Goal: Task Accomplishment & Management: Manage account settings

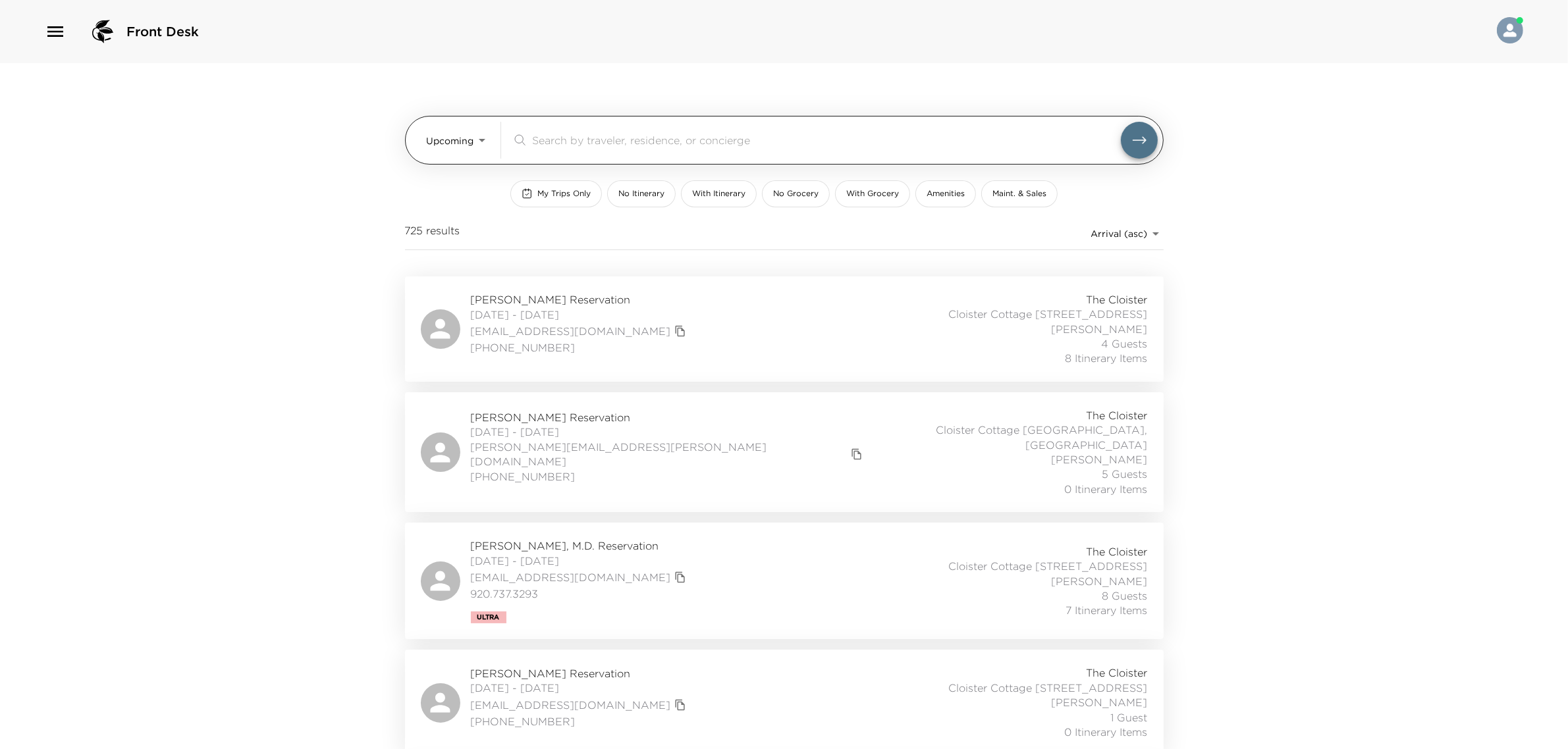
click at [543, 143] on input "search" at bounding box center [827, 140] width 589 height 15
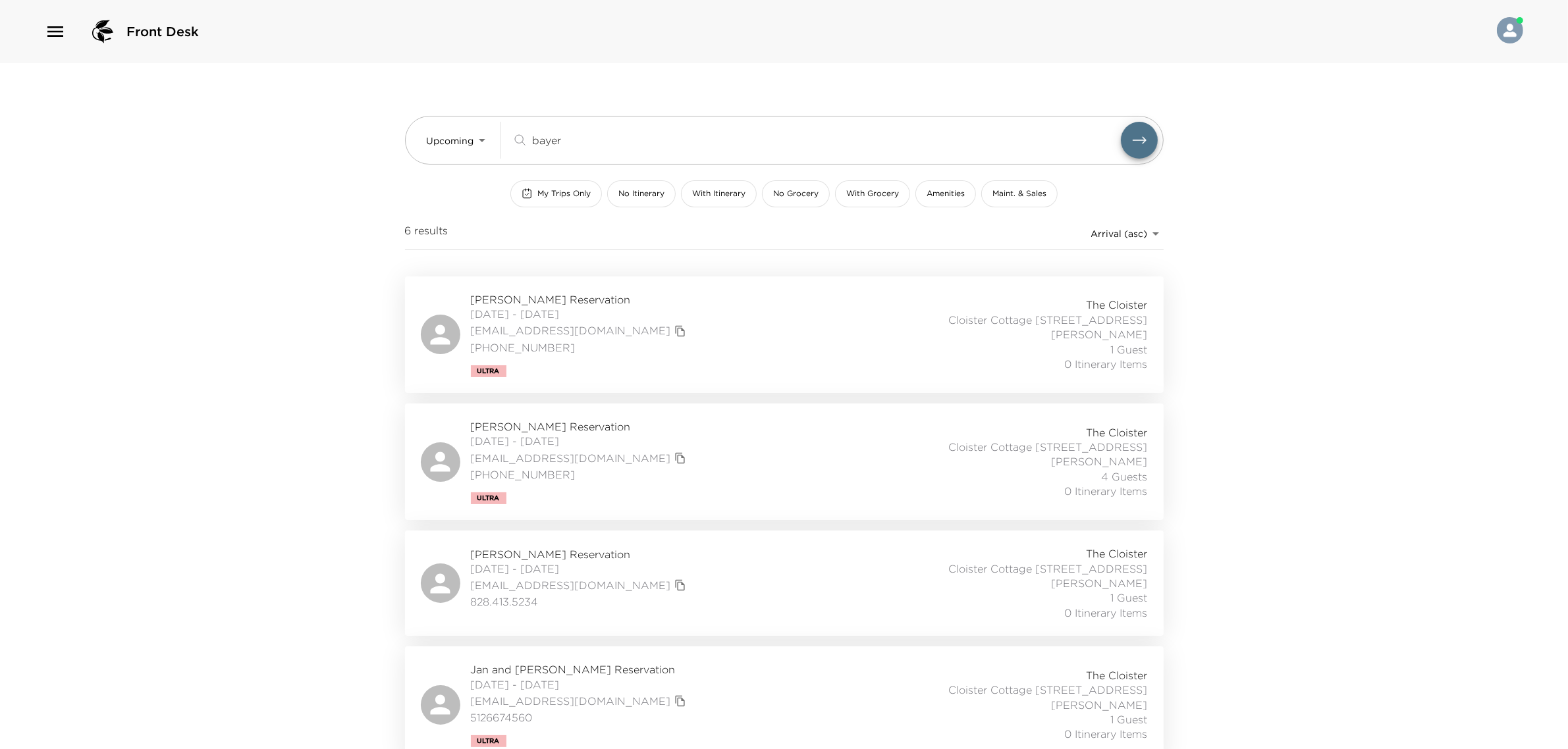
click at [654, 469] on div "Luke Bayer Reservation 10/09/2025 - 10/13/2025 luke.bayer@gmail.com 678-448-979…" at bounding box center [785, 462] width 727 height 85
click at [547, 146] on input "bayer" at bounding box center [827, 140] width 589 height 15
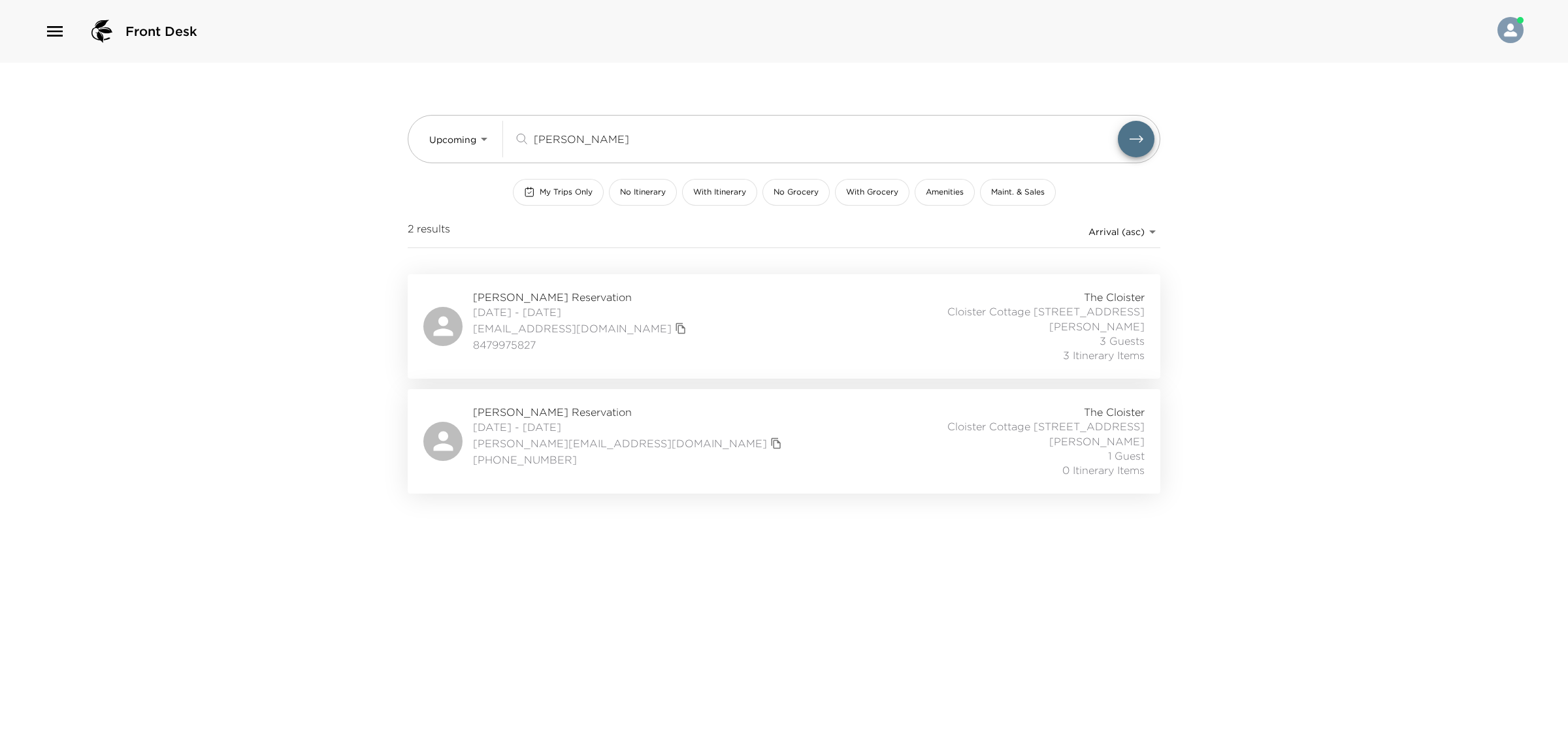
type input "abrams"
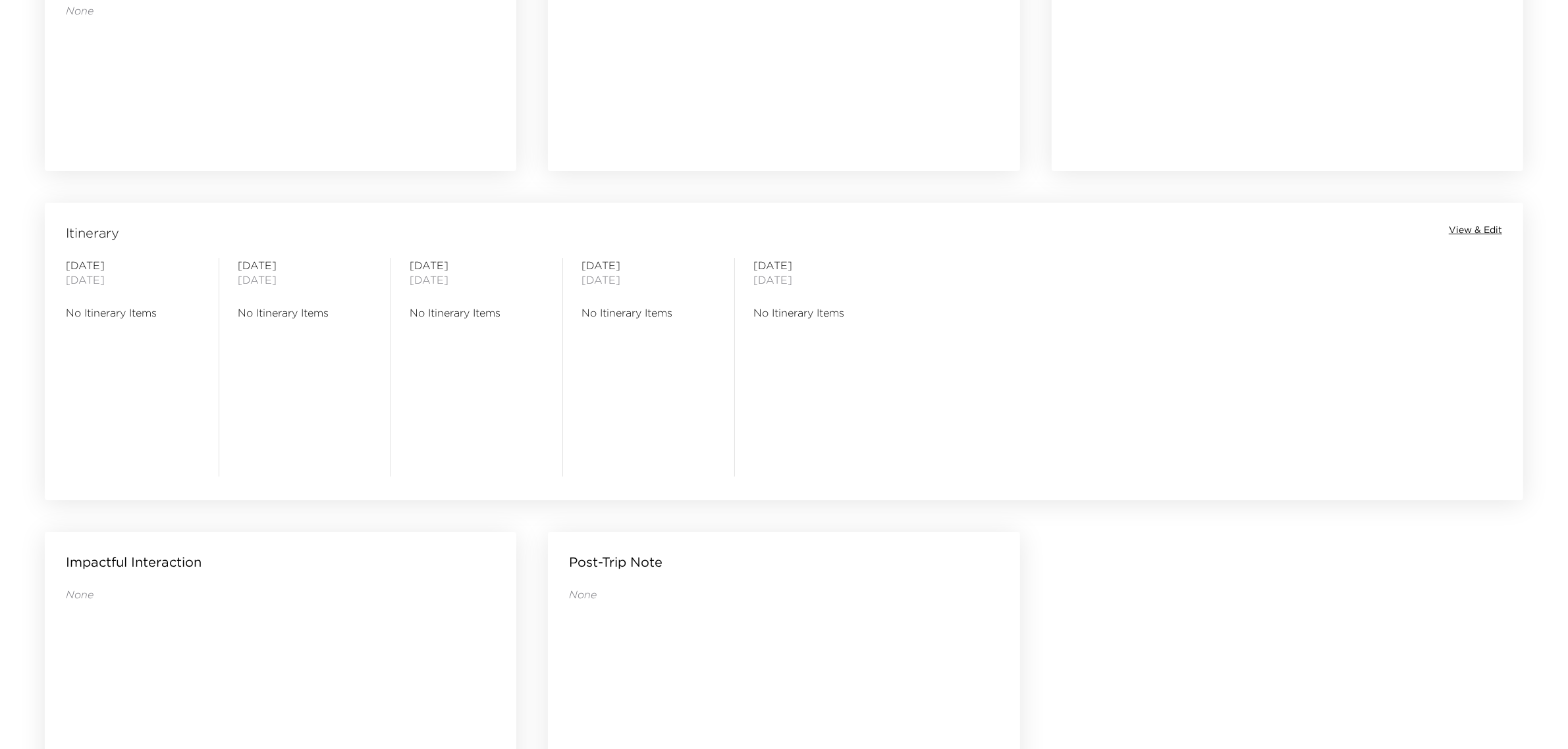
scroll to position [893, 0]
click at [1489, 227] on span "View & Edit" at bounding box center [1476, 232] width 54 height 13
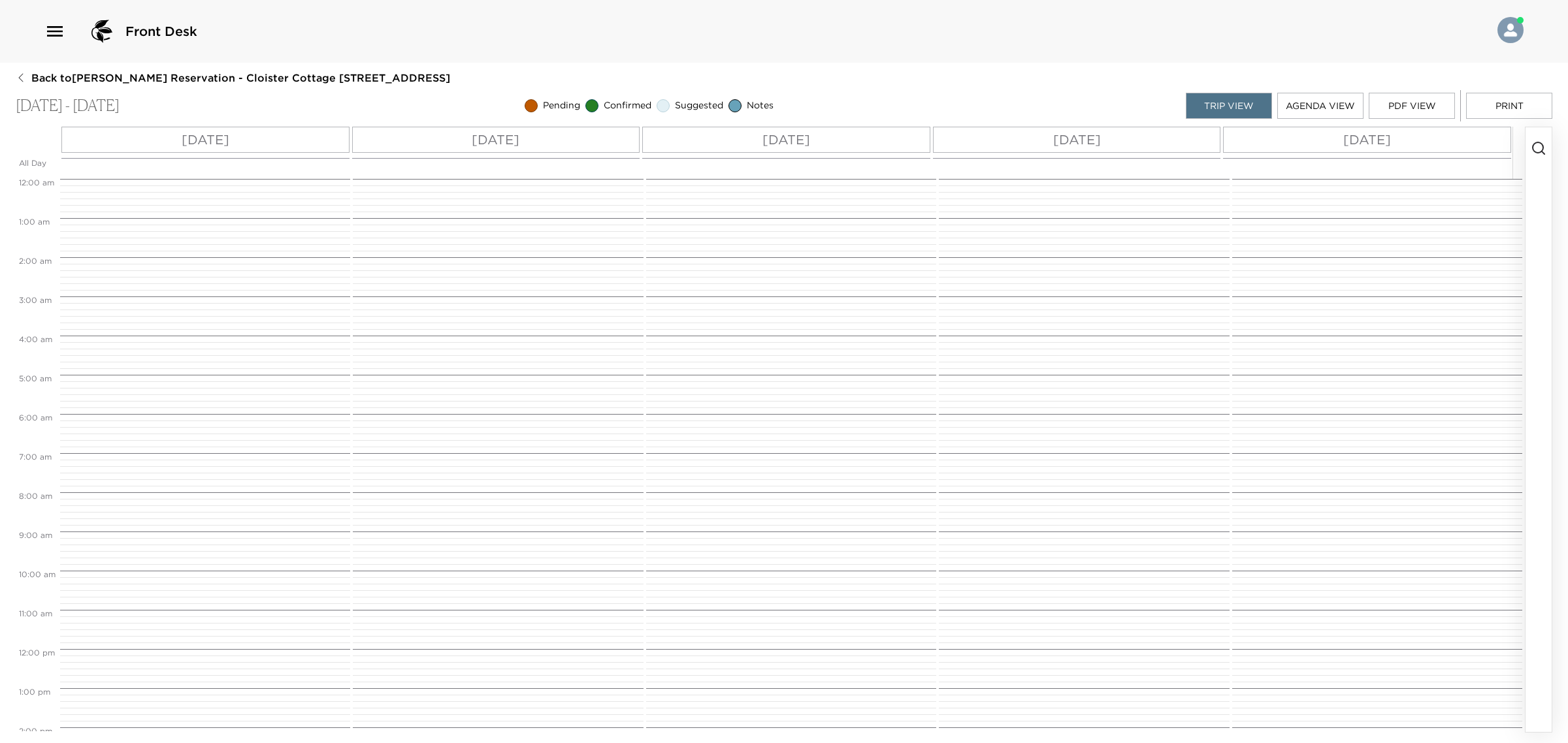
scroll to position [313, 0]
click at [1547, 141] on button "button" at bounding box center [1538, 429] width 26 height 604
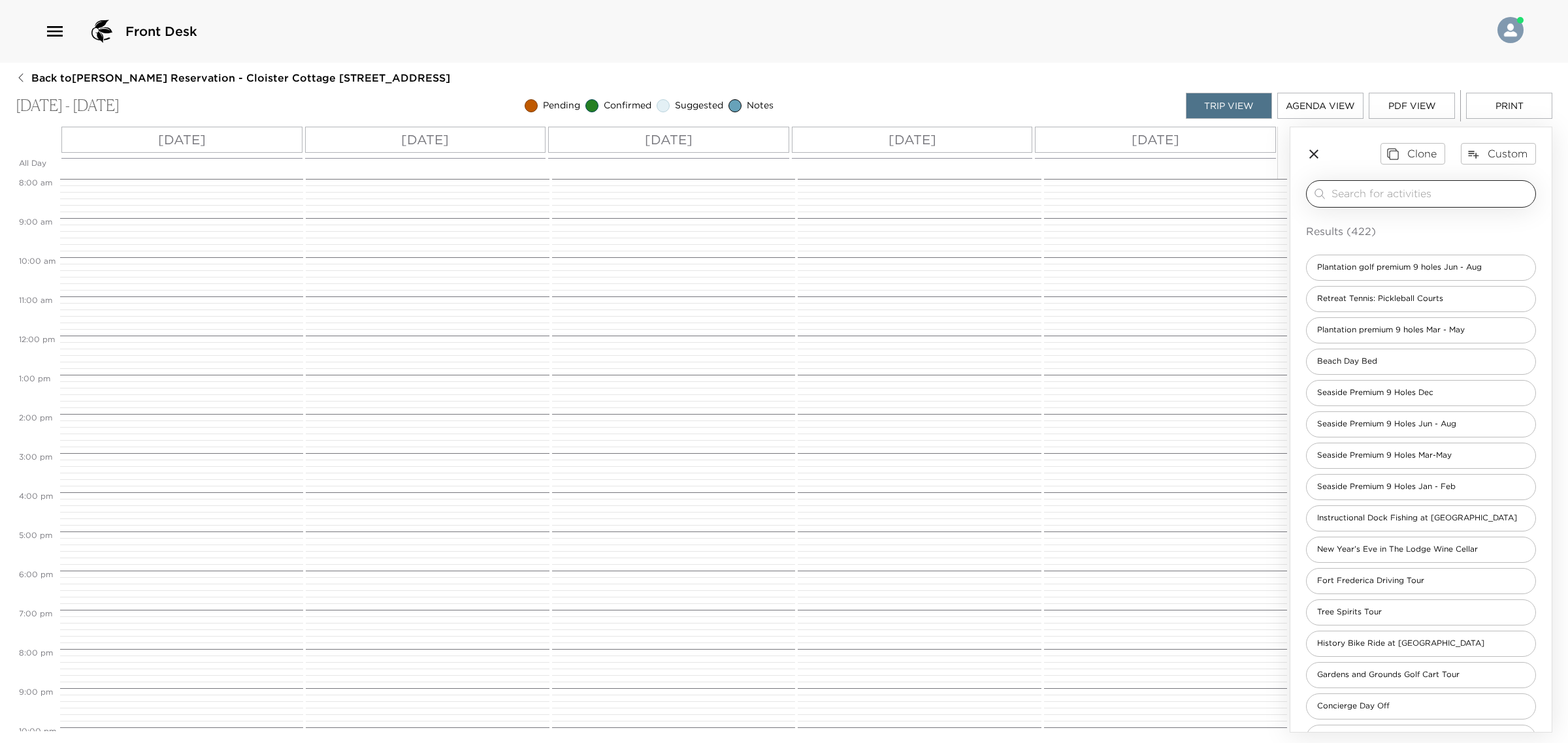
click at [1484, 199] on input "search" at bounding box center [1430, 194] width 198 height 15
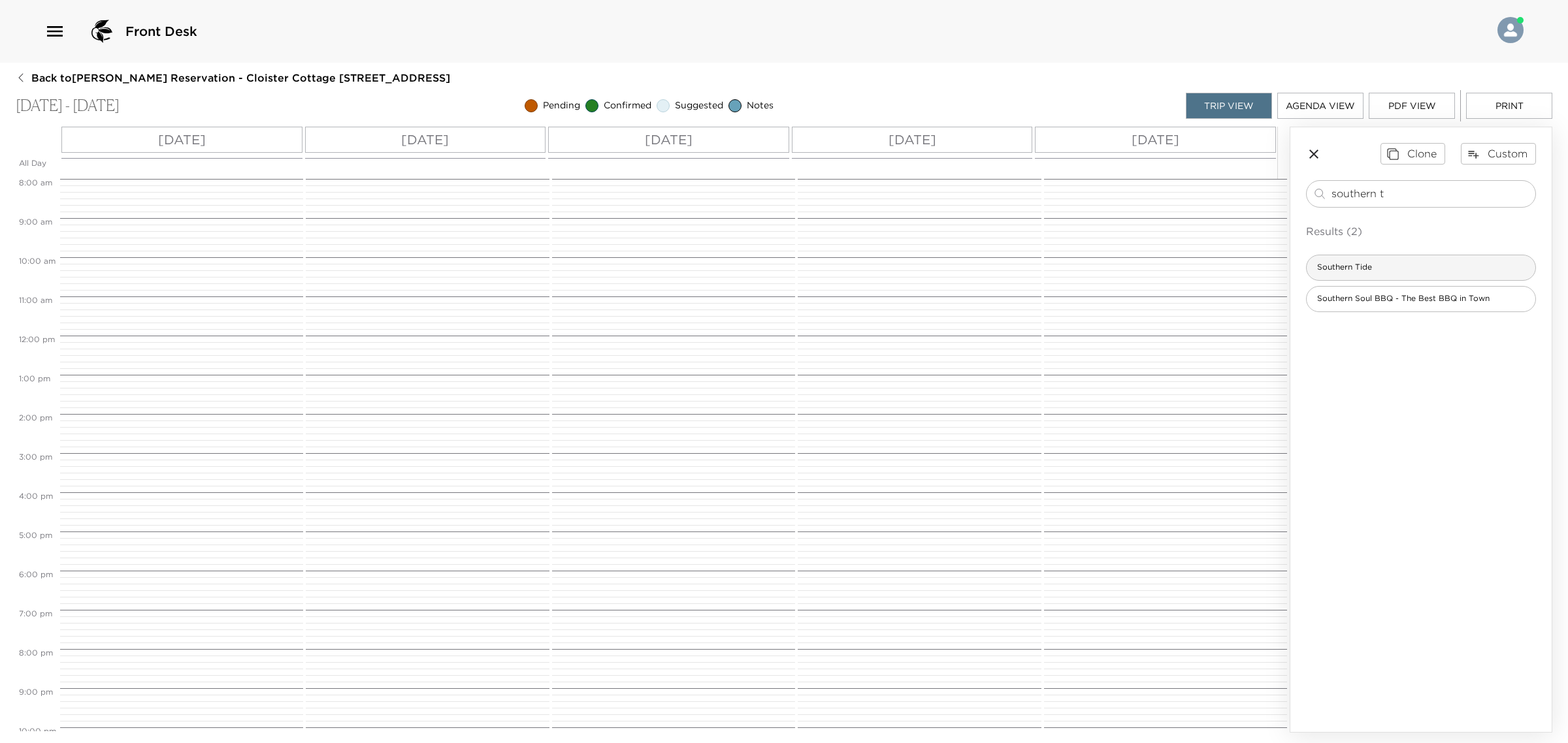
type input "southern t"
click at [1421, 268] on div "Southern Tide" at bounding box center [1421, 268] width 230 height 26
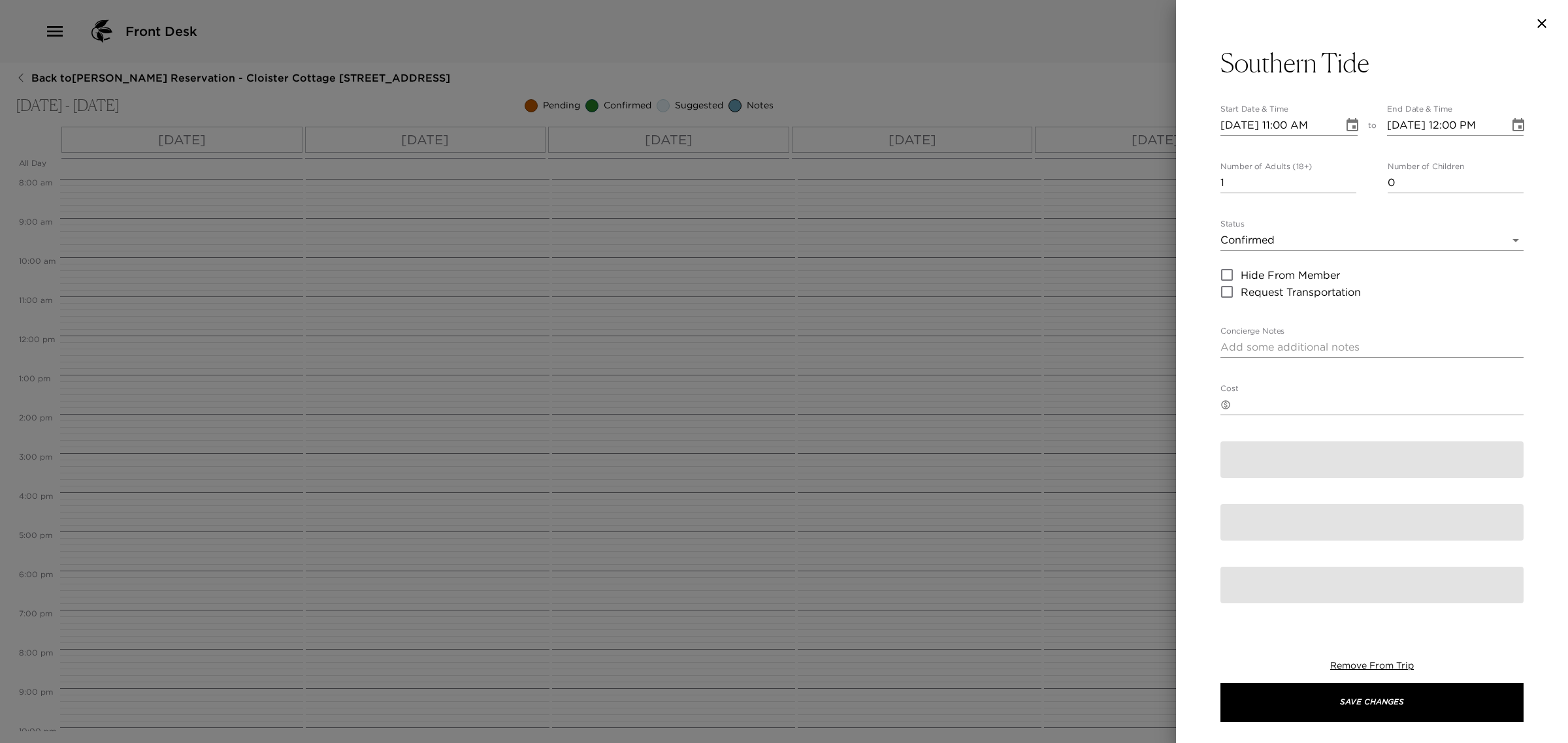
type textarea "You are confirmed for a dinner reservation at [GEOGRAPHIC_DATA]. Dress Code: Be…"
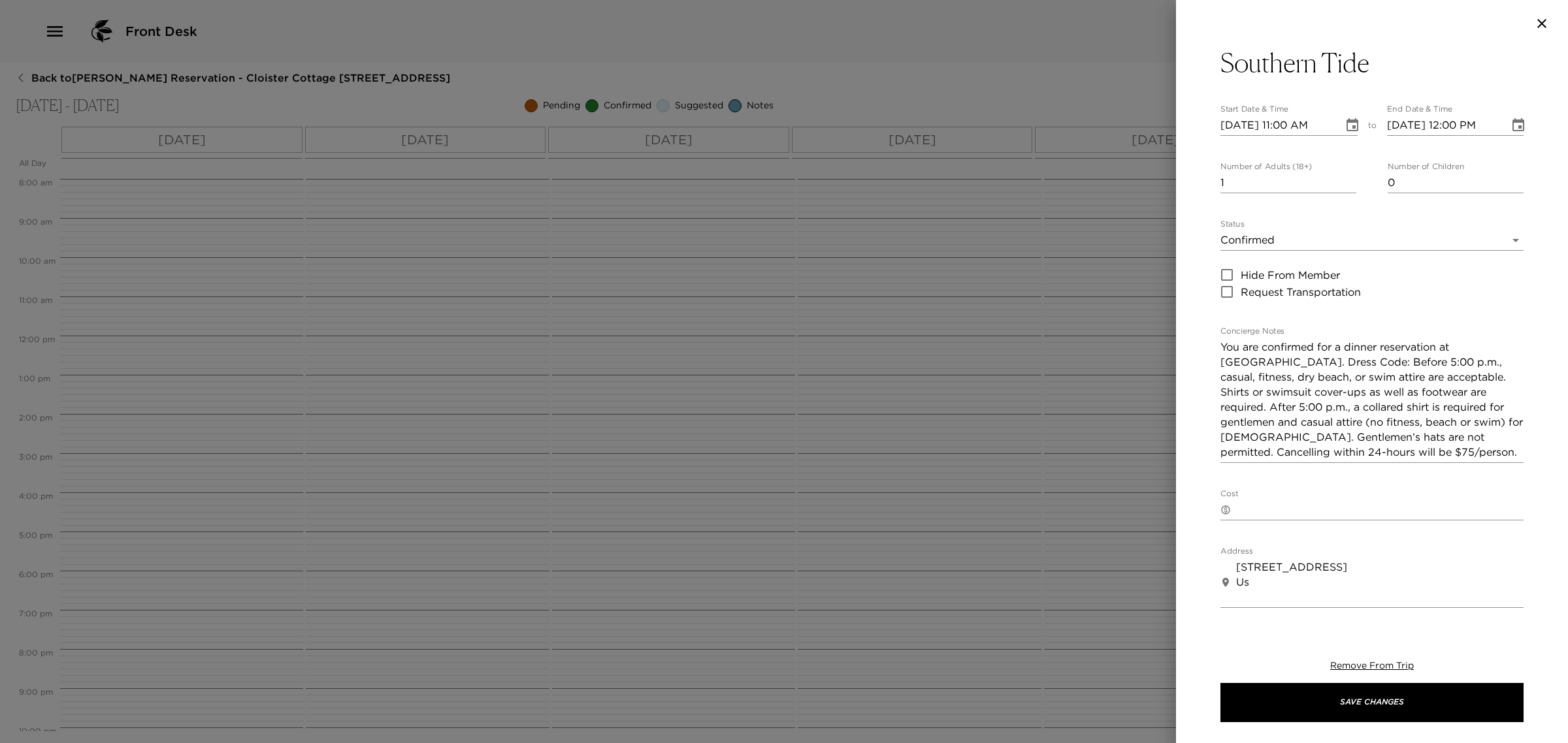
click at [1287, 121] on input "[DATE] 11:00 AM" at bounding box center [1277, 125] width 114 height 21
type input "[DATE] 07:00 PM"
type input "[DATE] 08:00 PM"
type input "[DATE] 07:00 PM"
type input "[DATE] 09:00 PM"
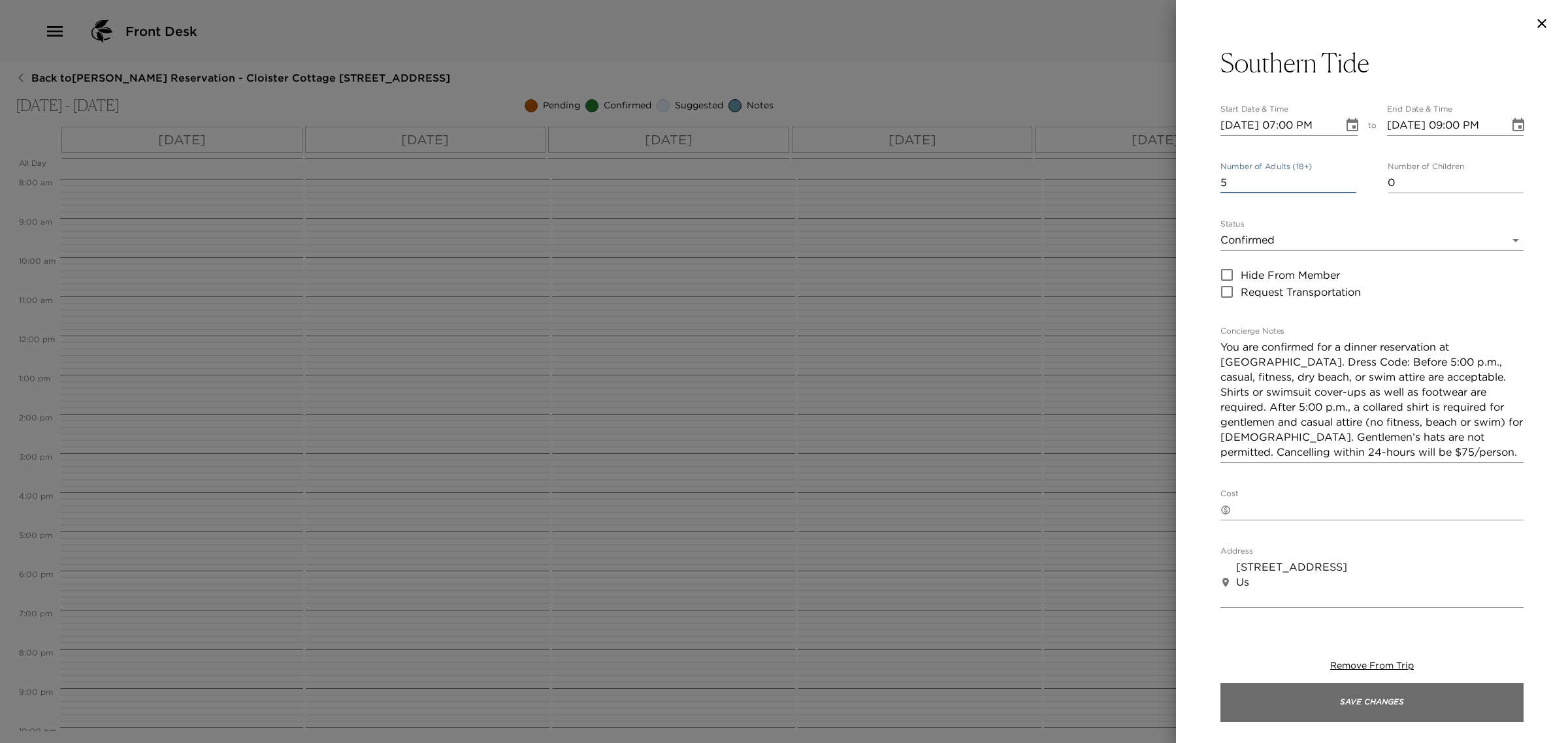
type input "5"
click at [1368, 705] on button "Save Changes" at bounding box center [1372, 703] width 303 height 39
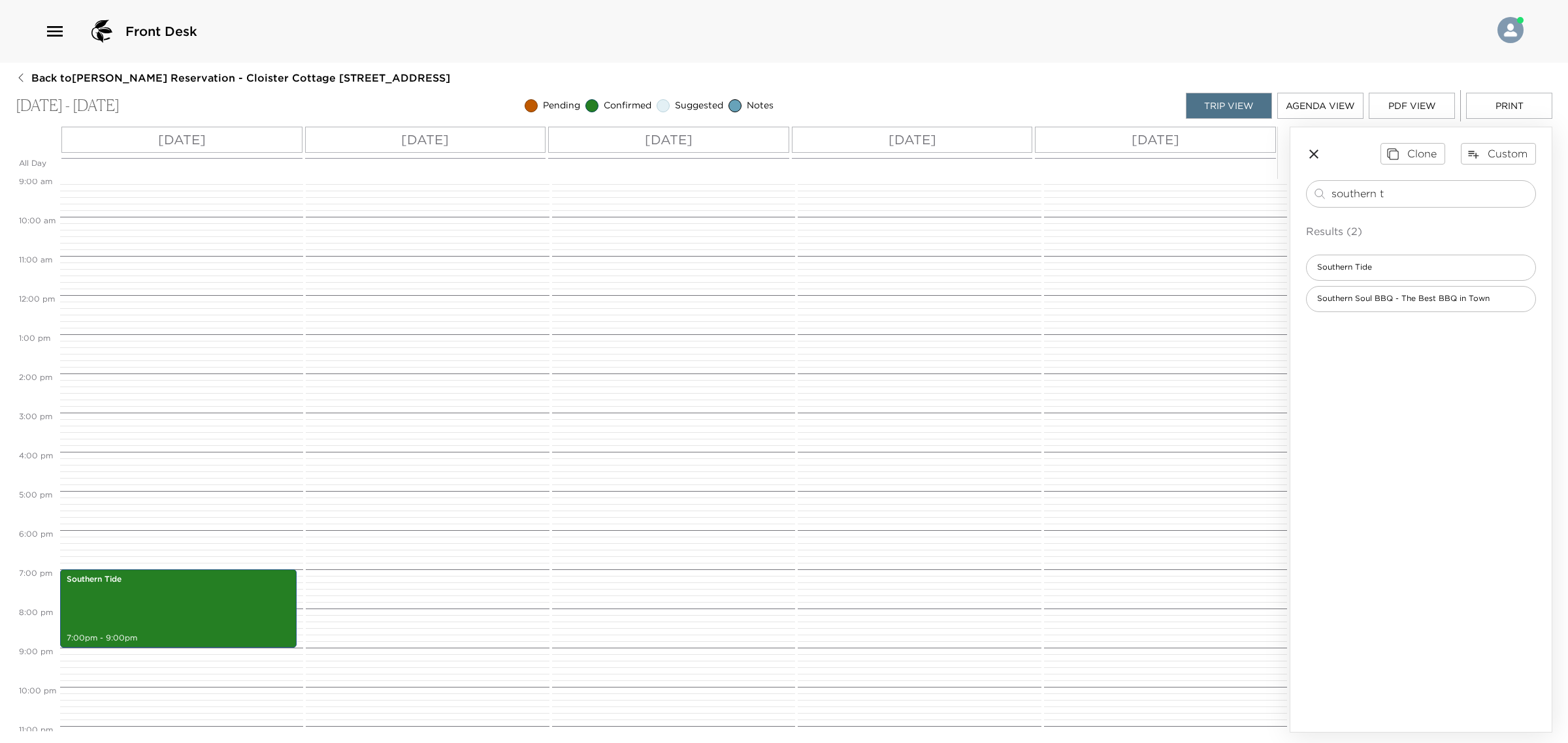
scroll to position [387, 0]
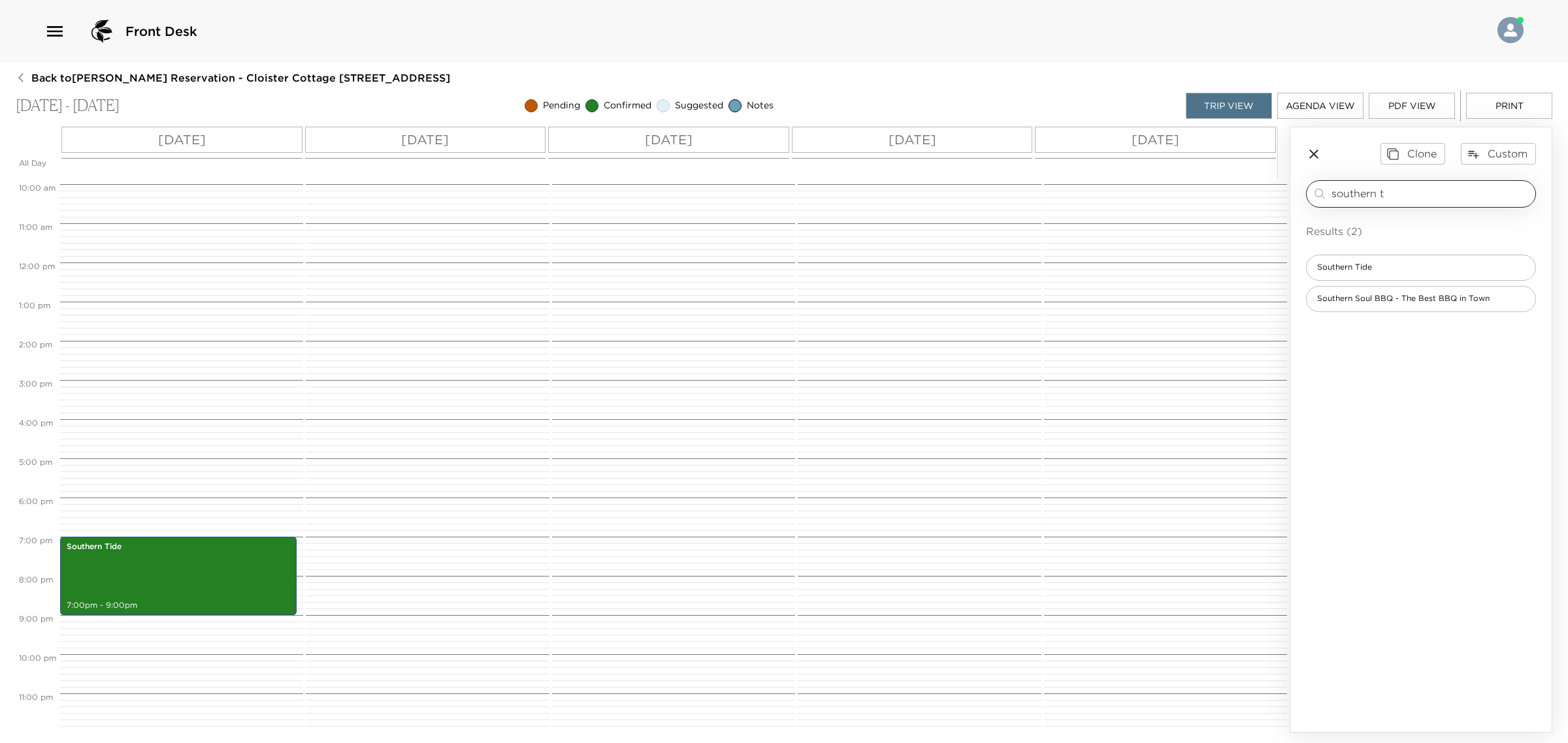
click at [1351, 190] on input "southern t" at bounding box center [1430, 194] width 198 height 15
type input "georgian"
click at [1362, 303] on span "Georgian Room - Main Dining Room" at bounding box center [1387, 299] width 161 height 11
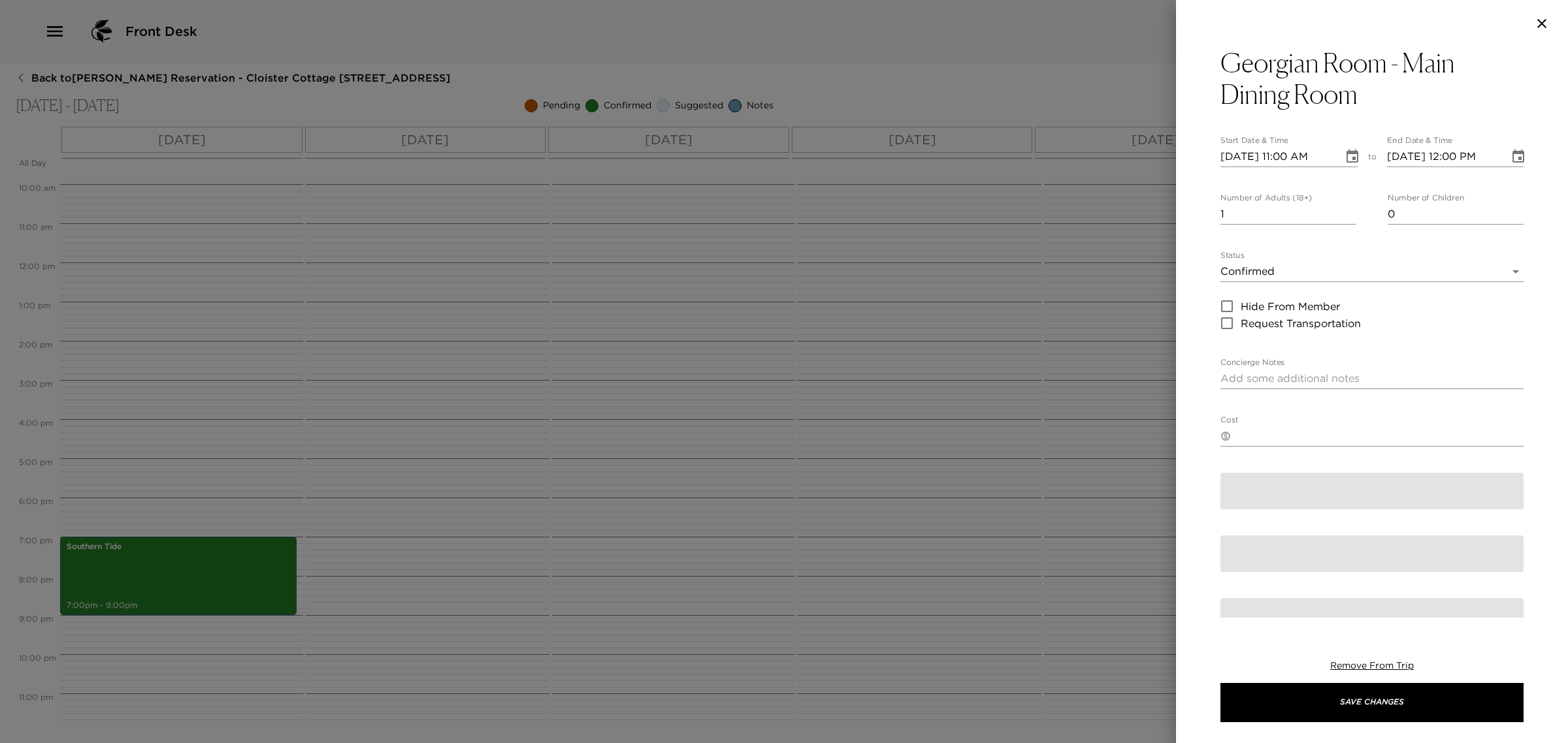
type textarea "You are confirmed for dinner in The Georgian Room. Dress Code: Jackets, a long …"
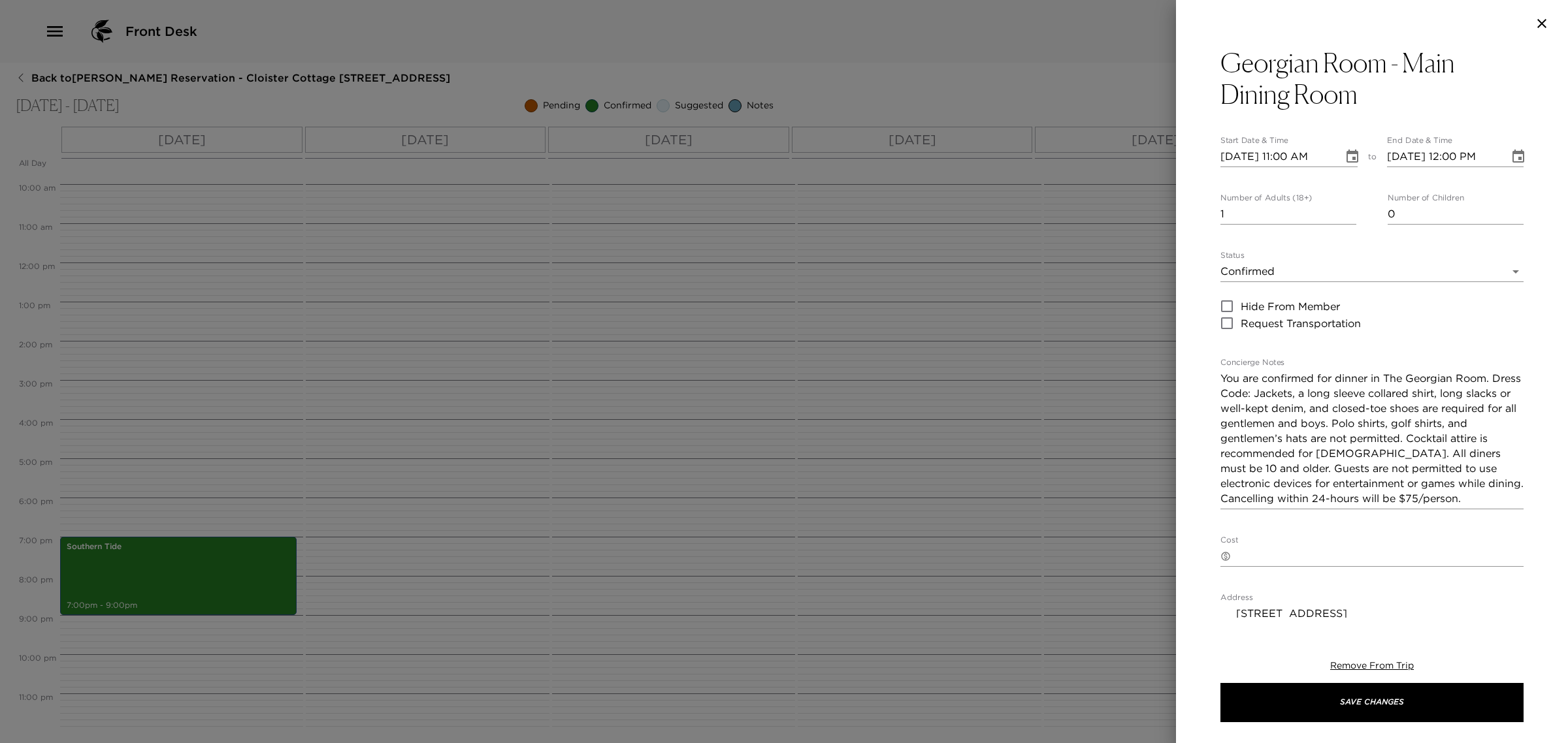
click at [1083, 226] on div "Georgian Room - Main Dining Room Start Date & Time [DATE] 11:00 AM to End Date …" at bounding box center [784, 371] width 1568 height 743
type input "8"
click at [1331, 276] on body "Front Desk Back to [PERSON_NAME] Reservation - Cloister Cottage [STREET_ADDRESS…" at bounding box center [784, 371] width 1568 height 743
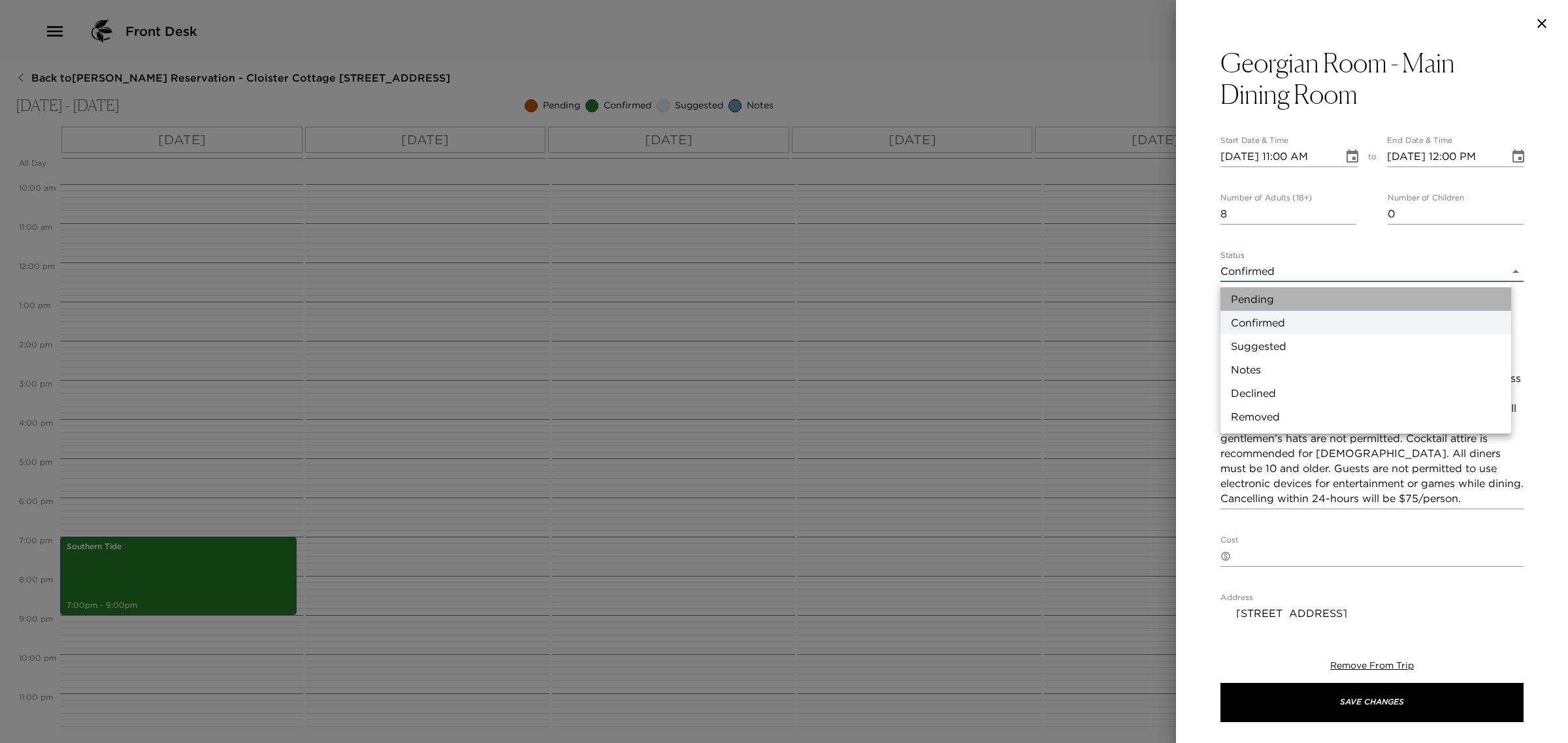
click at [1289, 305] on li "Pending" at bounding box center [1366, 299] width 291 height 24
type input "Pending"
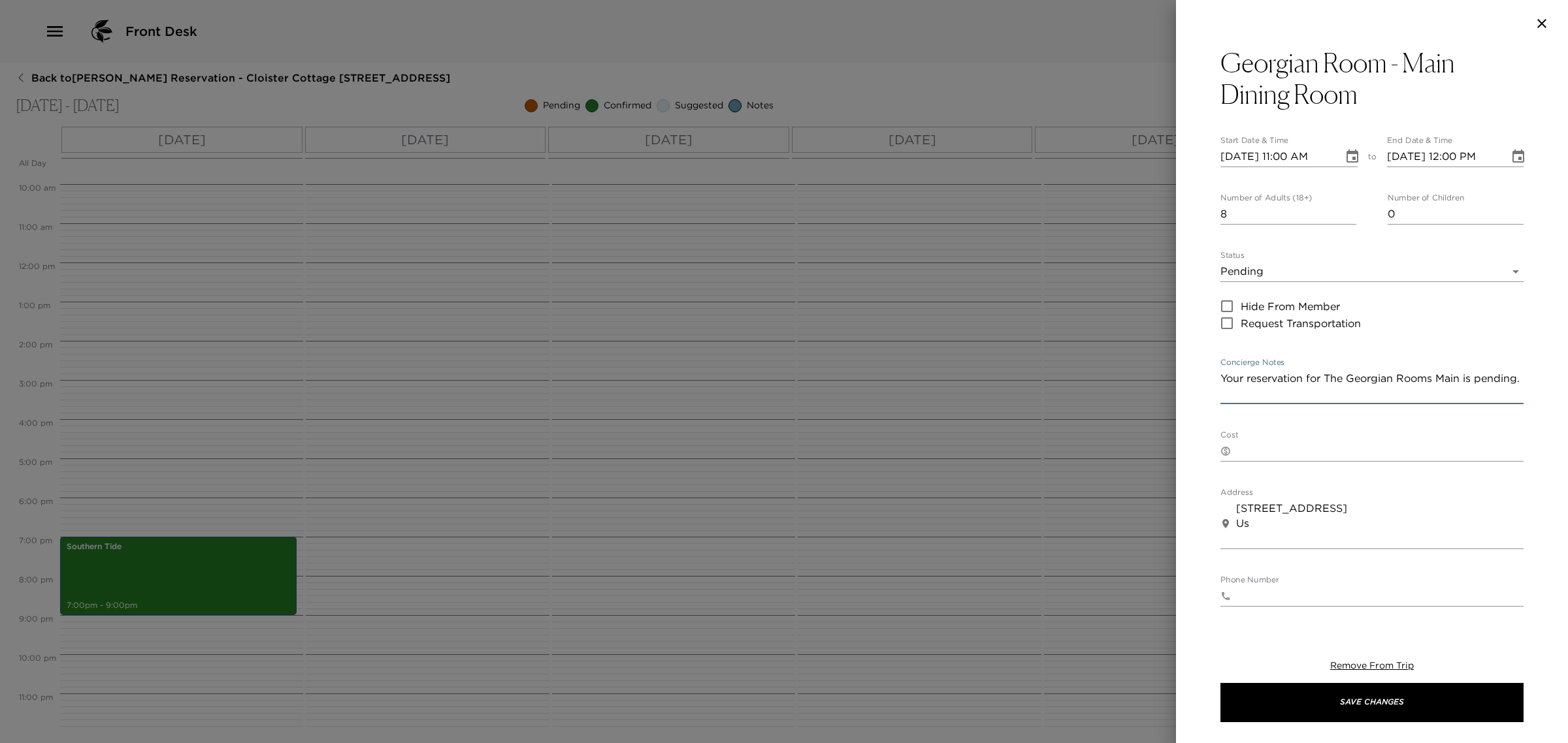
click at [1366, 390] on textarea "Your reservation for The Georgian Rooms Main is pending." at bounding box center [1372, 386] width 303 height 30
type textarea "Your reservation for The Georgian Rooms Main is pending a closer reservation ti…"
drag, startPoint x: 1468, startPoint y: 393, endPoint x: 1193, endPoint y: 403, distance: 275.2
click at [1193, 403] on div "Georgian Room - Main Dining Room Start Date & Time [DATE] 11:00 AM to End Date …" at bounding box center [1372, 332] width 392 height 571
click at [1220, 155] on input "[DATE] 11:00 AM" at bounding box center [1277, 157] width 114 height 21
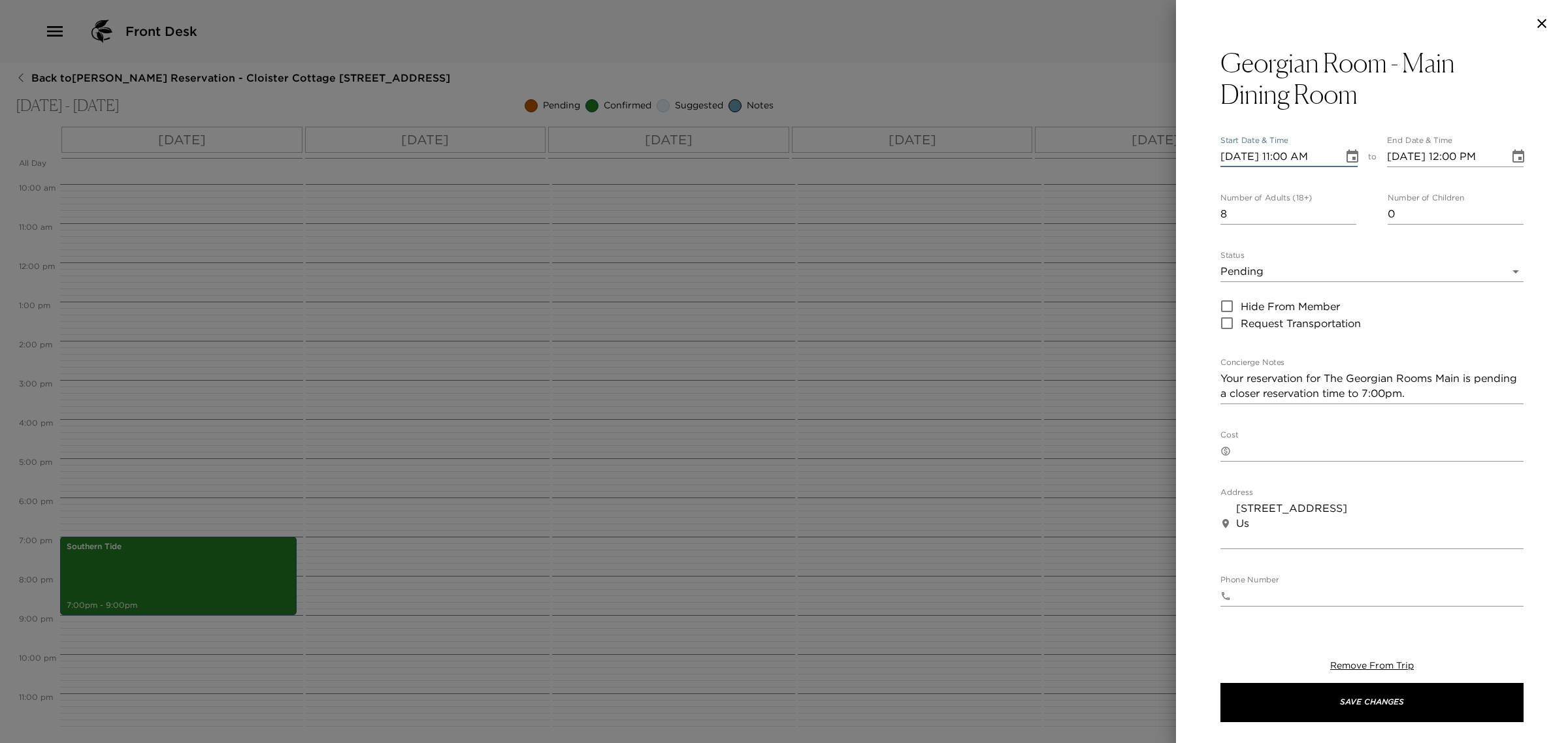
type input "[DATE] 11:00 AM"
type input "[DATE] 12:00 PM"
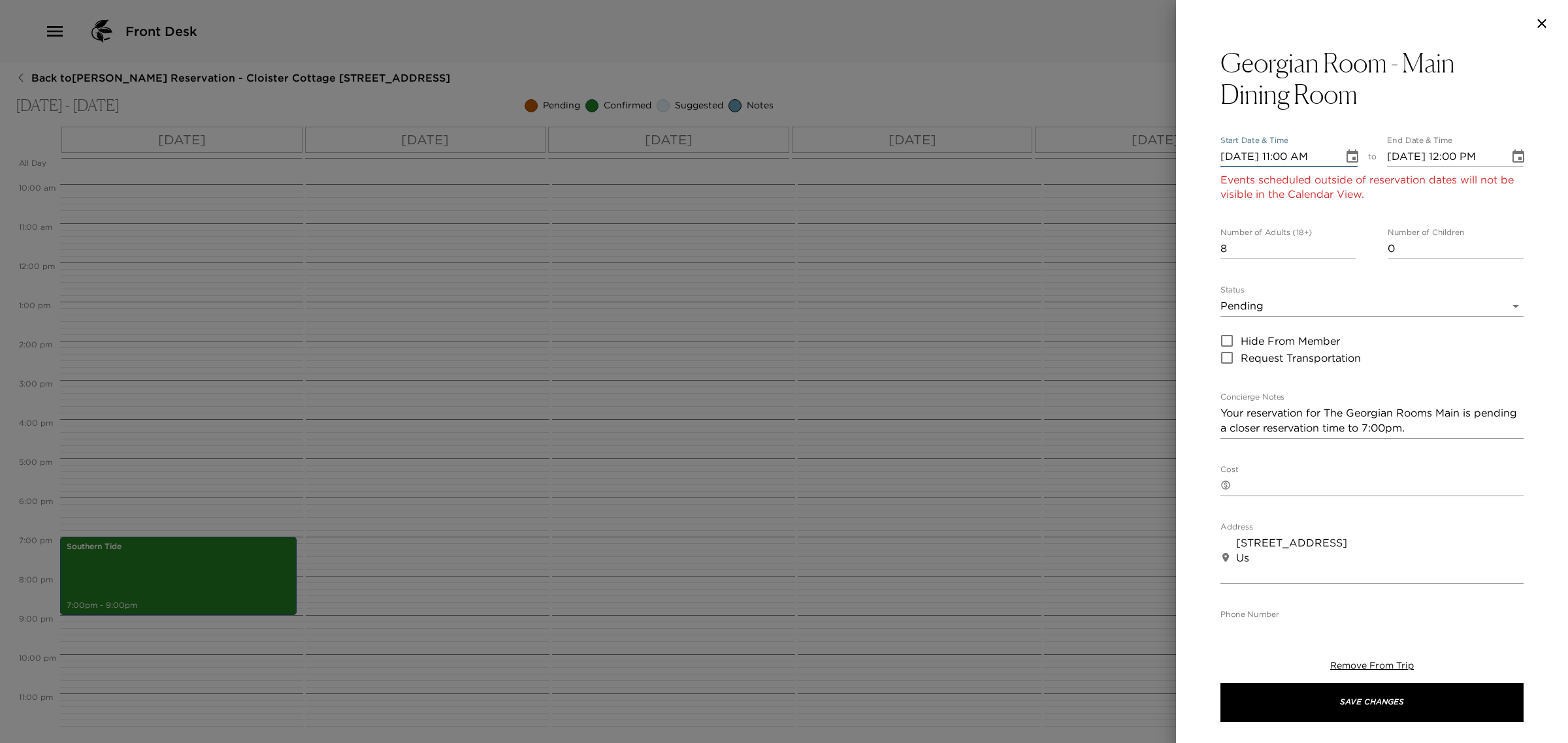
type input "[DATE] 11:00 AM"
type input "[DATE] 12:00 PM"
type input "[DATE] 11:00 AM"
type input "[DATE] 12:00 PM"
type input "[DATE] 11:00 AM"
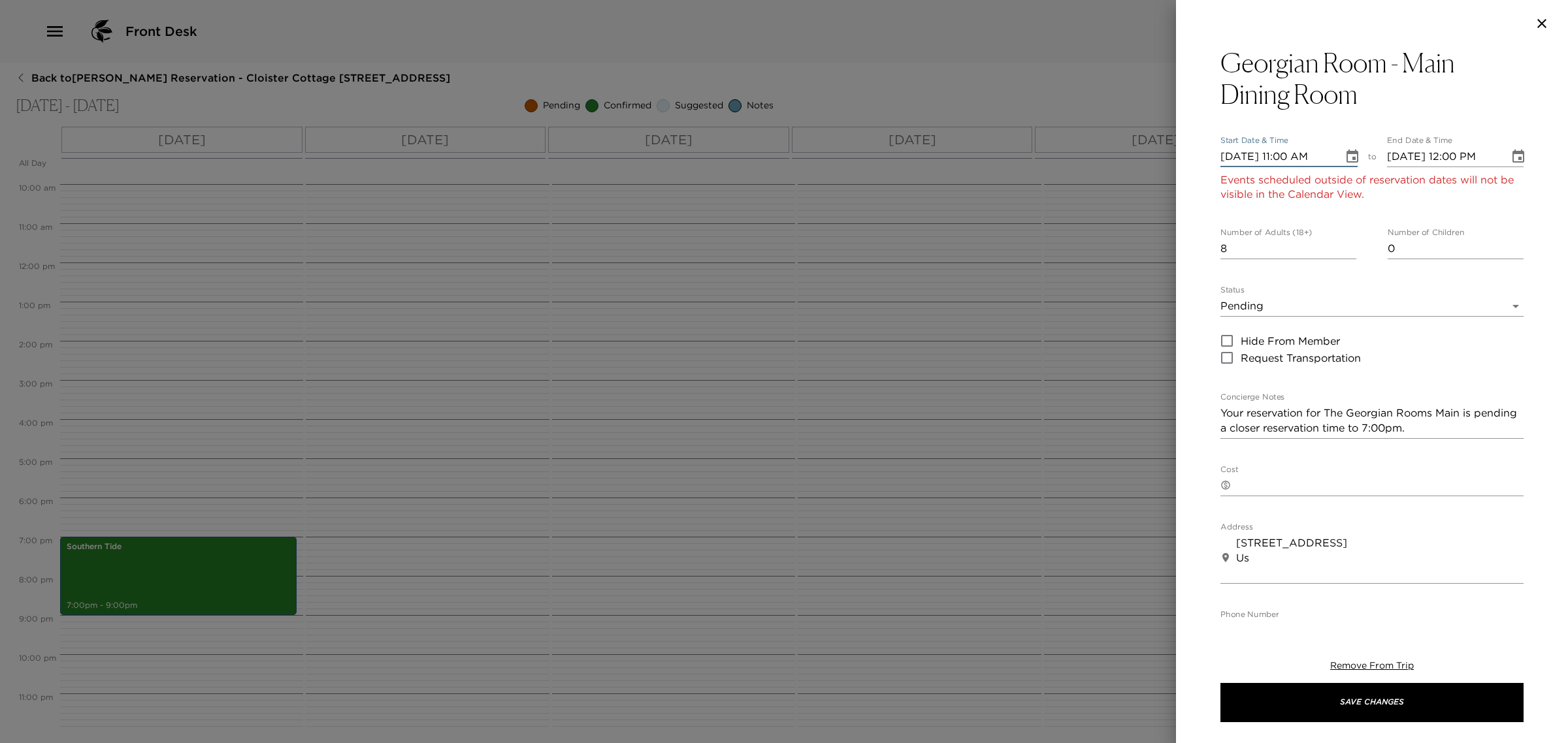
type input "[DATE] 12:00 PM"
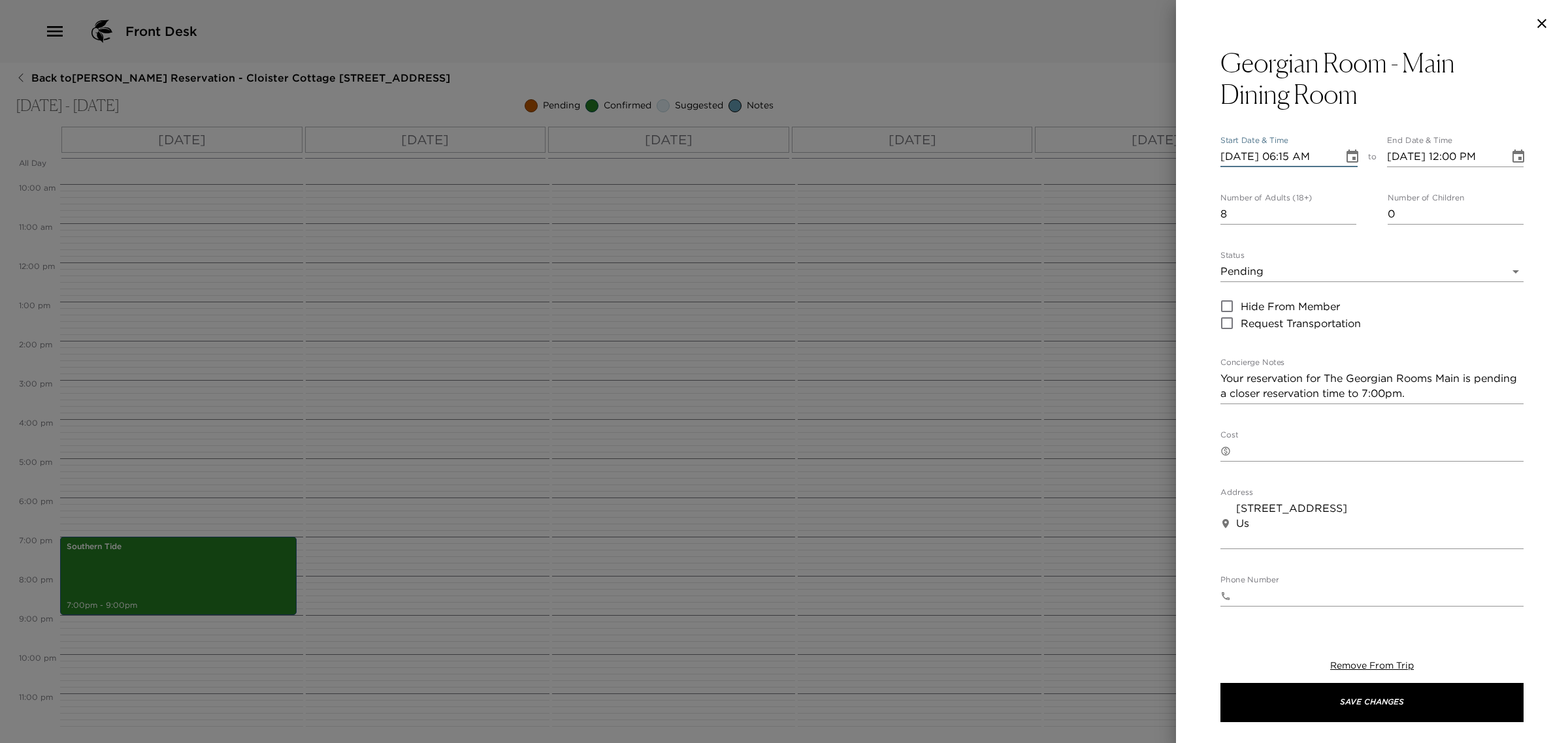
type input "[DATE] 06:15 PM"
type input "[DATE] 07:15 PM"
type input "[DATE] 06:15 PM"
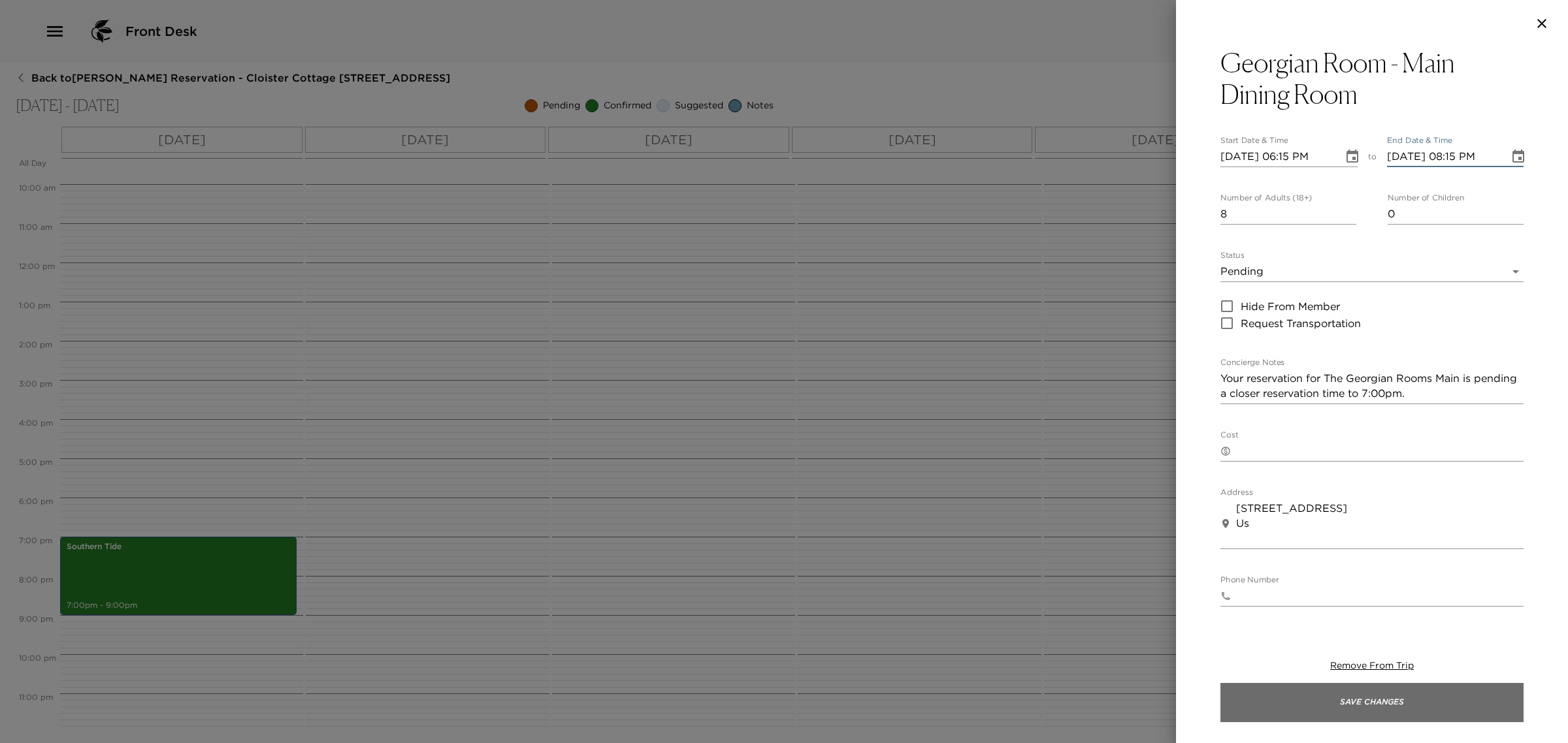
type input "[DATE] 08:15 PM"
click at [1389, 712] on button "Save Changes" at bounding box center [1372, 703] width 303 height 39
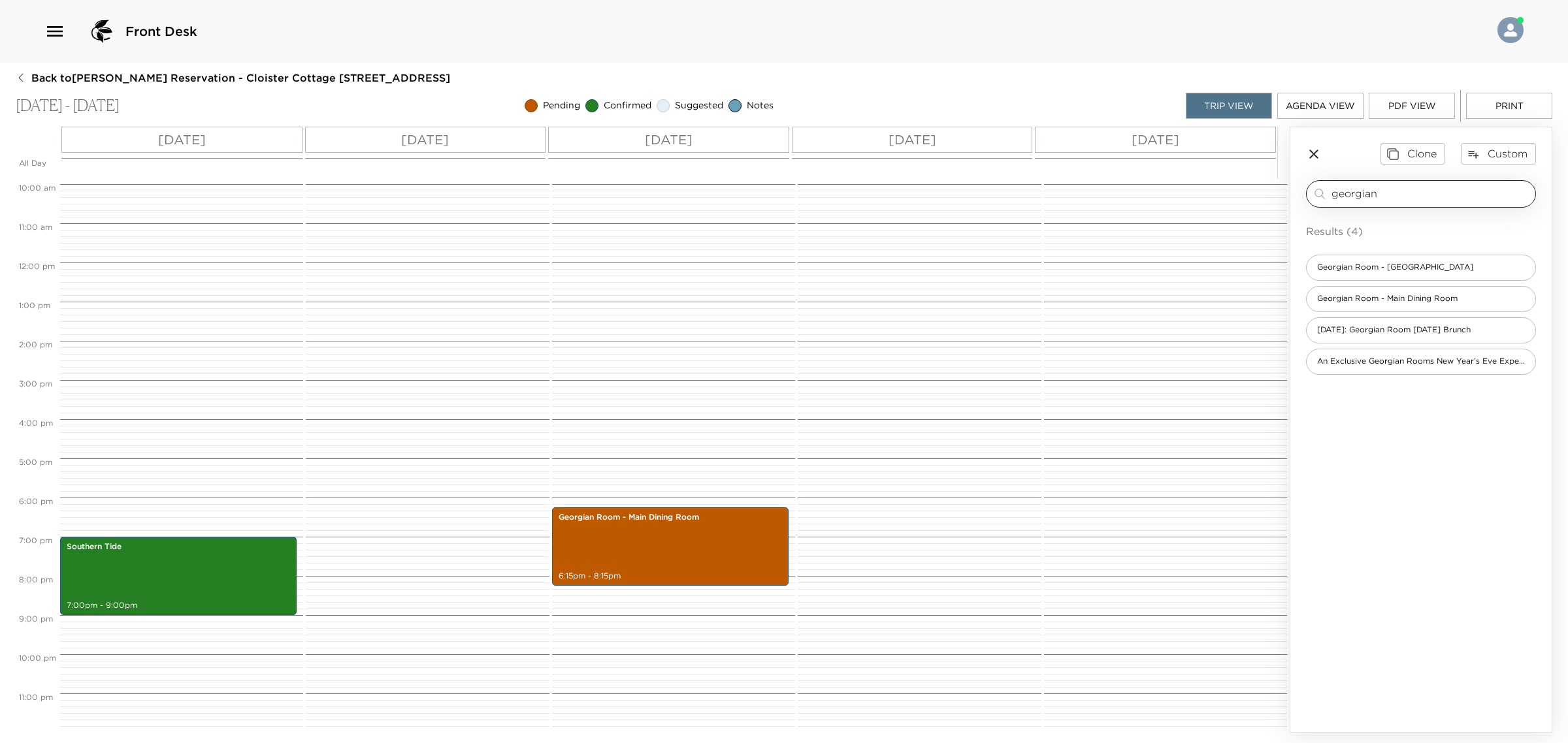
click at [1364, 187] on input "georgian" at bounding box center [1430, 194] width 198 height 15
type input "colt &"
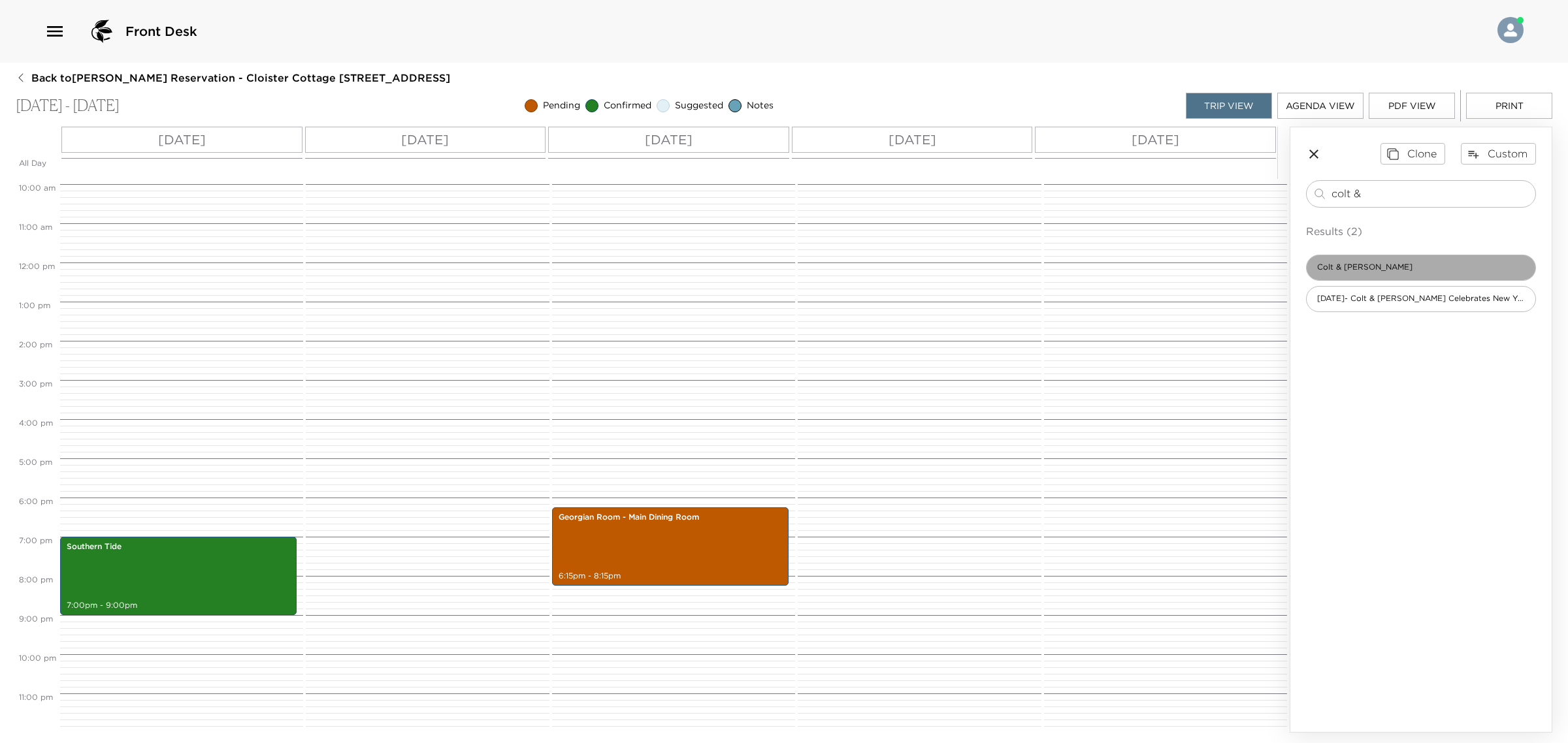
click at [1366, 272] on span "Colt & [PERSON_NAME]" at bounding box center [1364, 267] width 116 height 11
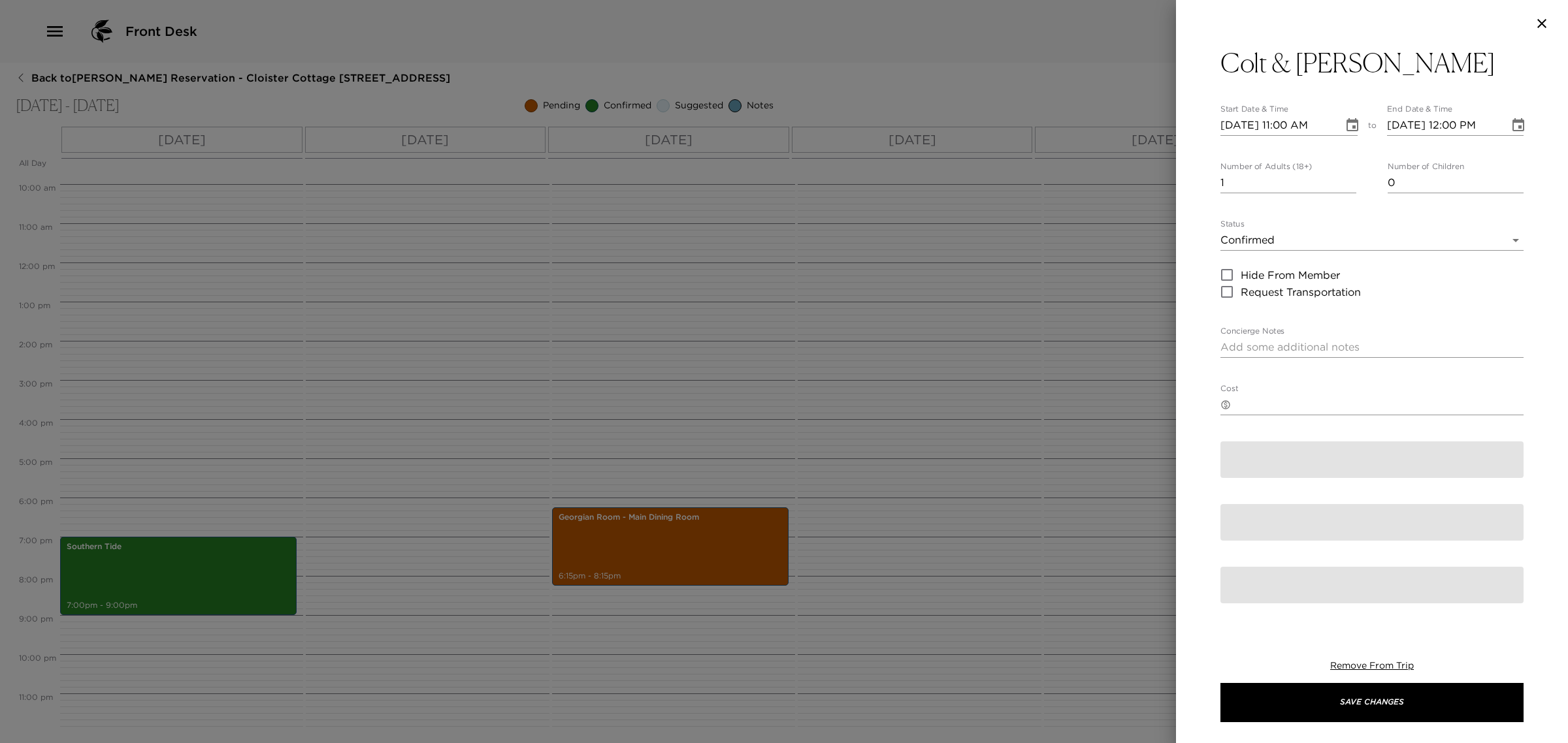
type textarea "You are confirmed for dinner at Colt & [PERSON_NAME]. Jackets, a collared shirt…"
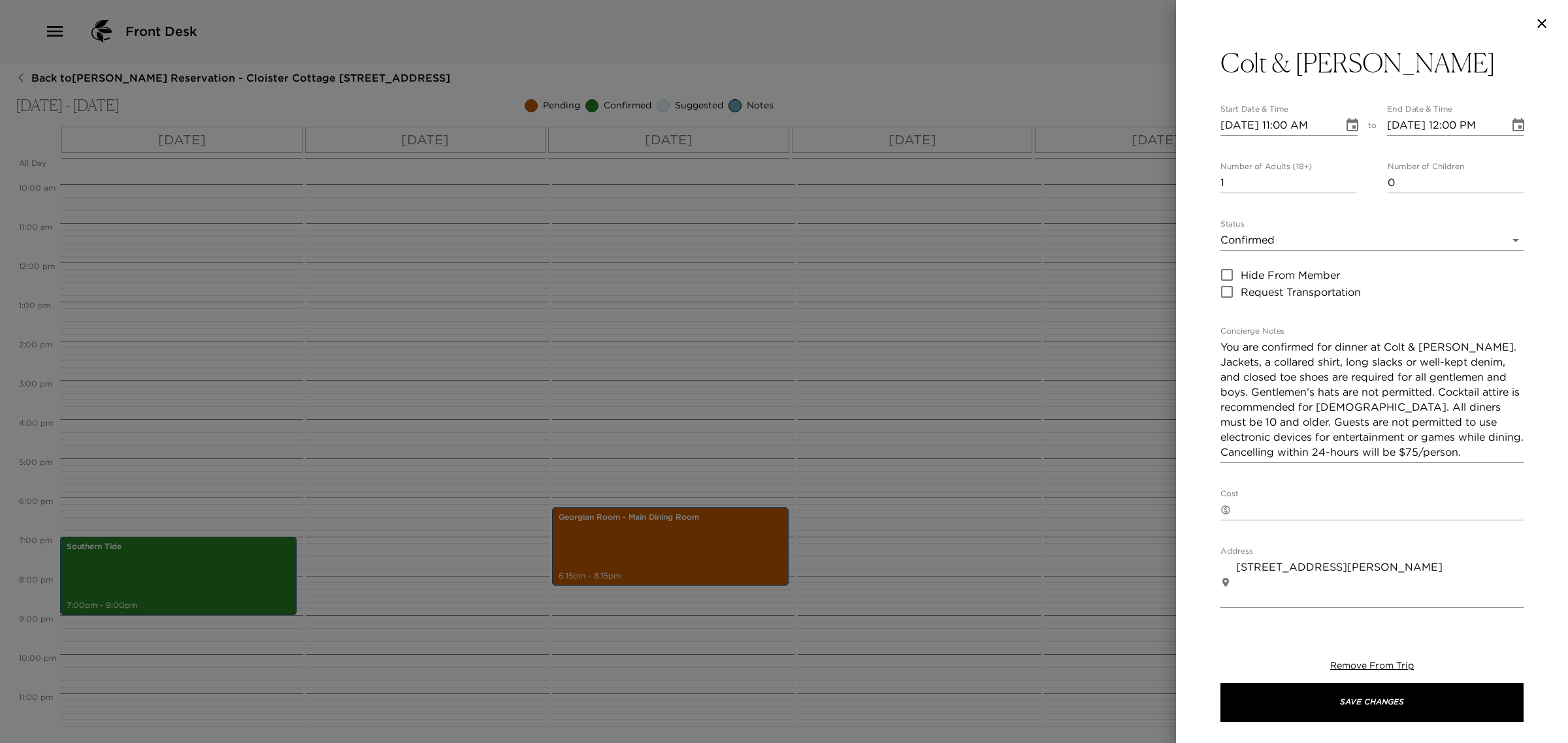
click at [1284, 249] on body "Front Desk Back to [PERSON_NAME] Reservation - Cloister Cottage [STREET_ADDRESS…" at bounding box center [784, 371] width 1568 height 743
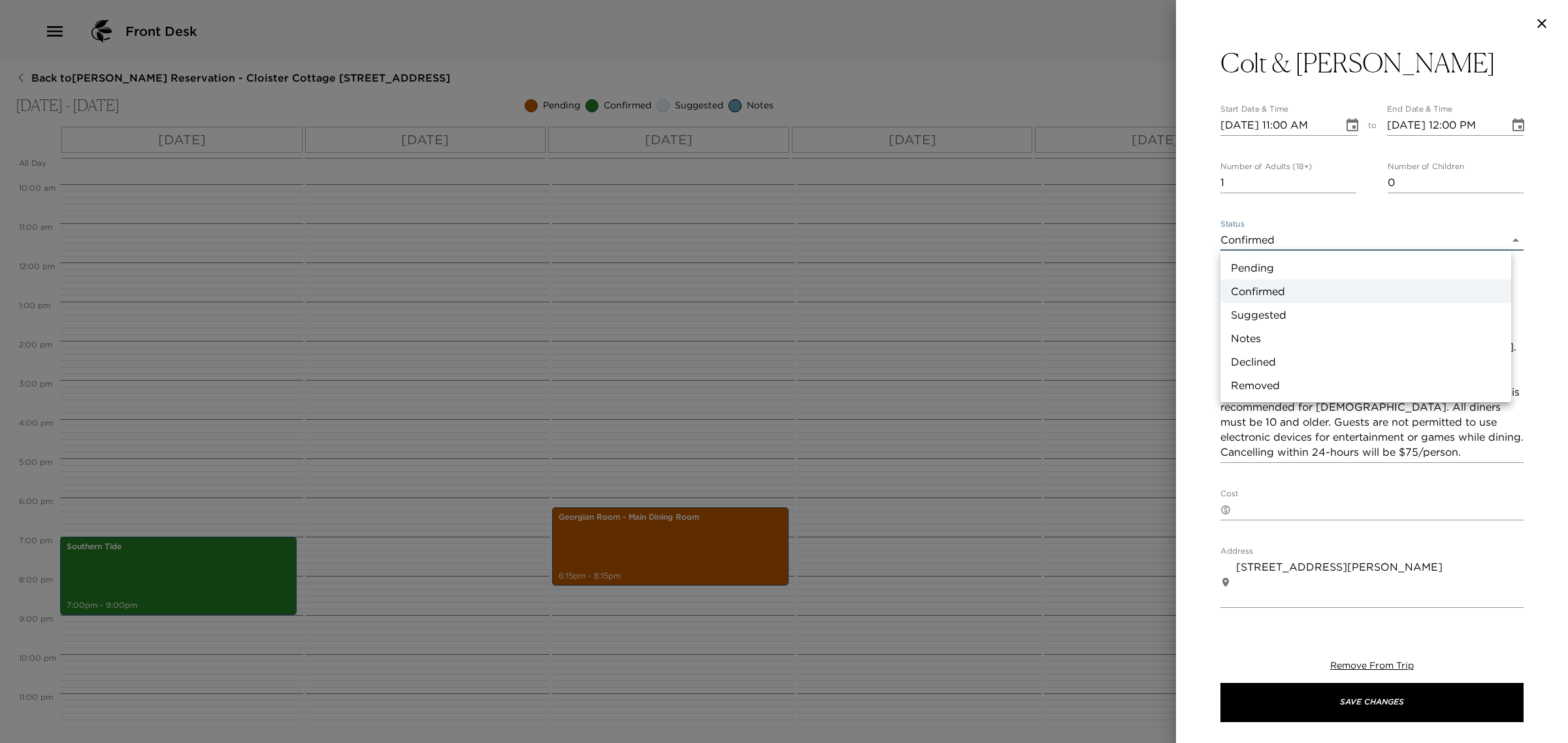
click at [1273, 274] on li "Pending" at bounding box center [1366, 268] width 291 height 24
type input "Pending"
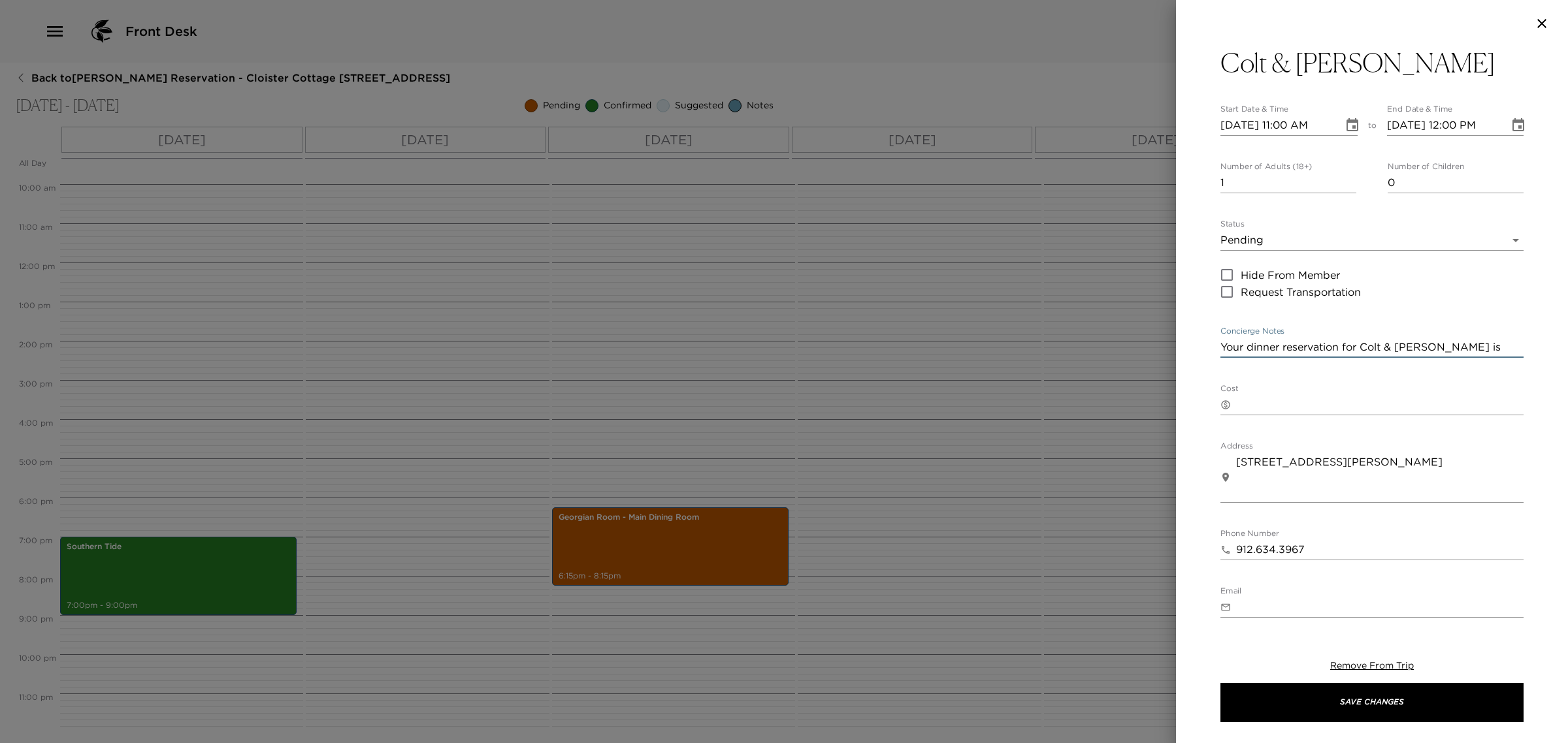
drag, startPoint x: 1445, startPoint y: 347, endPoint x: 1567, endPoint y: 408, distance: 136.4
click at [1567, 408] on div "Colt & [PERSON_NAME] Start Date & Time [DATE] 11:00 AM to End Date & Time [DATE…" at bounding box center [1372, 332] width 392 height 571
paste textarea "a closer reservation time to 7:00pm"
type textarea "Your dinner reservation for Colt & [PERSON_NAME] is pending a closer reservatio…"
click at [1115, 194] on div "Colt & [PERSON_NAME] Start Date & Time [DATE] 11:00 AM to End Date & Time [DATE…" at bounding box center [784, 371] width 1568 height 743
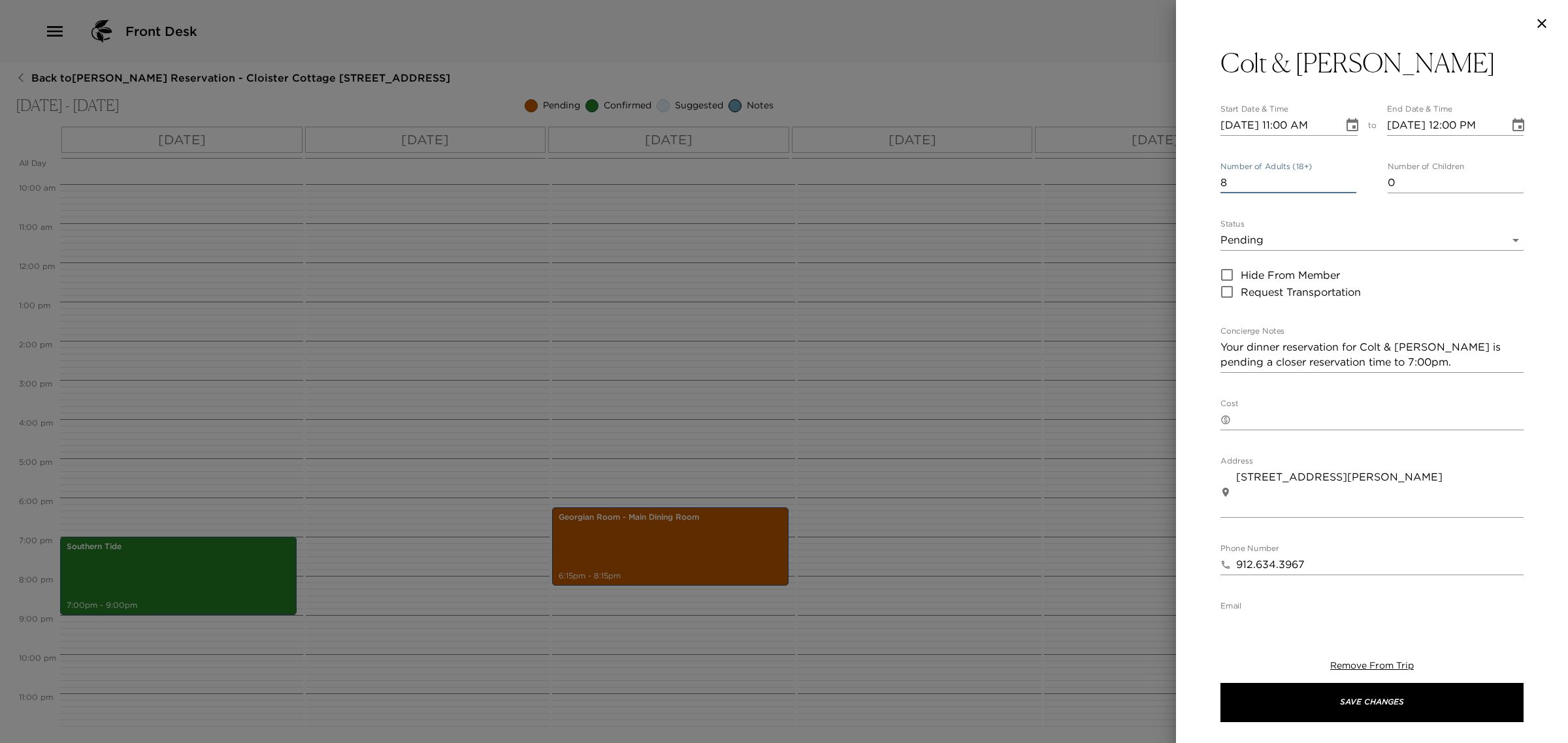
type input "8"
click at [1225, 122] on input "[DATE] 11:00 AM" at bounding box center [1277, 125] width 114 height 21
type input "[DATE] 11:00 AM"
type input "[DATE] 12:00 PM"
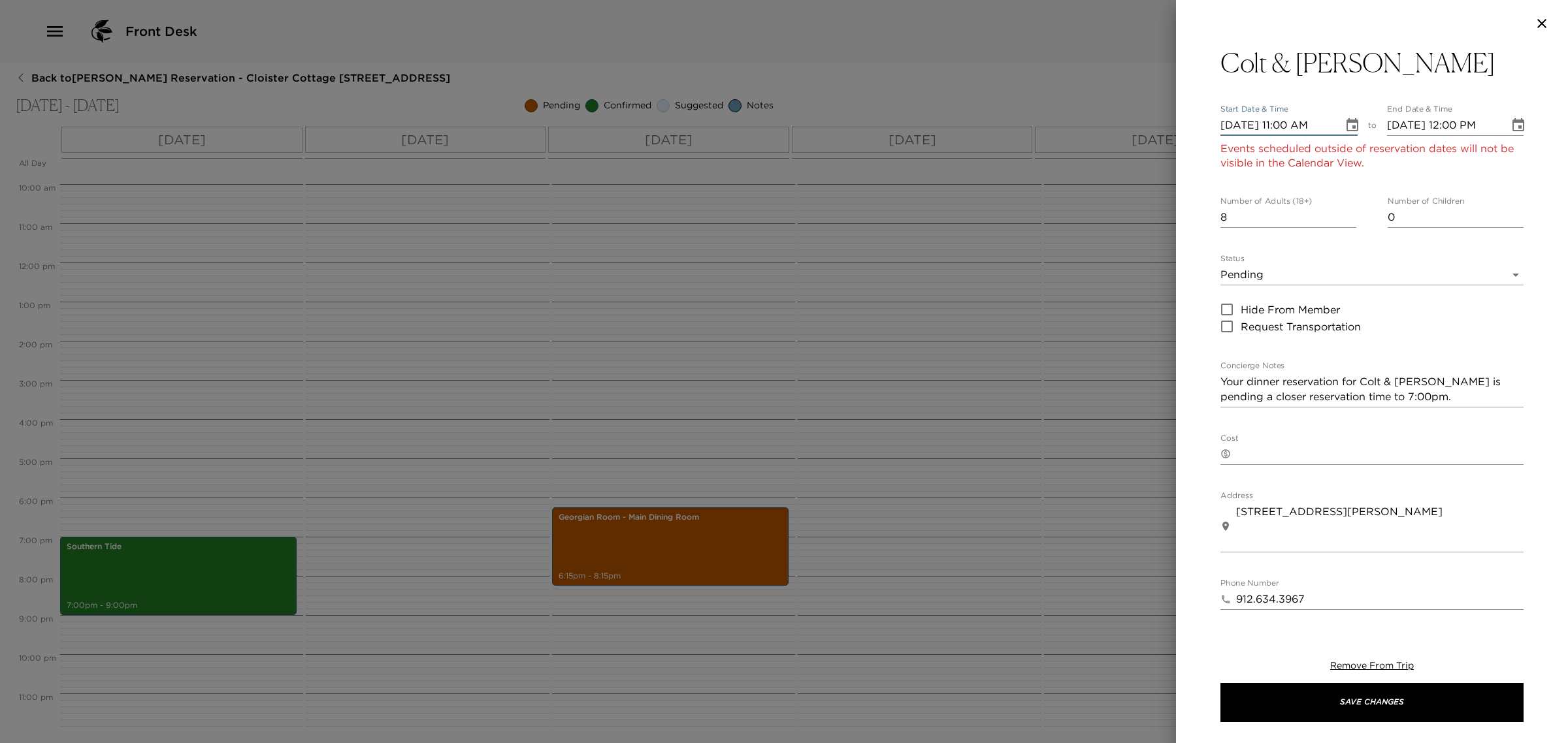
type input "[DATE] 11:00 AM"
type input "[DATE] 12:00 PM"
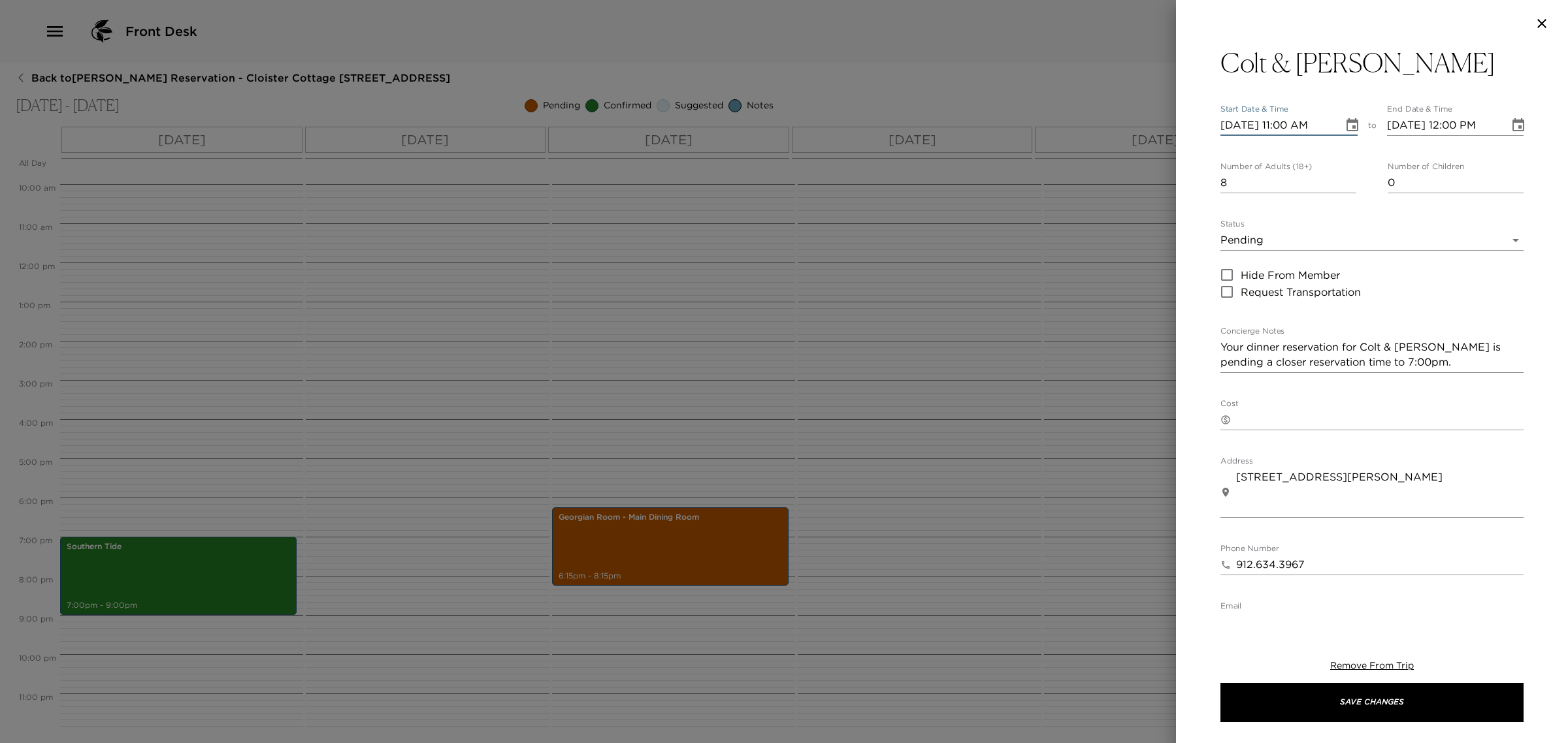
type input "[DATE] 11:00 AM"
type input "[DATE] 12:00 PM"
type input "[DATE] 11:00 AM"
type input "[DATE] 12:00 PM"
type input "[DATE] 08:00 PM"
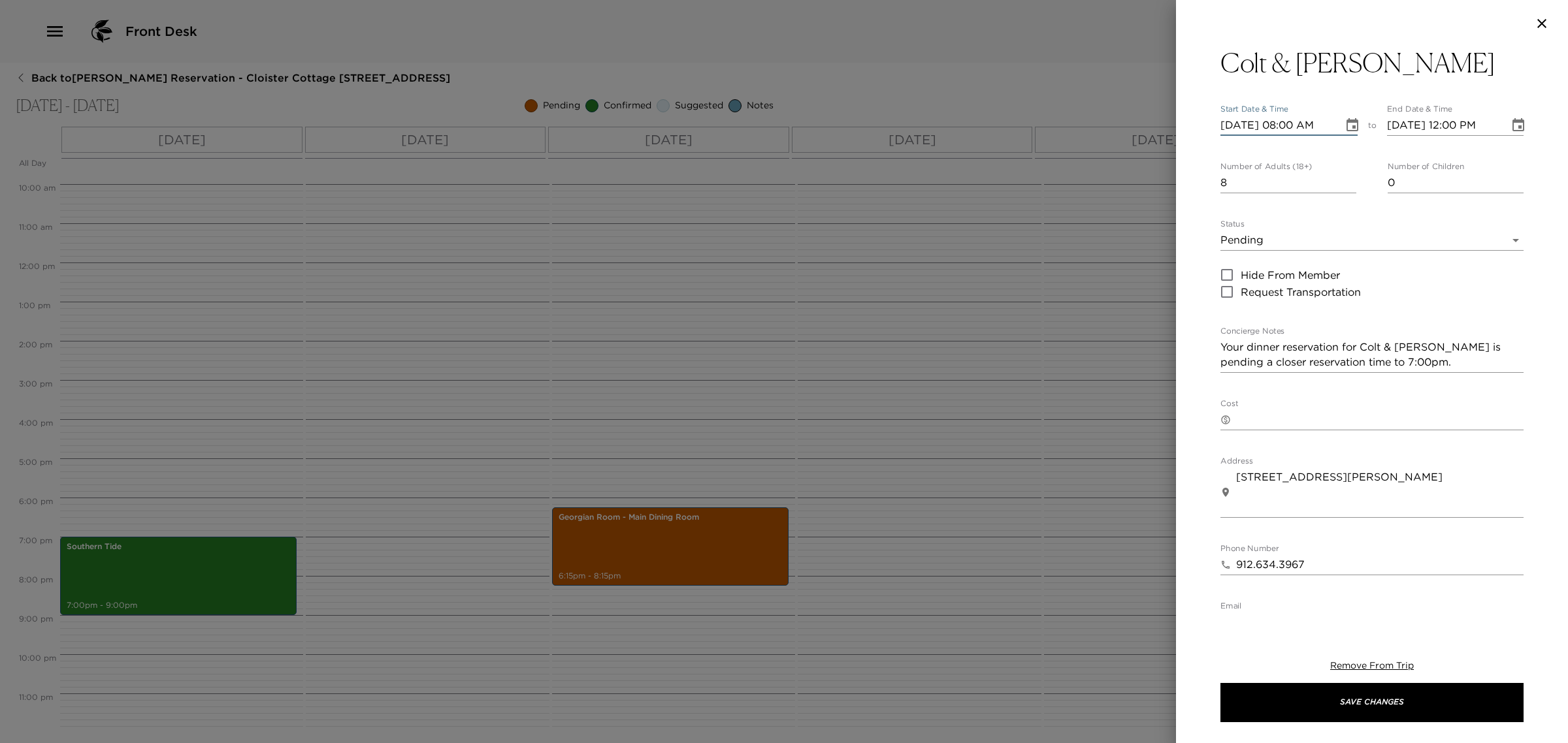
type input "[DATE] 09:00 PM"
type input "[DATE] 08:00 PM"
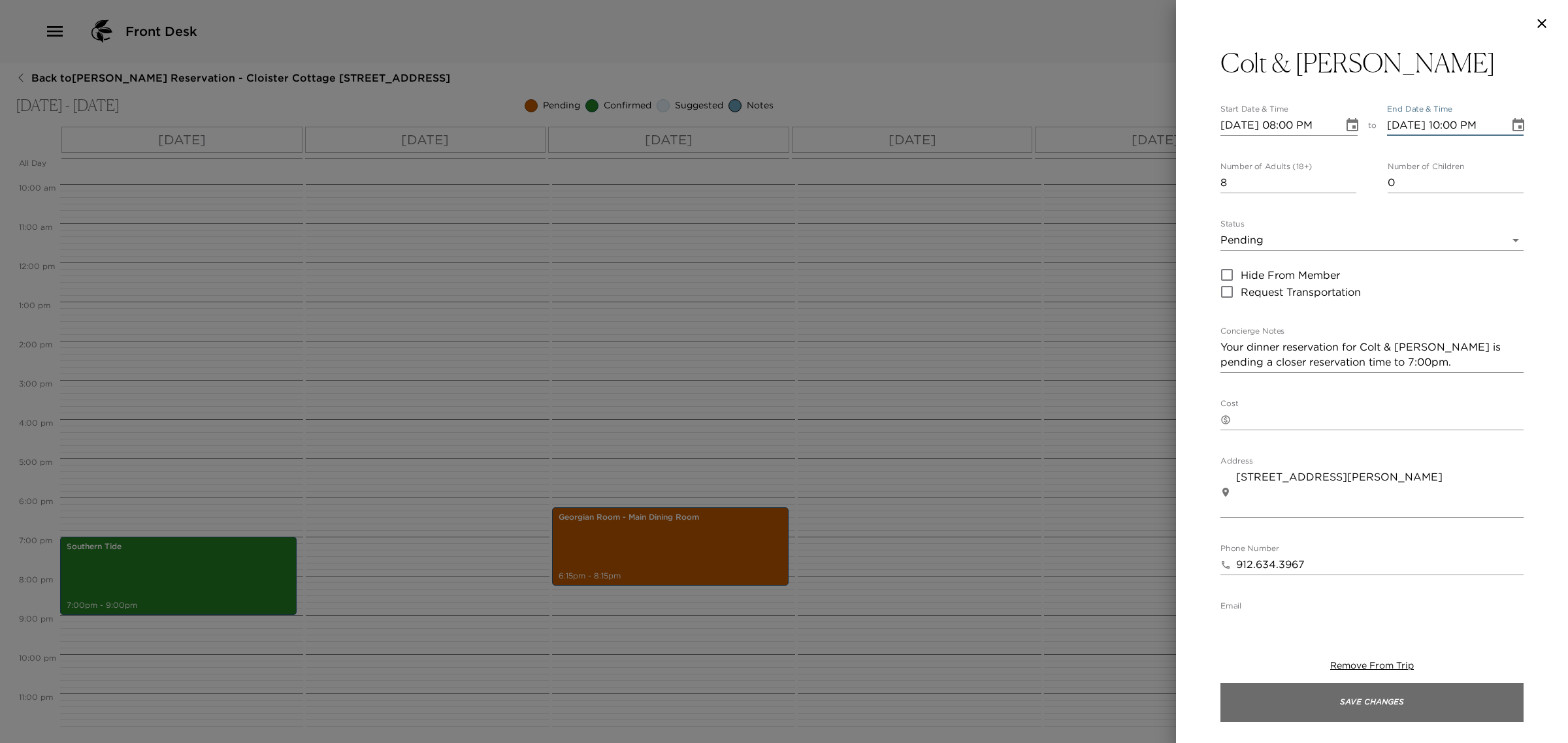
type input "[DATE] 10:00 PM"
click at [1421, 700] on button "Save Changes" at bounding box center [1372, 703] width 303 height 39
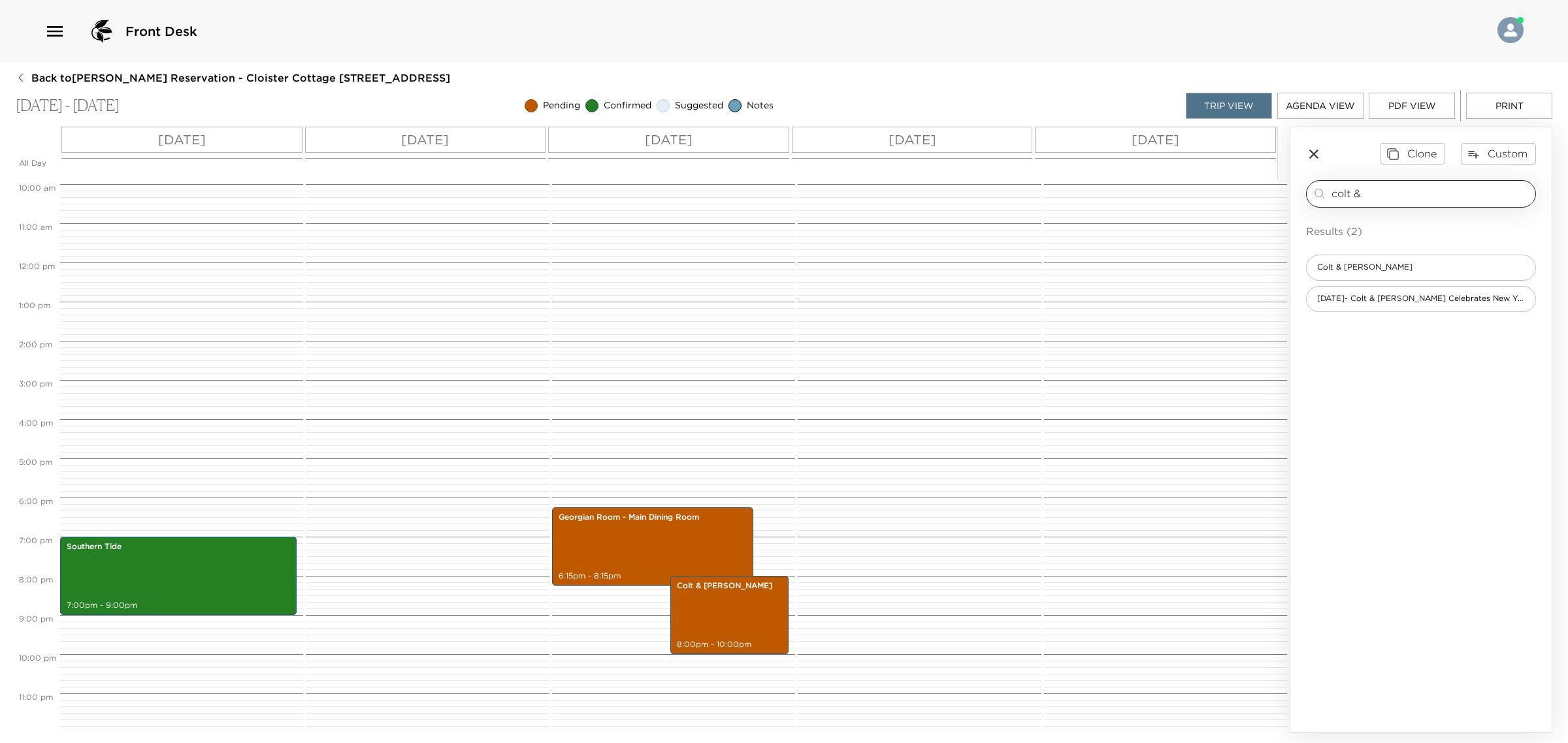
click at [1343, 194] on input "colt &" at bounding box center [1430, 194] width 198 height 15
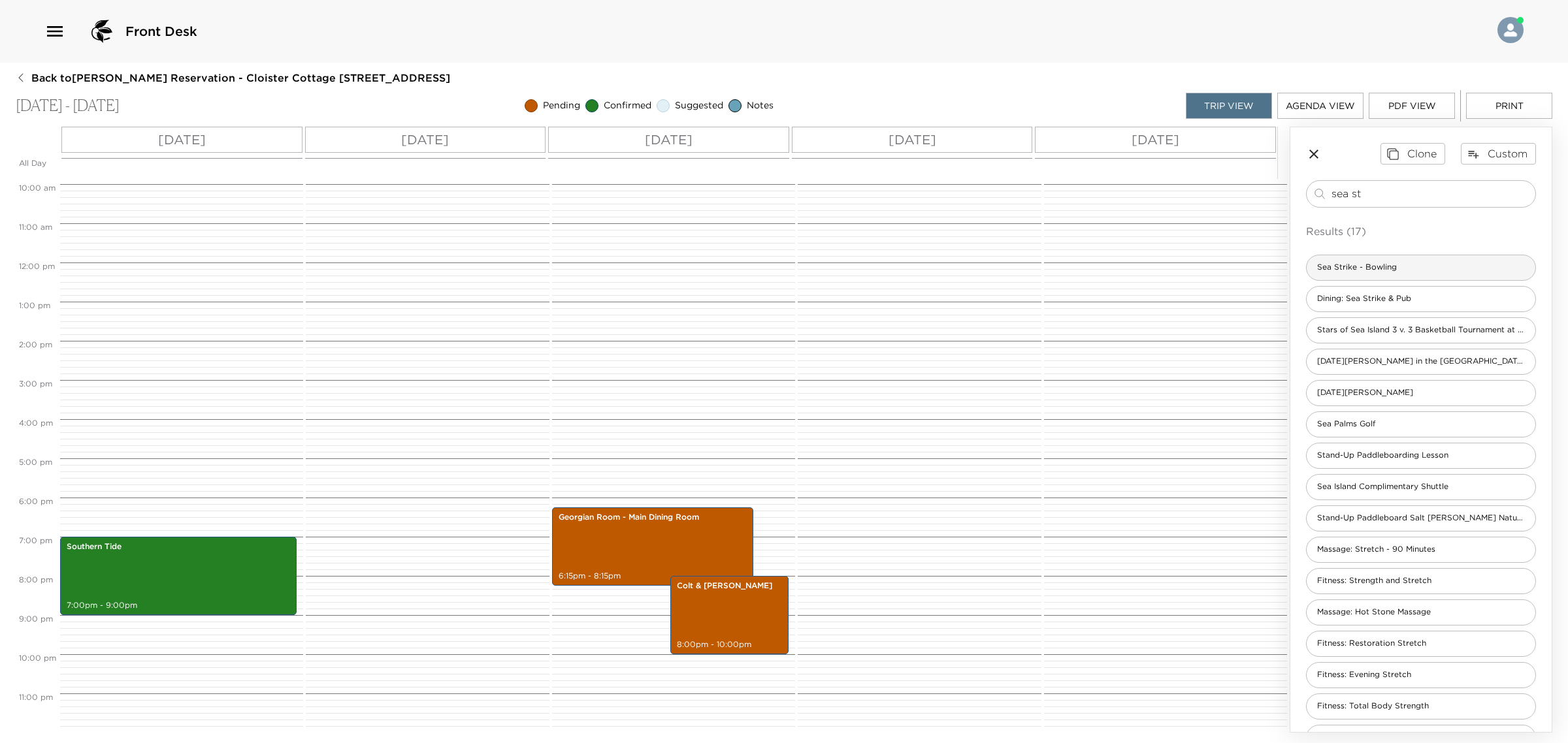
type input "sea st"
click at [1384, 260] on div "Sea Strike - Bowling" at bounding box center [1421, 268] width 230 height 26
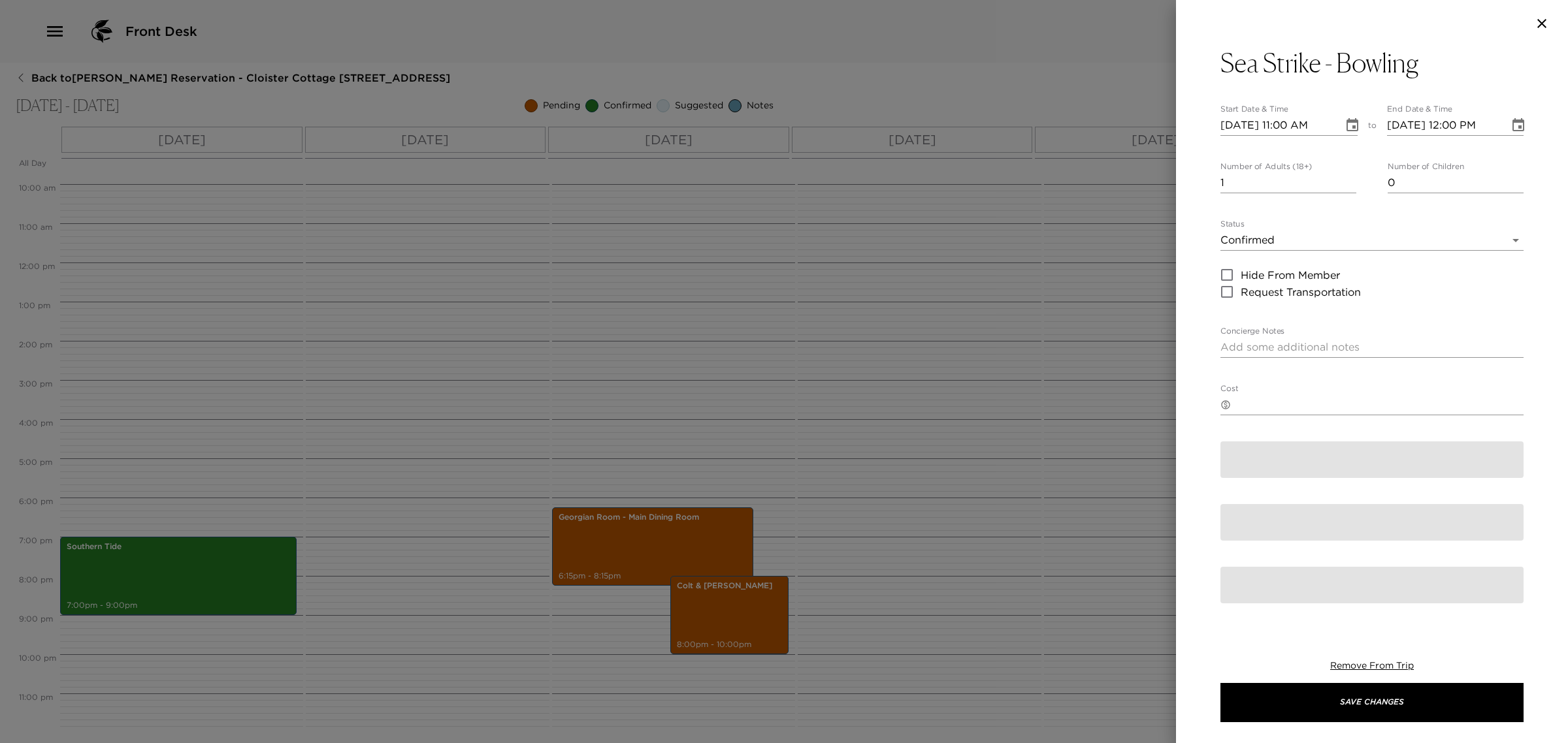
type textarea "You are confirmed for a 1-hour lane rental at Sea Strike and Pub."
type textarea "$90 - plus 24% service charge and tax. Failure to cancel 24 hours prior to sche…"
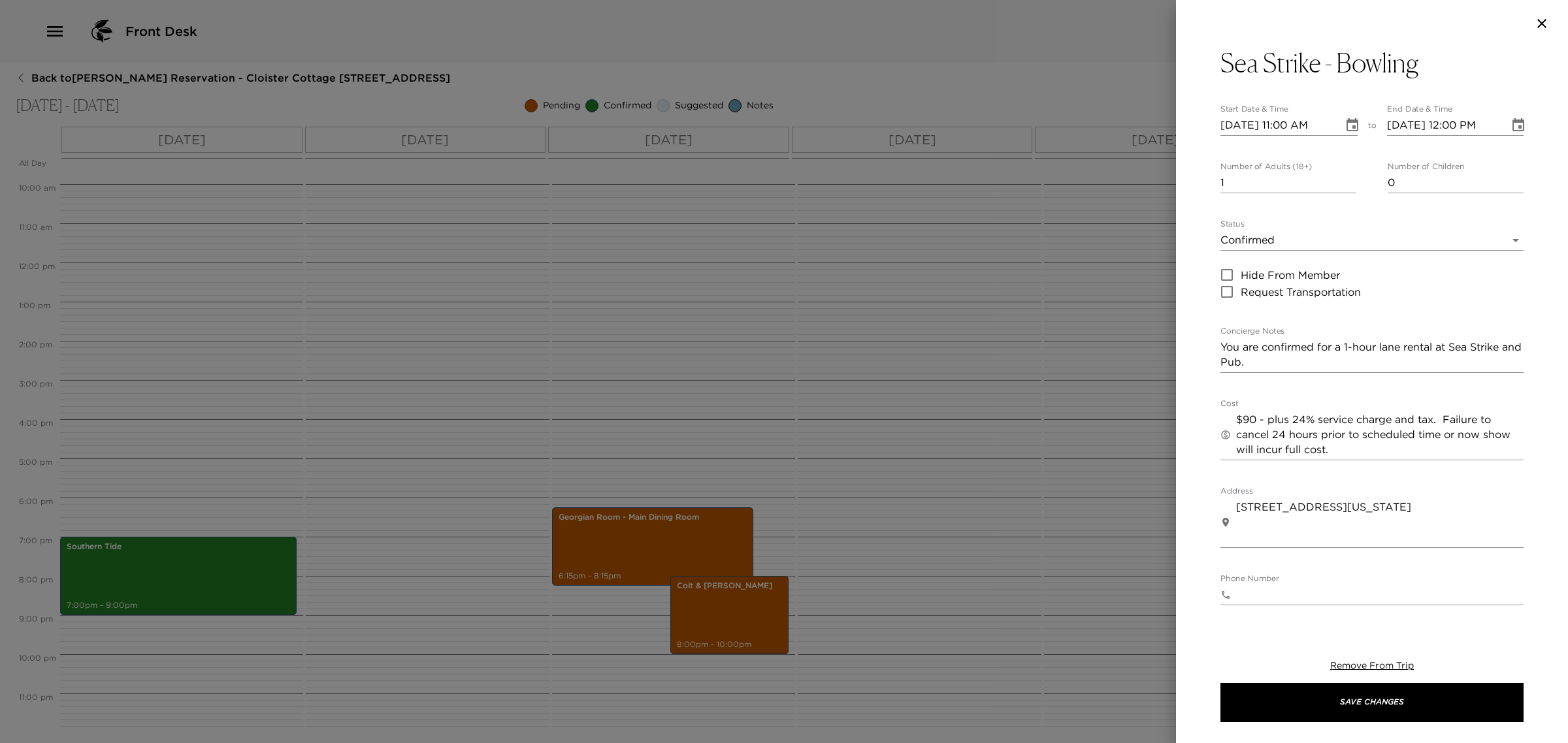
click at [1431, 81] on div "Sea Strike - Bowling Start Date & Time [DATE] 11:00 AM to End Date & Time [DATE…" at bounding box center [1372, 472] width 303 height 851
click at [1421, 64] on button "Sea Strike - Bowling" at bounding box center [1372, 63] width 303 height 32
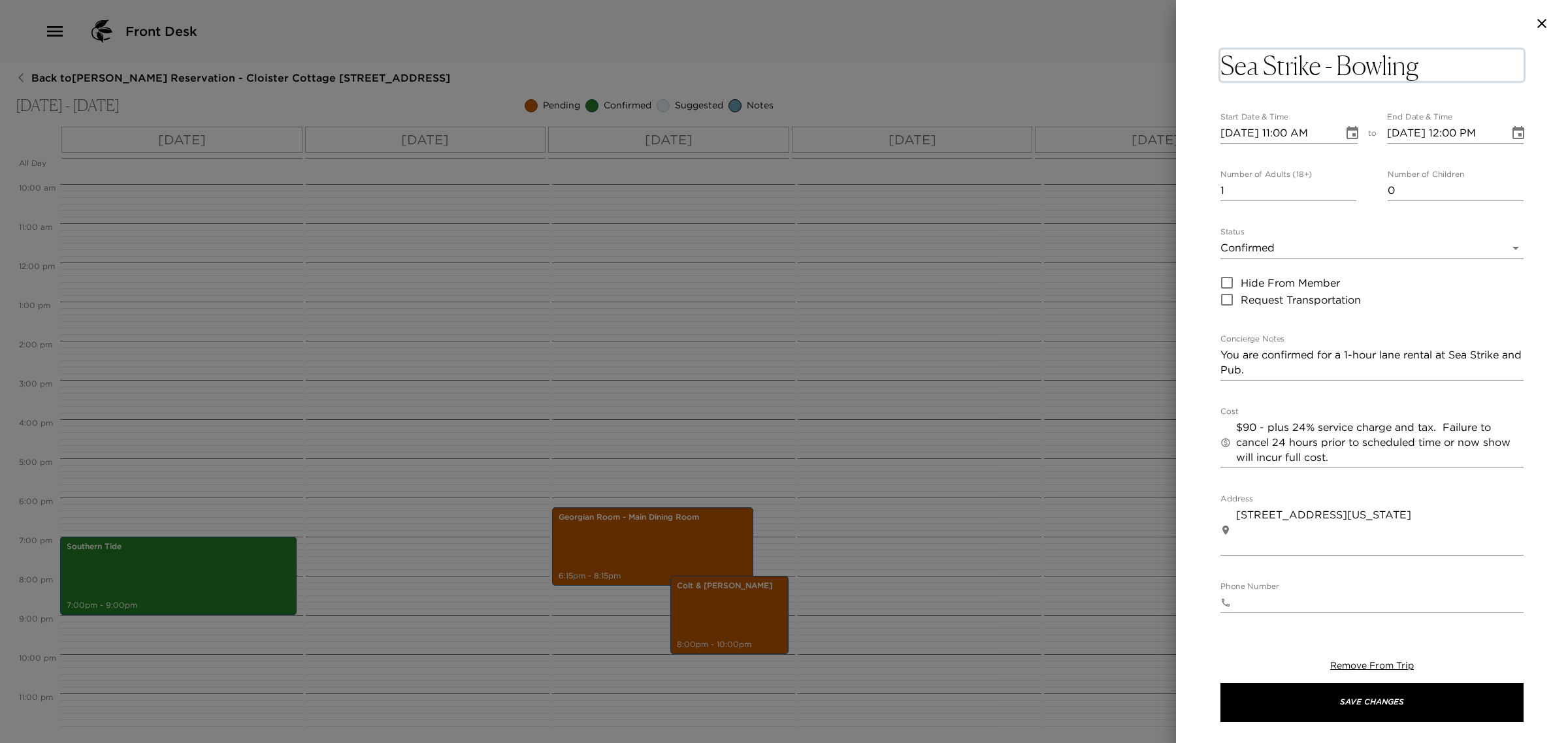
click at [1434, 62] on textarea "Sea Strike - Bowling" at bounding box center [1372, 65] width 303 height 32
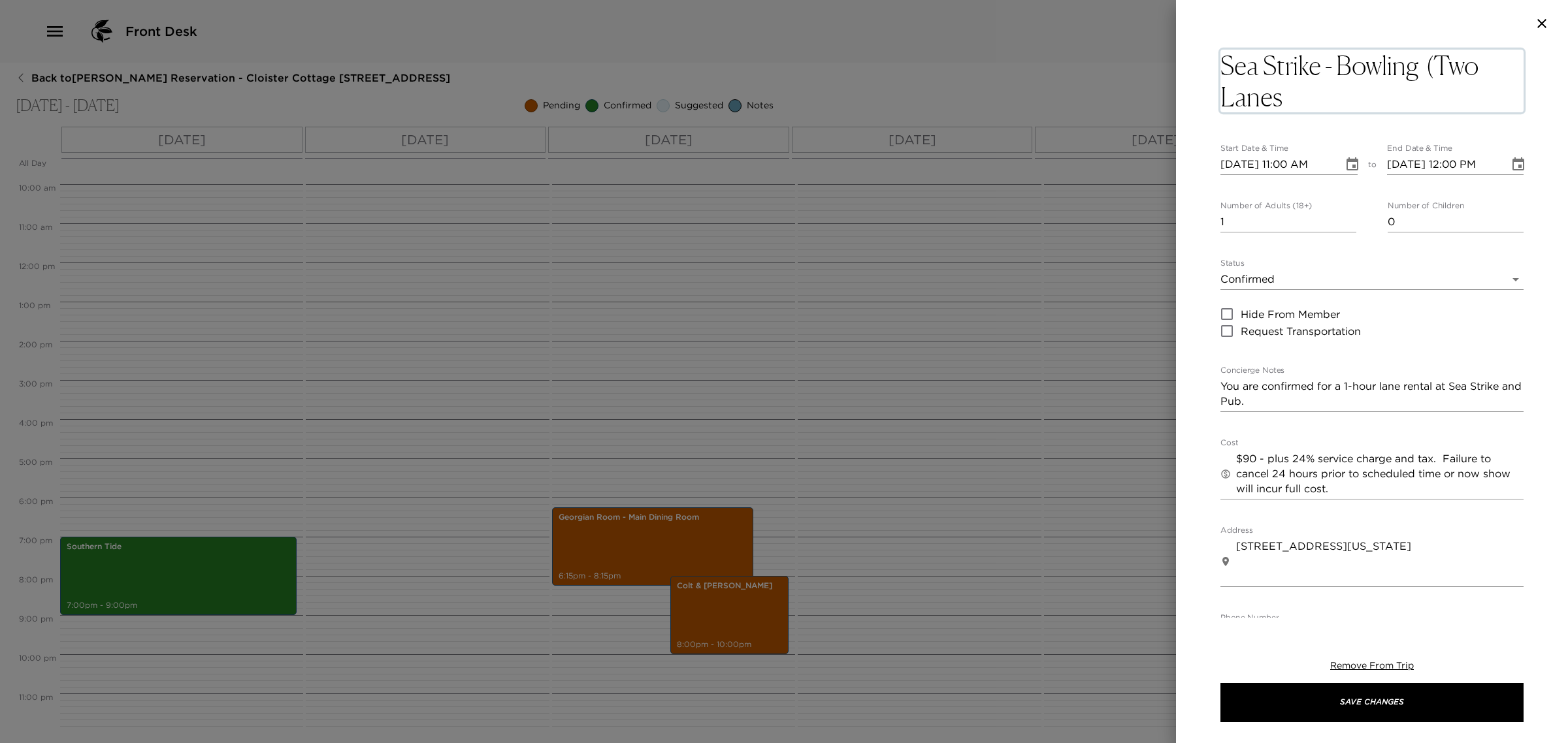
type textarea "Sea Strike - Bowling (Two Lanes)"
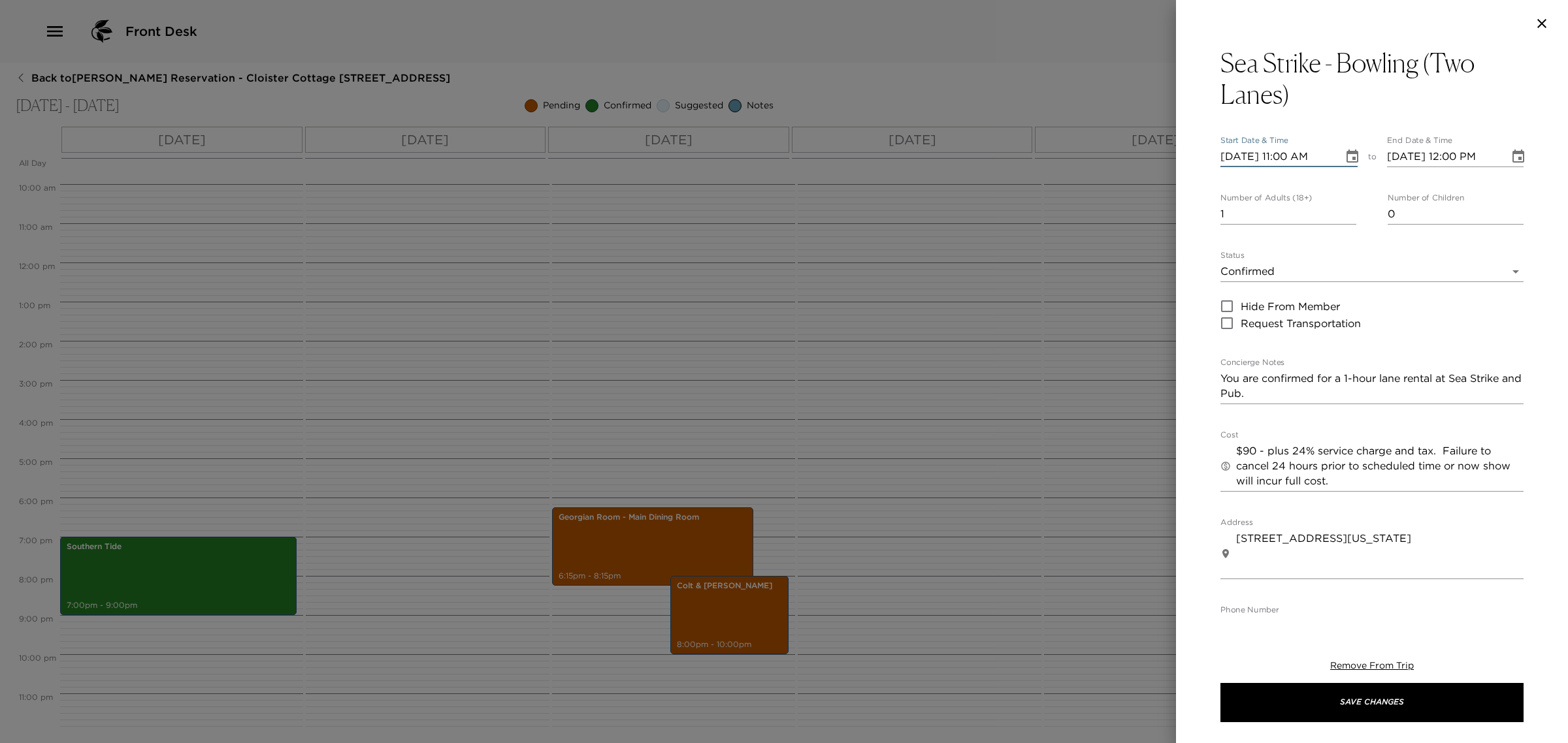
type input "[DATE] 11:00 AM"
type input "[DATE] 12:00 PM"
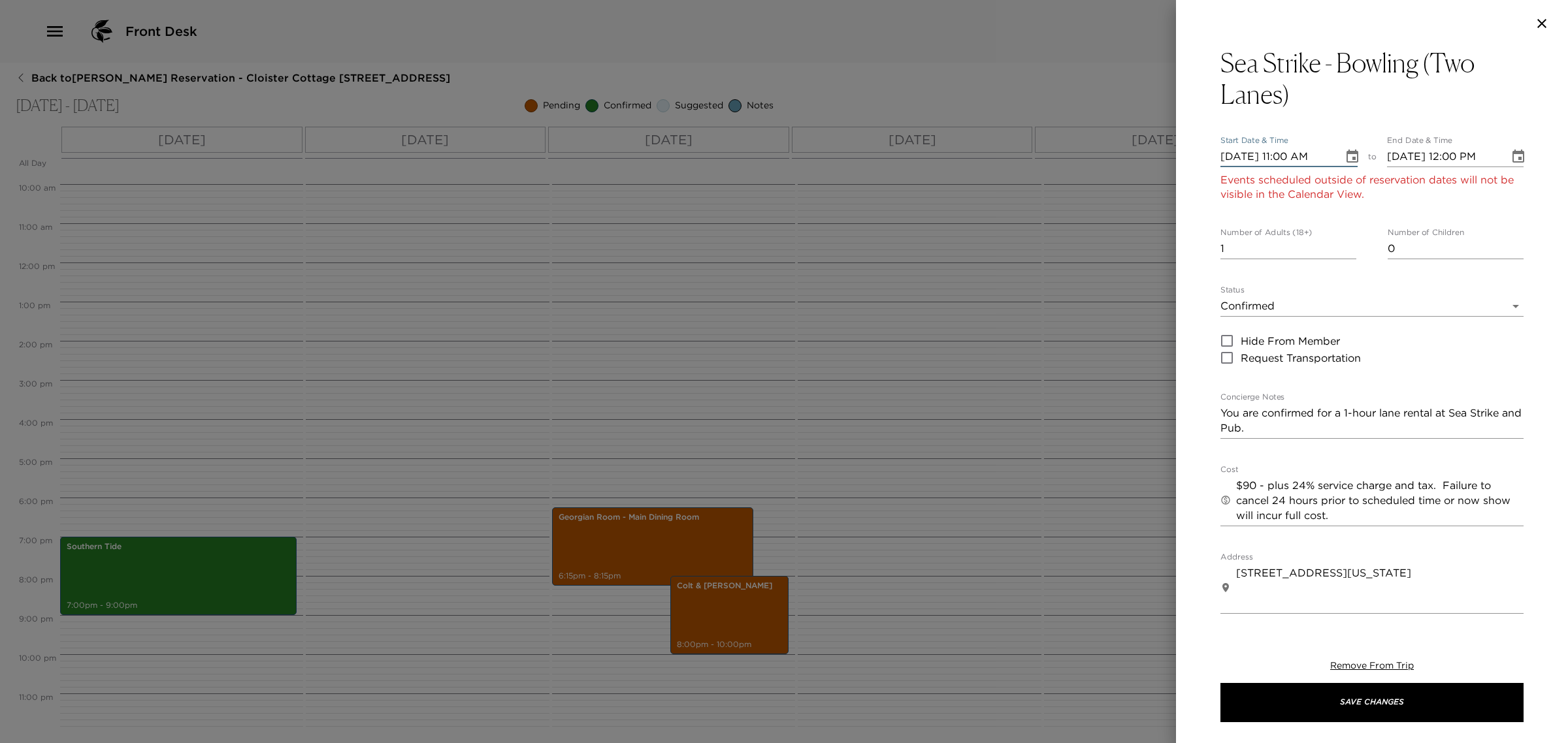
type input "[DATE] 11:00 AM"
type input "[DATE] 12:00 PM"
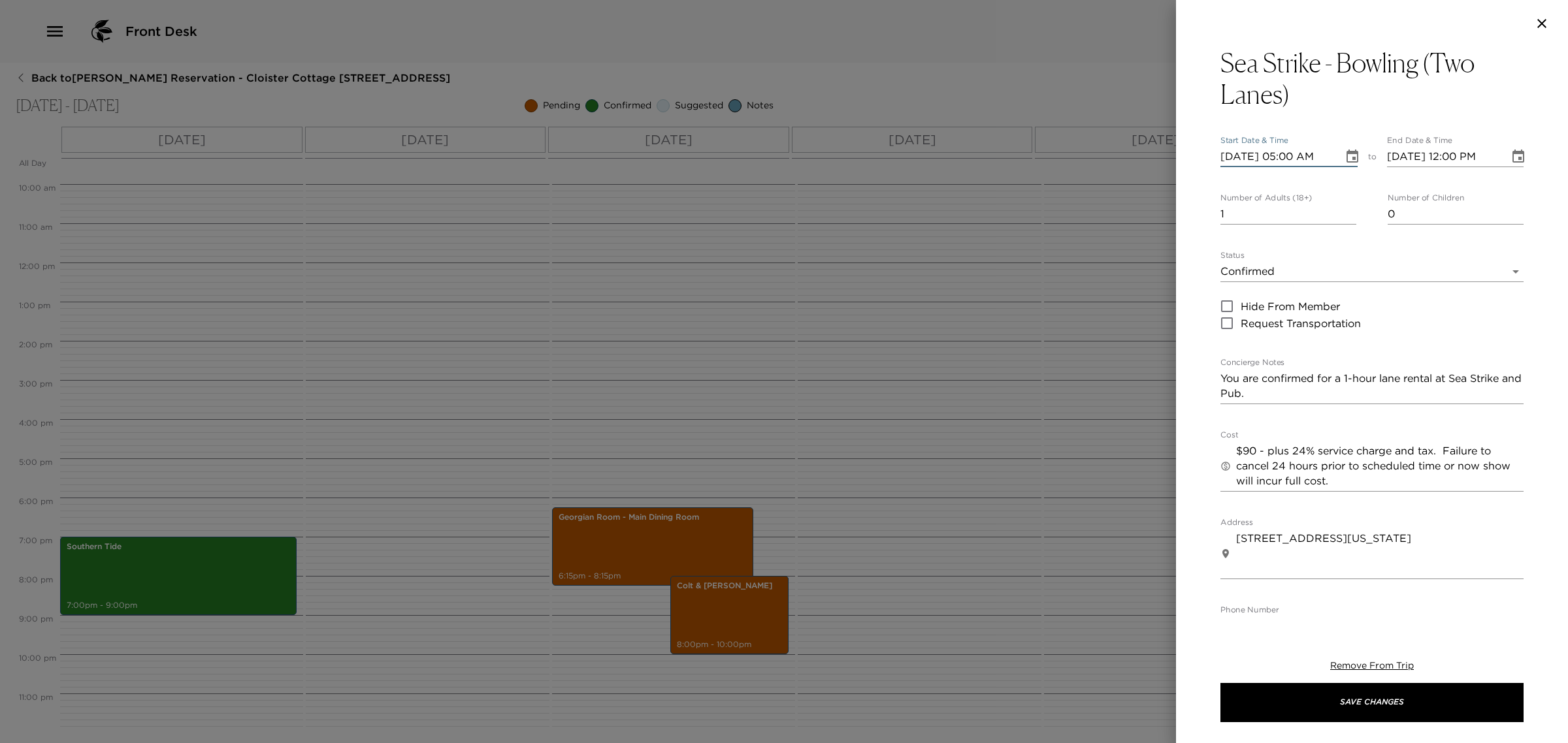
type input "[DATE] 05:00 PM"
type input "[DATE] 06:00 PM"
type input "[DATE] 05:00 PM"
type input "0"
click at [1347, 379] on textarea "You are confirmed for a 1-hour lane rental at Sea Strike and Pub." at bounding box center [1372, 386] width 303 height 30
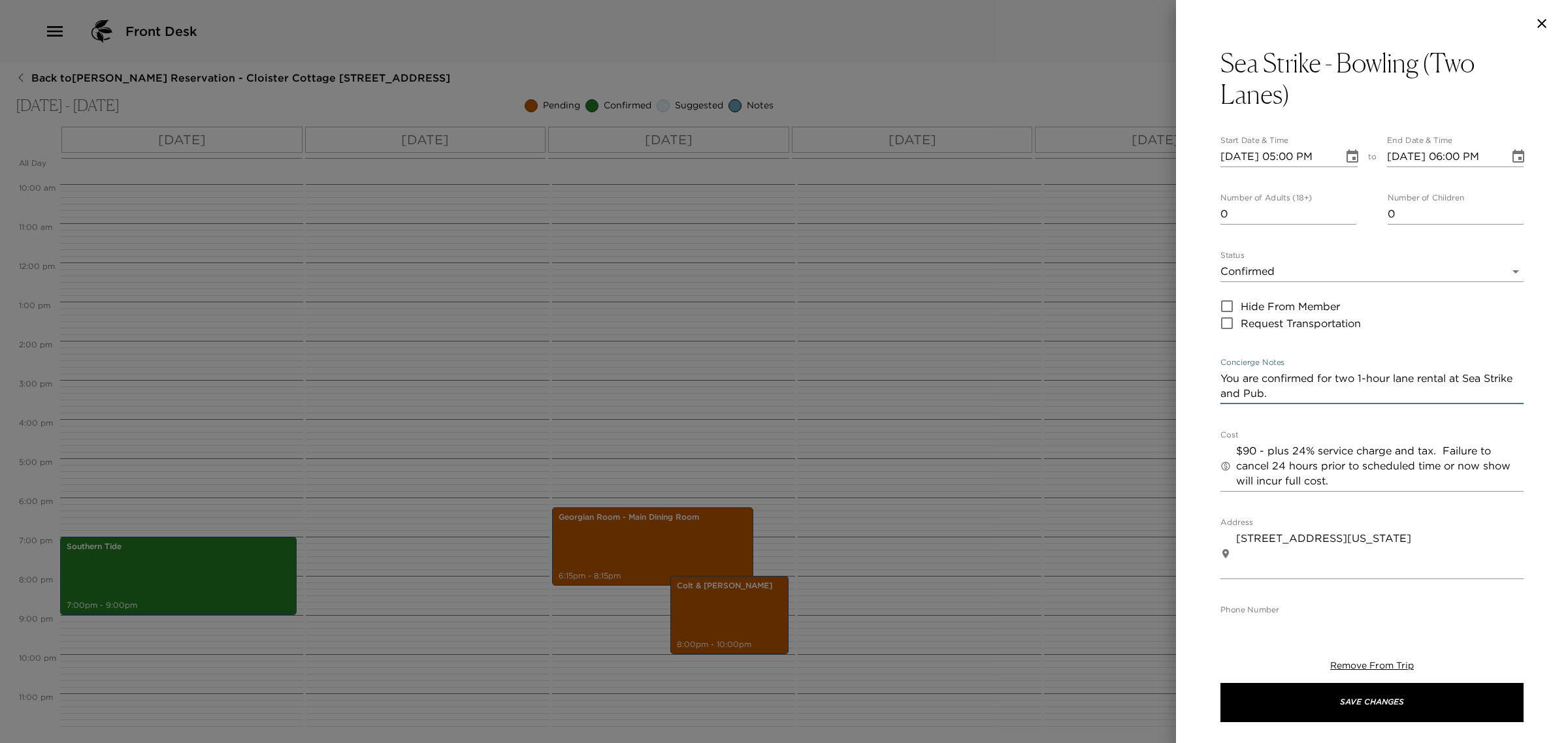
click at [1445, 377] on textarea "You are confirmed for two 1-hour lane rental at Sea Strike and Pub." at bounding box center [1372, 386] width 303 height 30
type textarea "You are confirmed for two 1-hour lane rentals at Sea Strike and Pub."
click at [1255, 447] on textarea "$90 - plus 24% service charge and tax. Failure to cancel 24 hours prior to sche…" at bounding box center [1379, 465] width 287 height 45
type textarea "$90/lane - plus 24% service charge and tax. Failure to cancel 24 hours prior to…"
click at [1345, 149] on icon "Choose date, selected date is Oct 10, 2025" at bounding box center [1352, 156] width 15 height 15
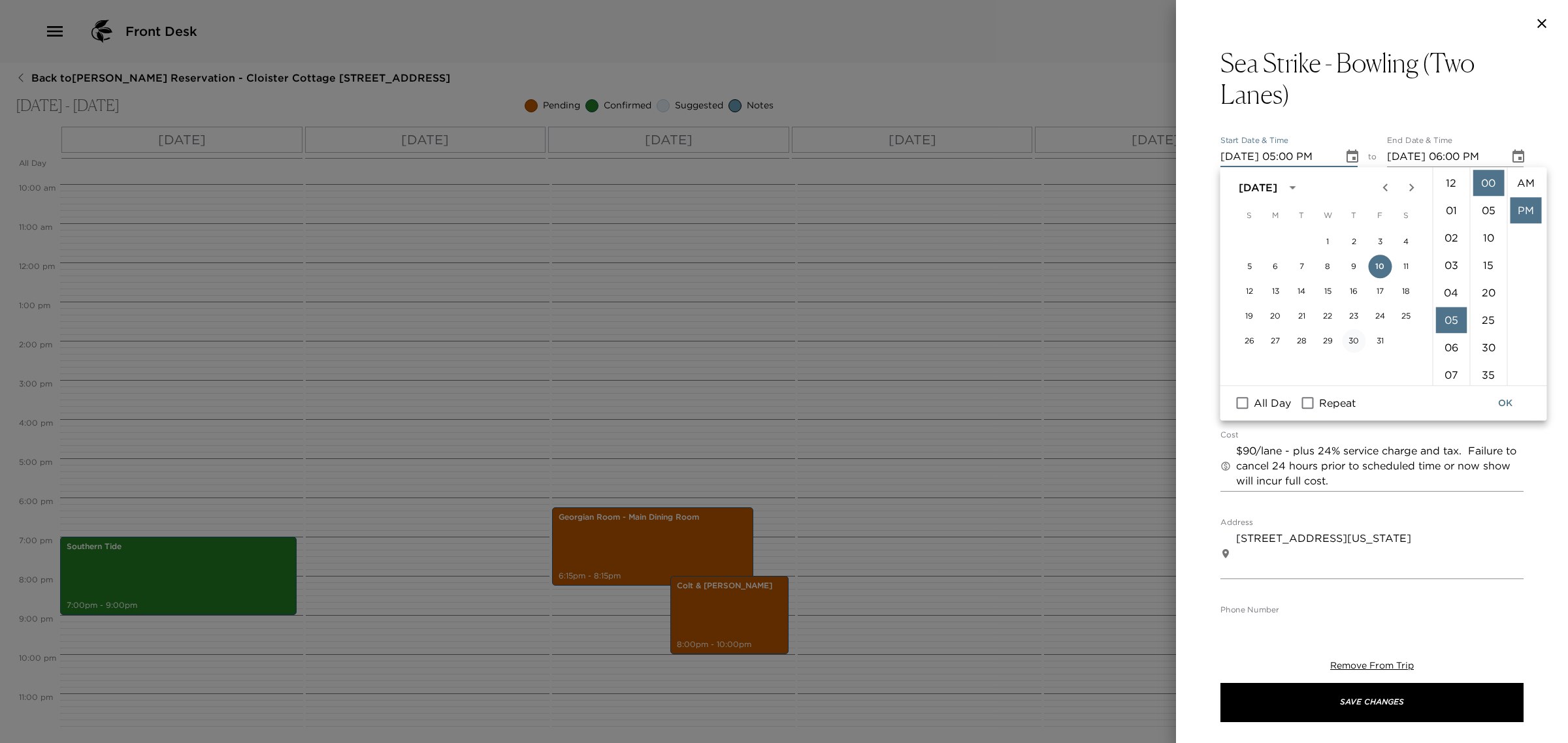
scroll to position [28, 0]
click at [1345, 405] on span "Repeat" at bounding box center [1337, 403] width 36 height 15
click at [1322, 405] on input "Repeat" at bounding box center [1308, 403] width 28 height 17
checkbox input "true"
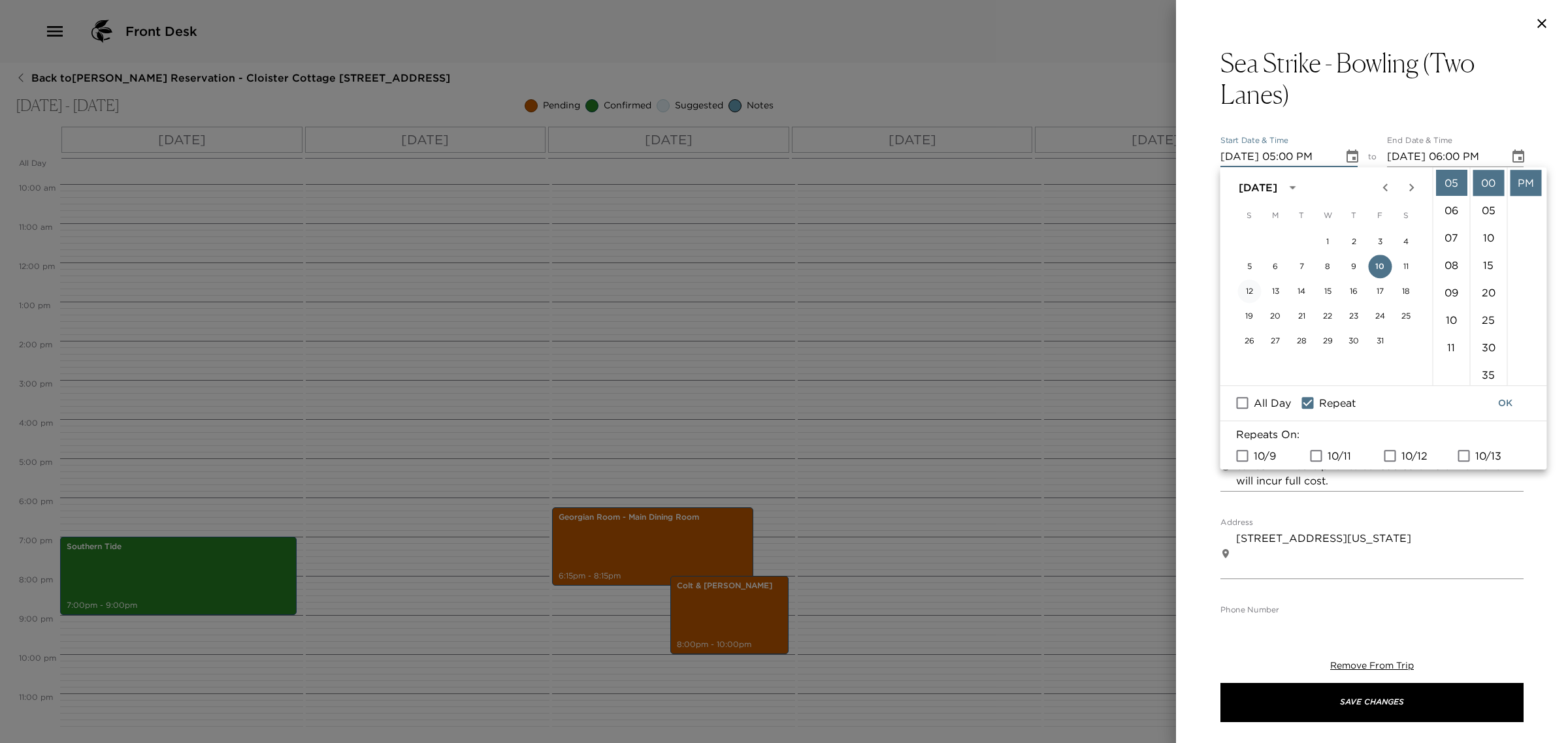
click at [1248, 289] on button "12" at bounding box center [1248, 291] width 24 height 24
type input "[DATE] 05:00 PM"
type input "[DATE] 06:00 PM"
click at [1343, 454] on span "10/10" at bounding box center [1341, 455] width 27 height 15
click at [1330, 454] on input "10/10" at bounding box center [1316, 455] width 28 height 17
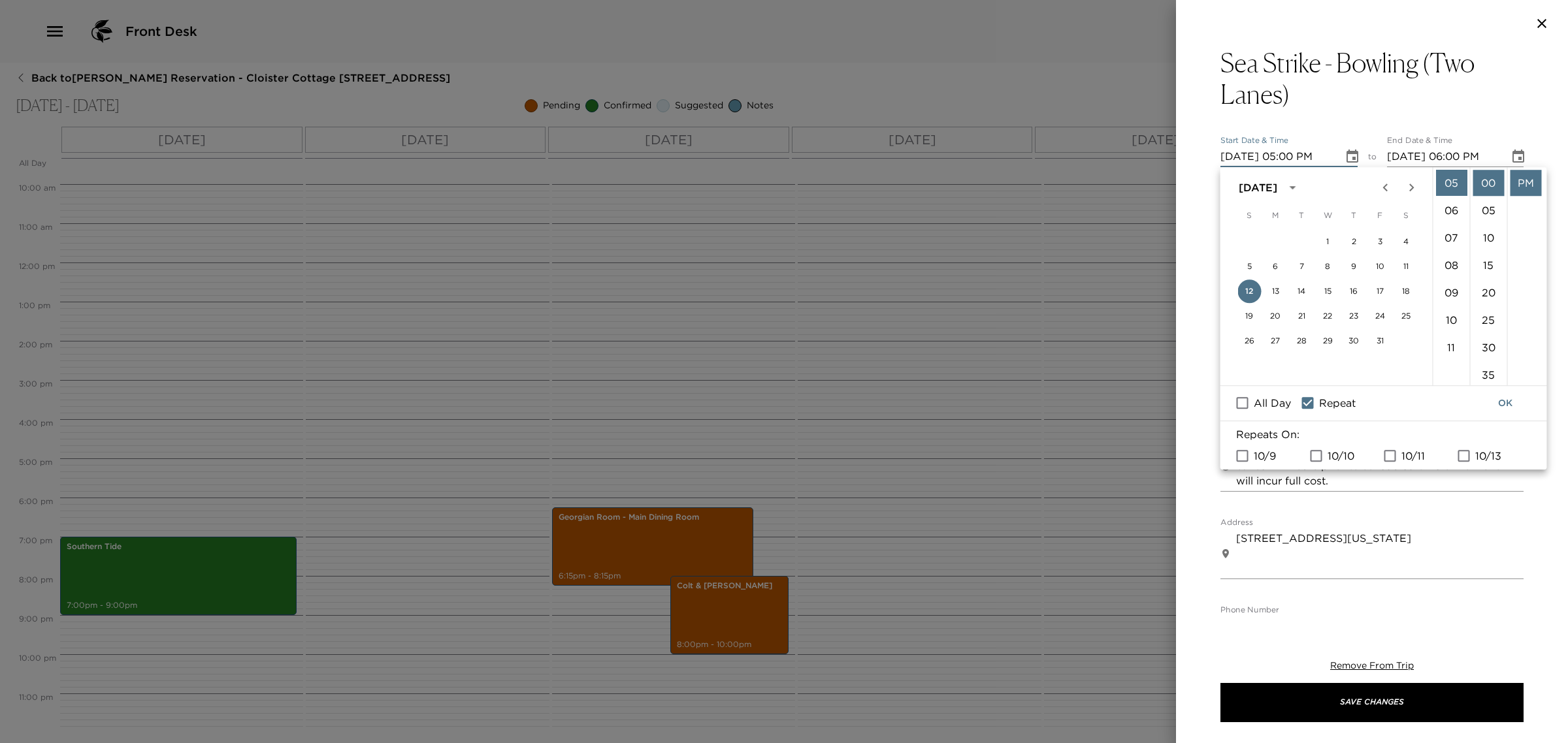
checkbox input "true"
click at [1511, 405] on button "OK" at bounding box center [1505, 403] width 42 height 24
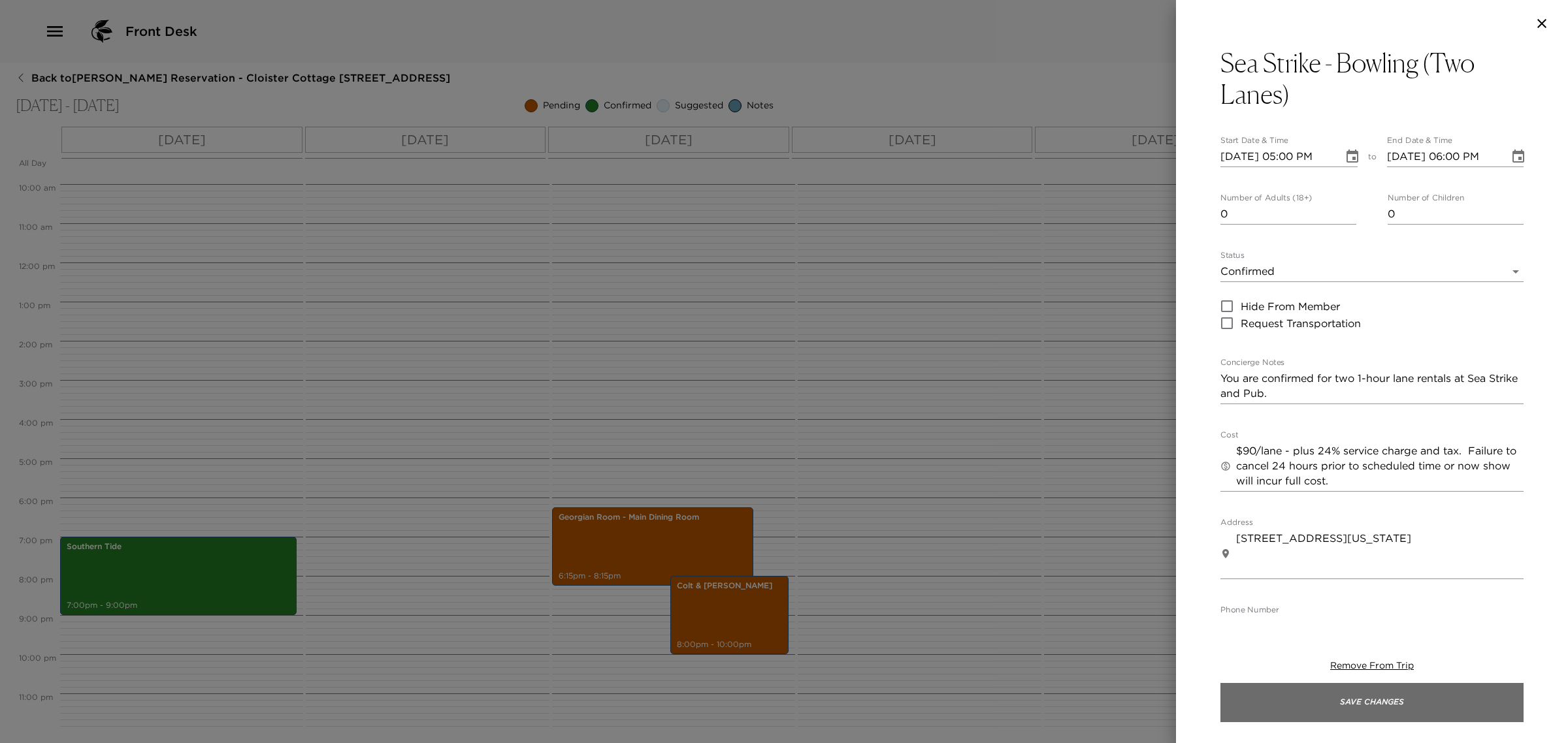
click at [1445, 697] on button "Save Changes" at bounding box center [1372, 703] width 303 height 39
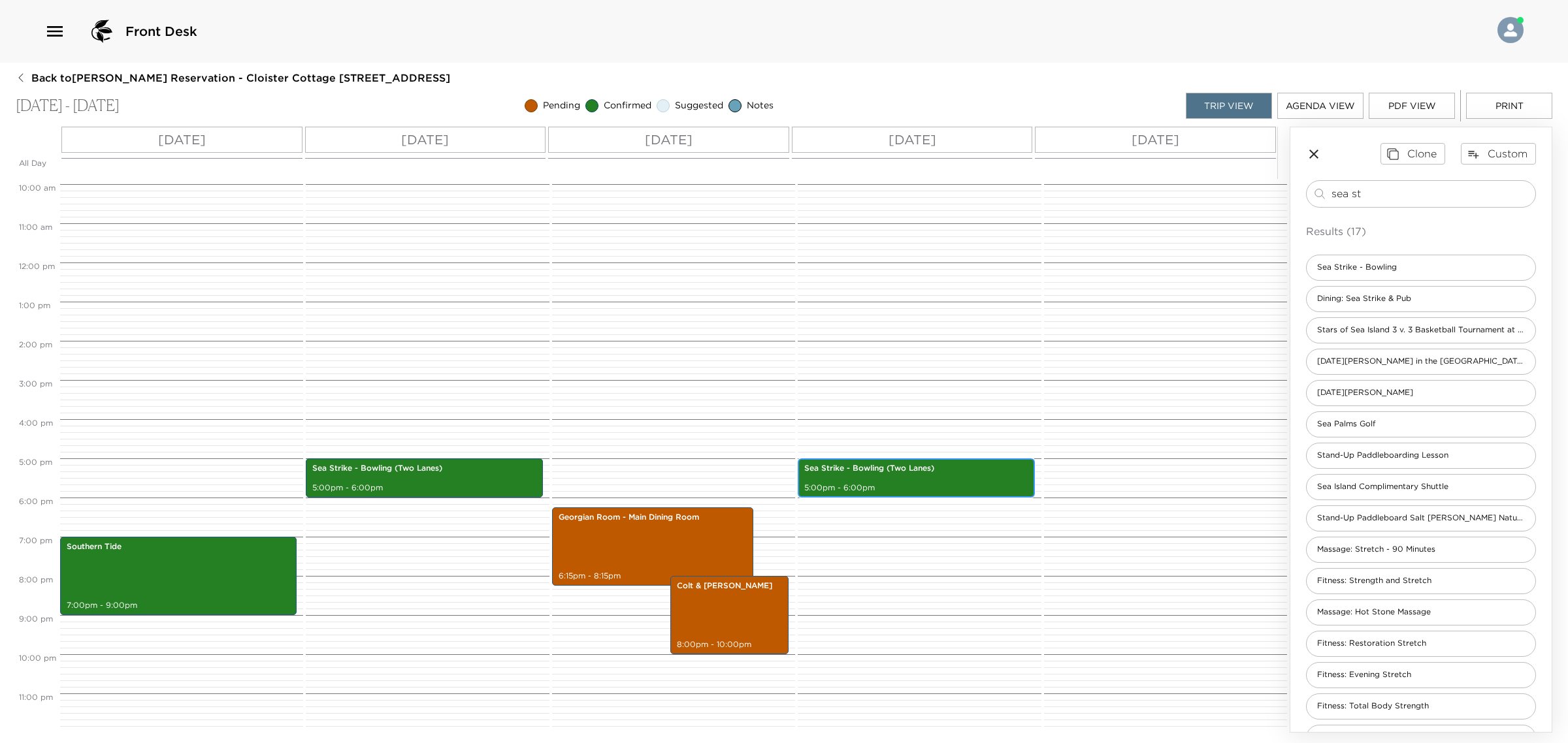
click at [835, 496] on div "Sea Strike - Bowling (Two Lanes) 5:00pm - 6:00pm" at bounding box center [916, 478] width 237 height 39
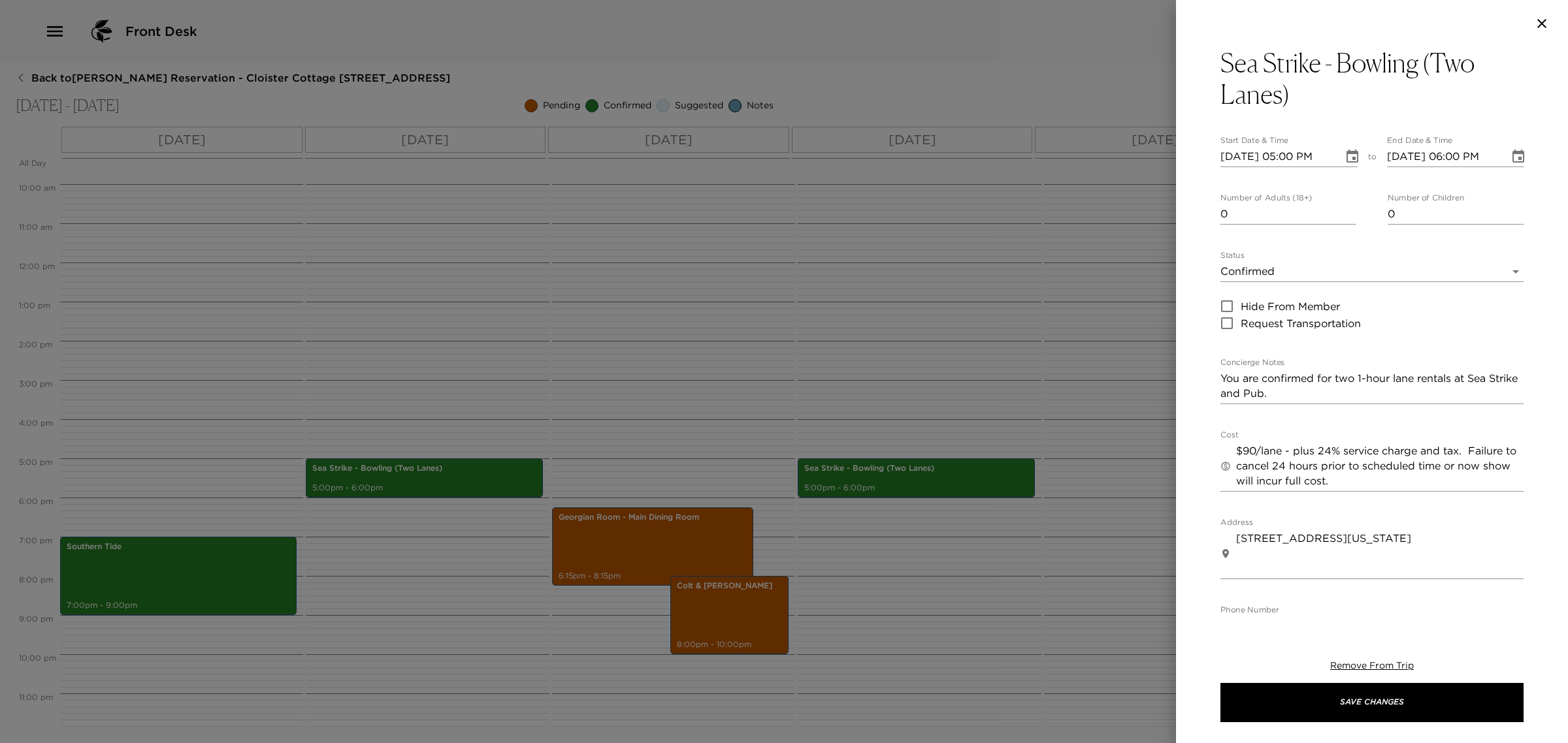
click at [1292, 158] on input "[DATE] 05:00 PM" at bounding box center [1277, 157] width 114 height 21
type input "[DATE] 03:45 PM"
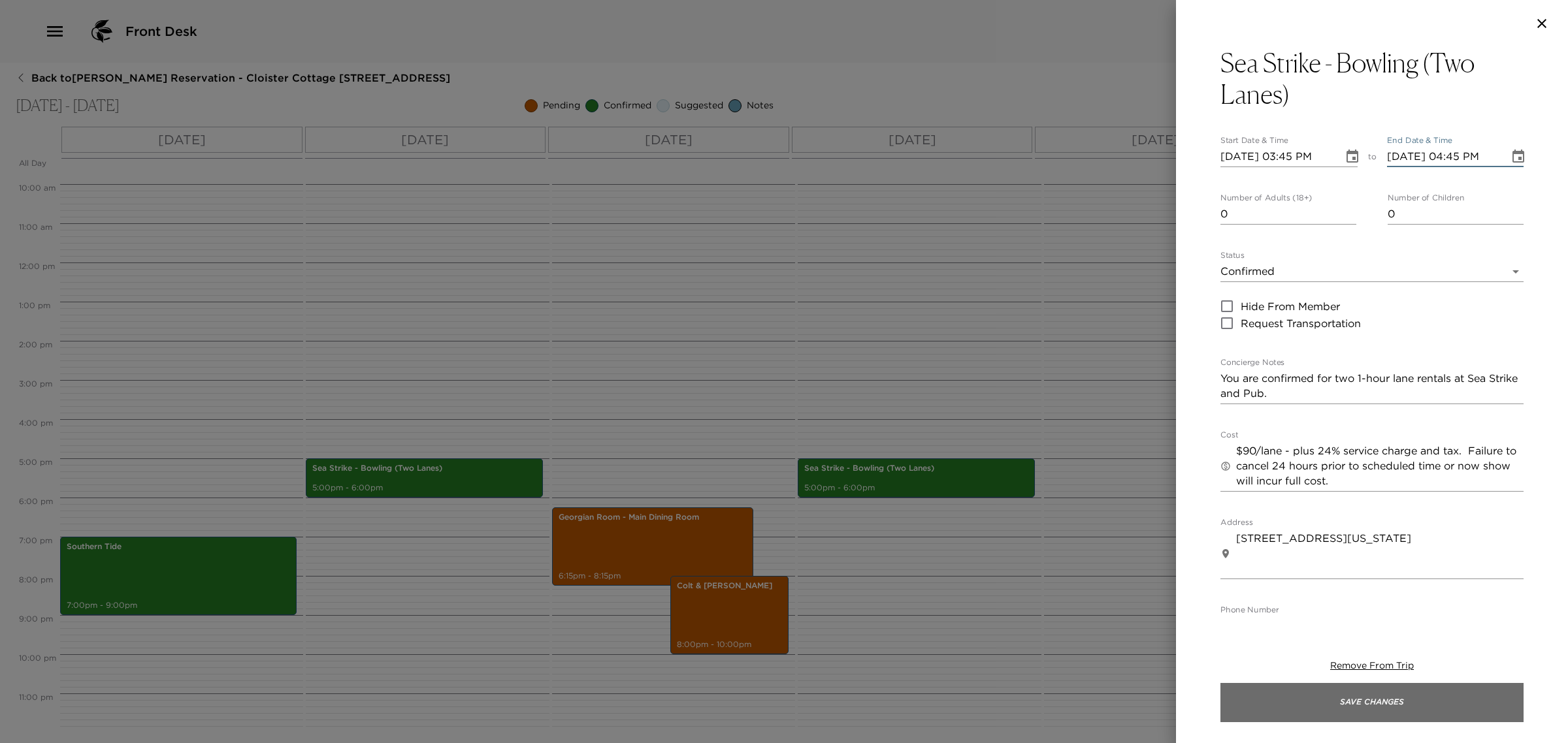
type input "[DATE] 04:45 PM"
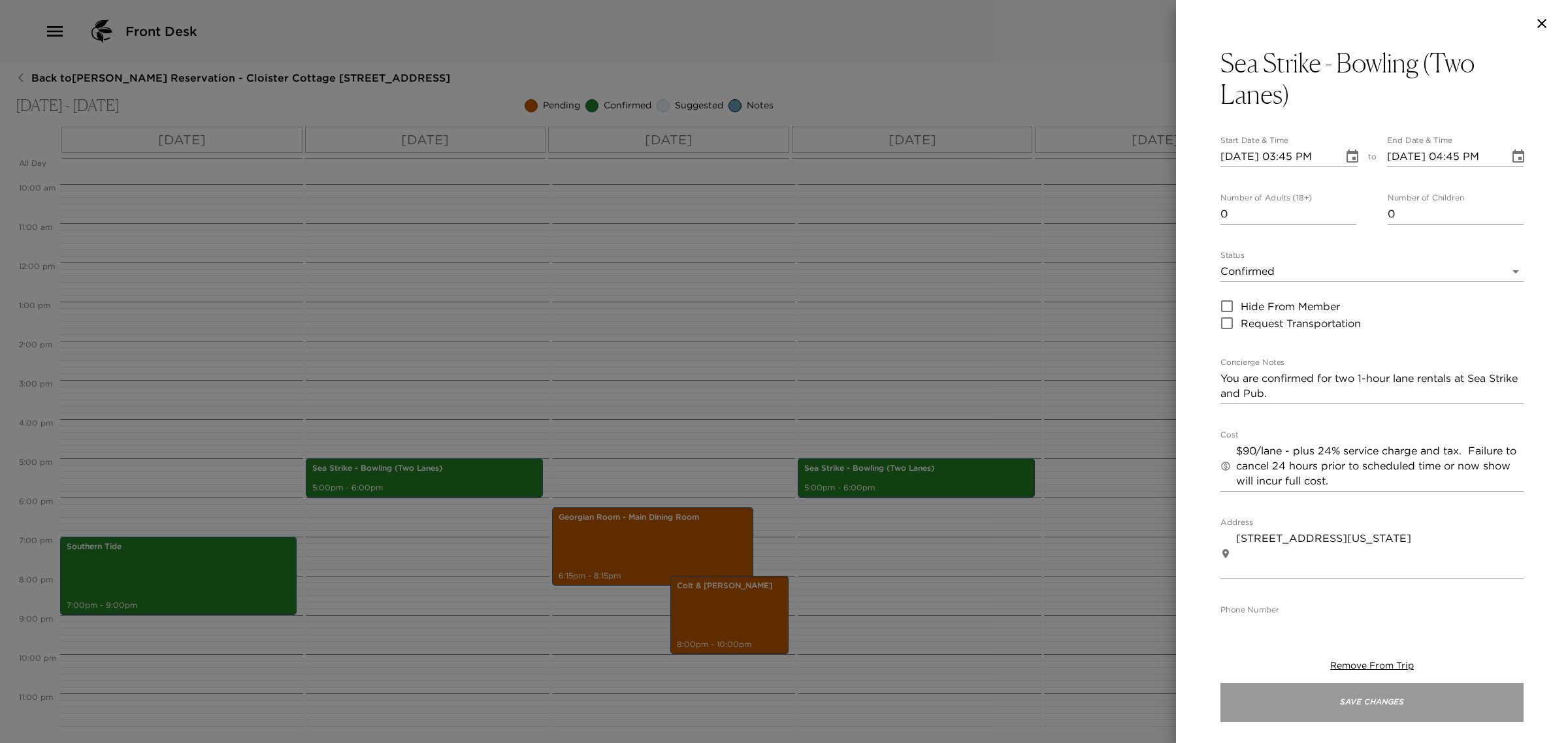
click at [1403, 702] on button "Save Changes" at bounding box center [1372, 703] width 303 height 39
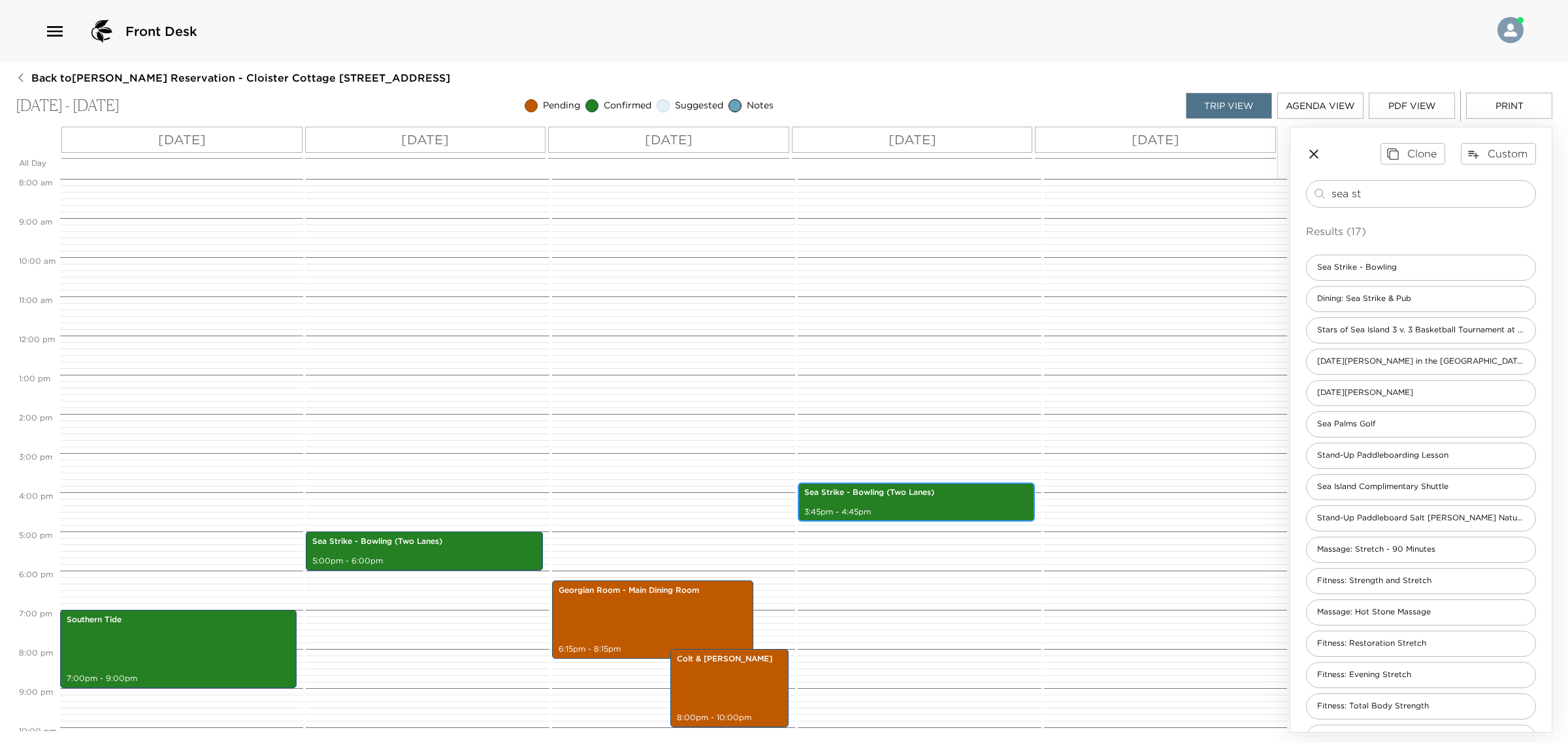
scroll to position [387, 0]
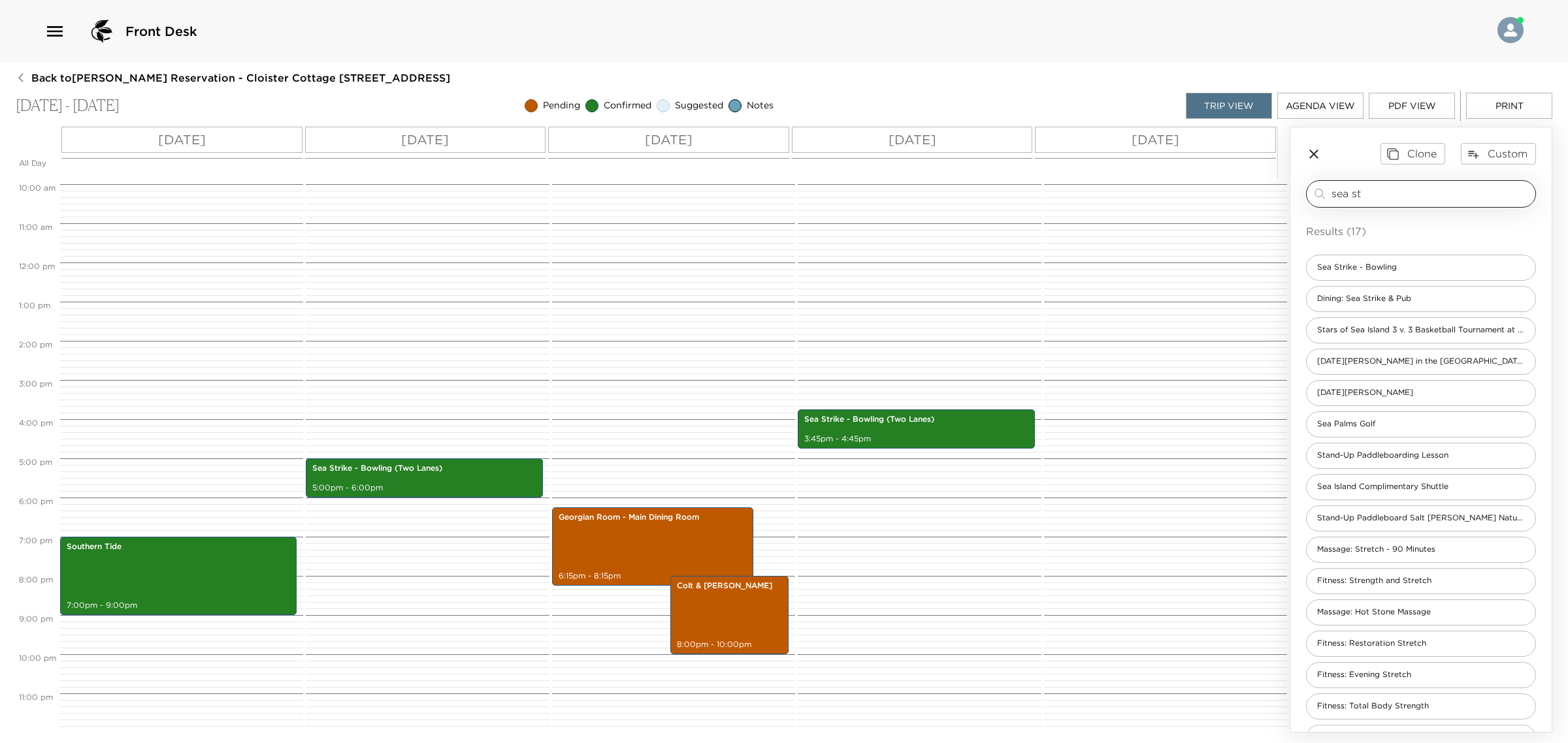
click at [1405, 204] on div "sea st ​" at bounding box center [1421, 194] width 230 height 28
click at [1398, 198] on input "sea st" at bounding box center [1430, 194] width 198 height 15
type input "s"
type input "d"
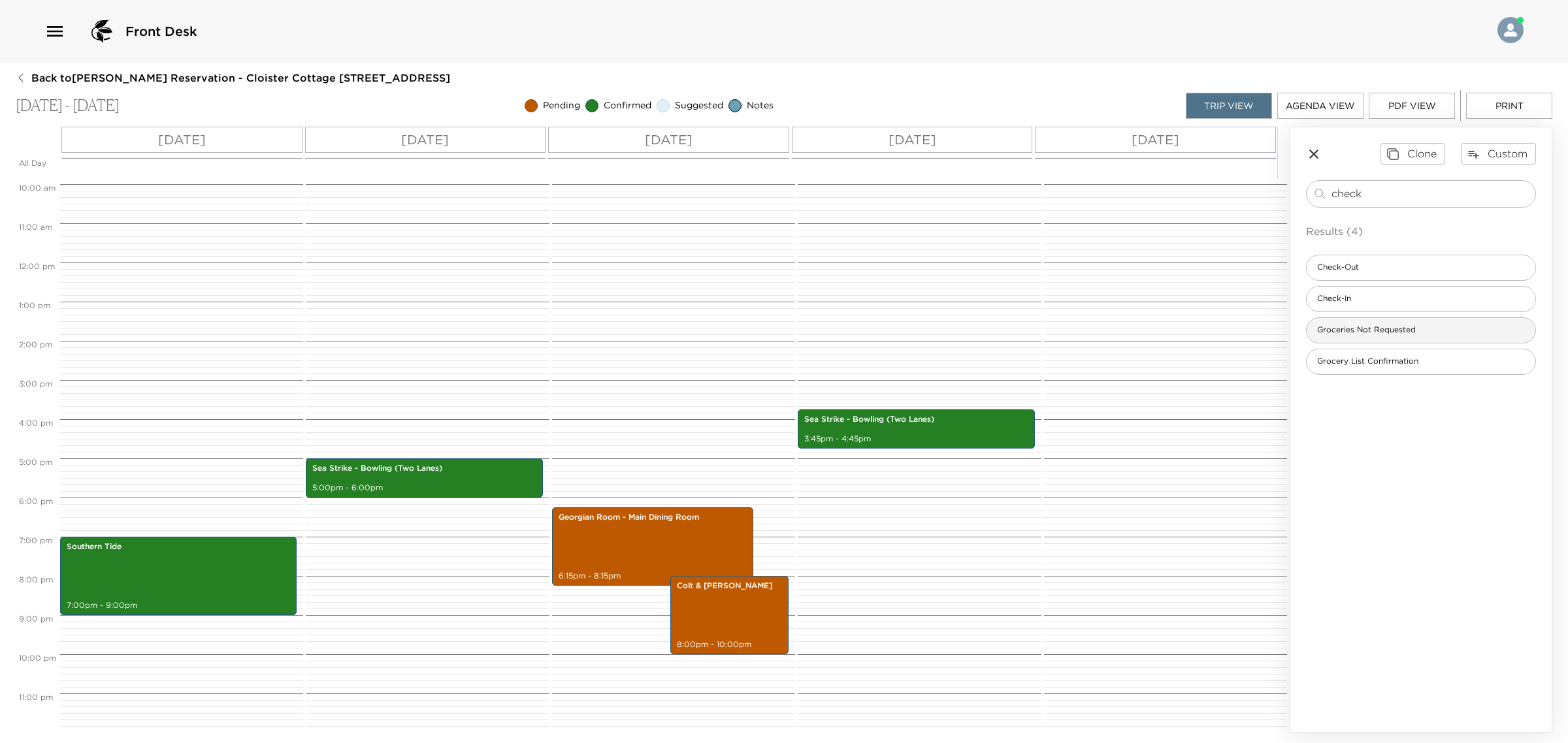
type input "check"
click at [1423, 327] on span "Groceries Not Requested" at bounding box center [1366, 330] width 120 height 11
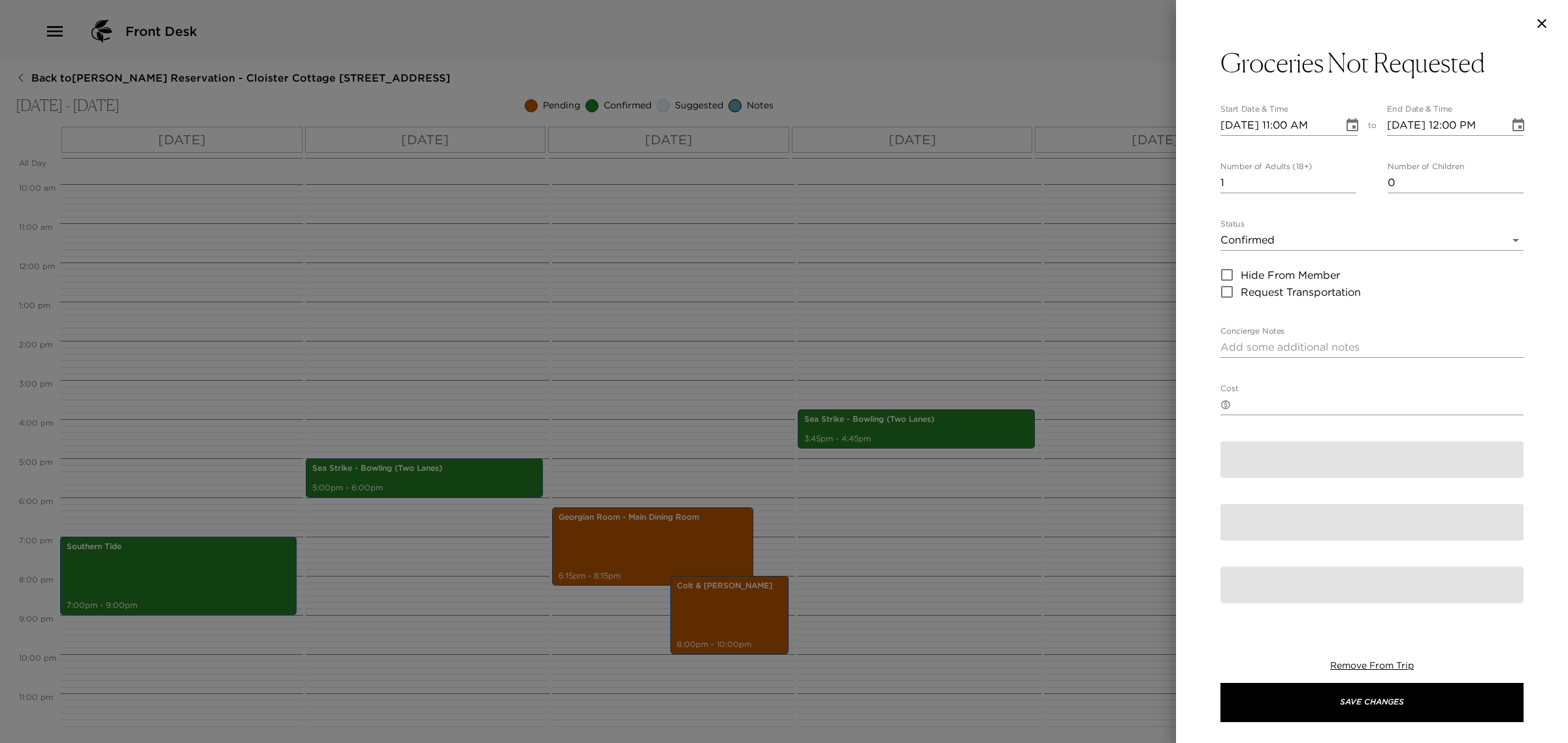
type textarea "We have not received any grocery request at this time. Should you wish to order…"
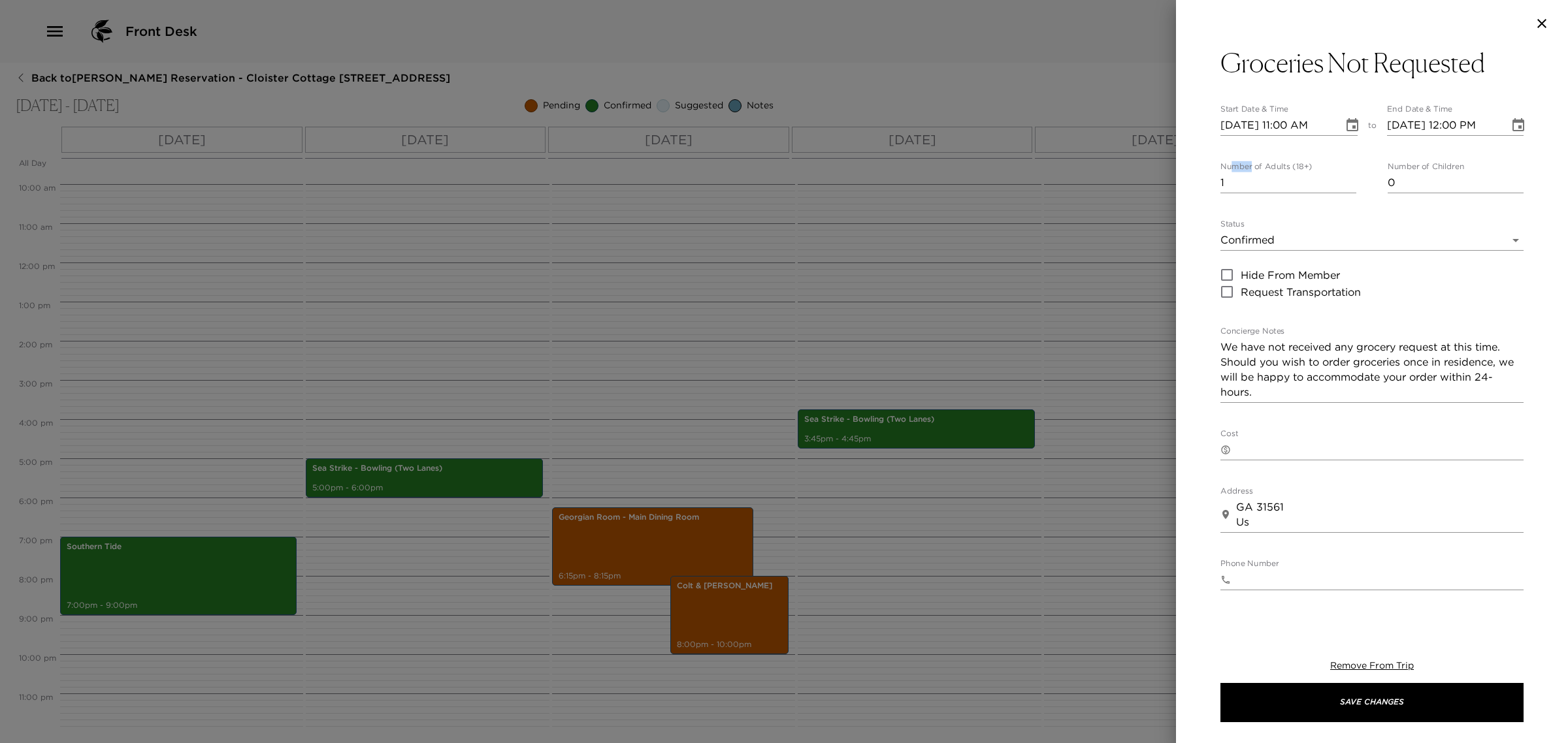
click at [1088, 170] on div "Groceries Not Requested Start Date & Time [DATE] 11:00 AM to End Date & Time [D…" at bounding box center [784, 371] width 1568 height 743
click at [1279, 163] on label "Number of Adults (18+)" at bounding box center [1266, 167] width 91 height 11
drag, startPoint x: 1148, startPoint y: 180, endPoint x: 964, endPoint y: 159, distance: 185.2
click at [1068, 173] on div "Groceries Not Requested Start Date & Time [DATE] 11:00 AM to End Date & Time [D…" at bounding box center [784, 371] width 1568 height 743
type input "0"
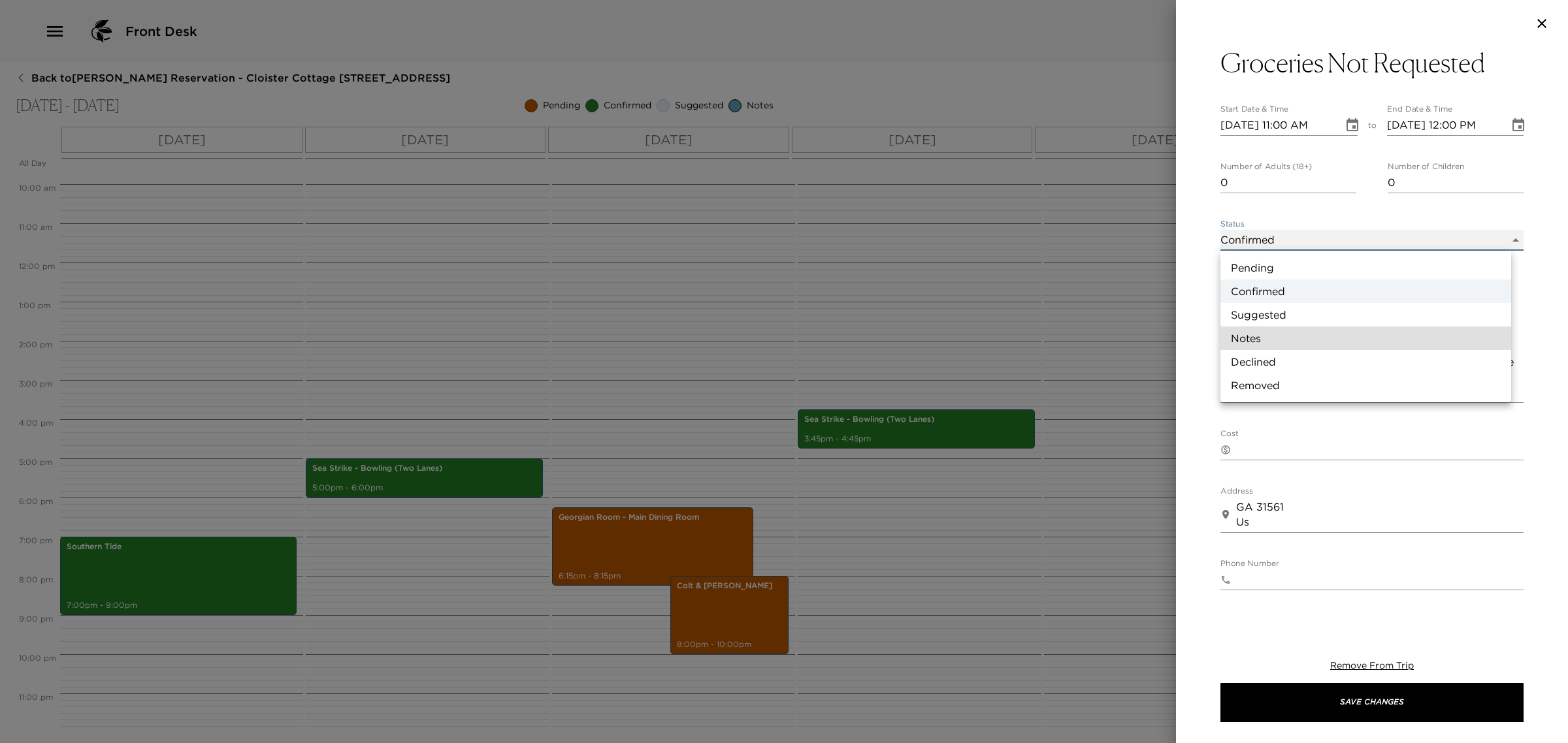
type input "Concierge Note"
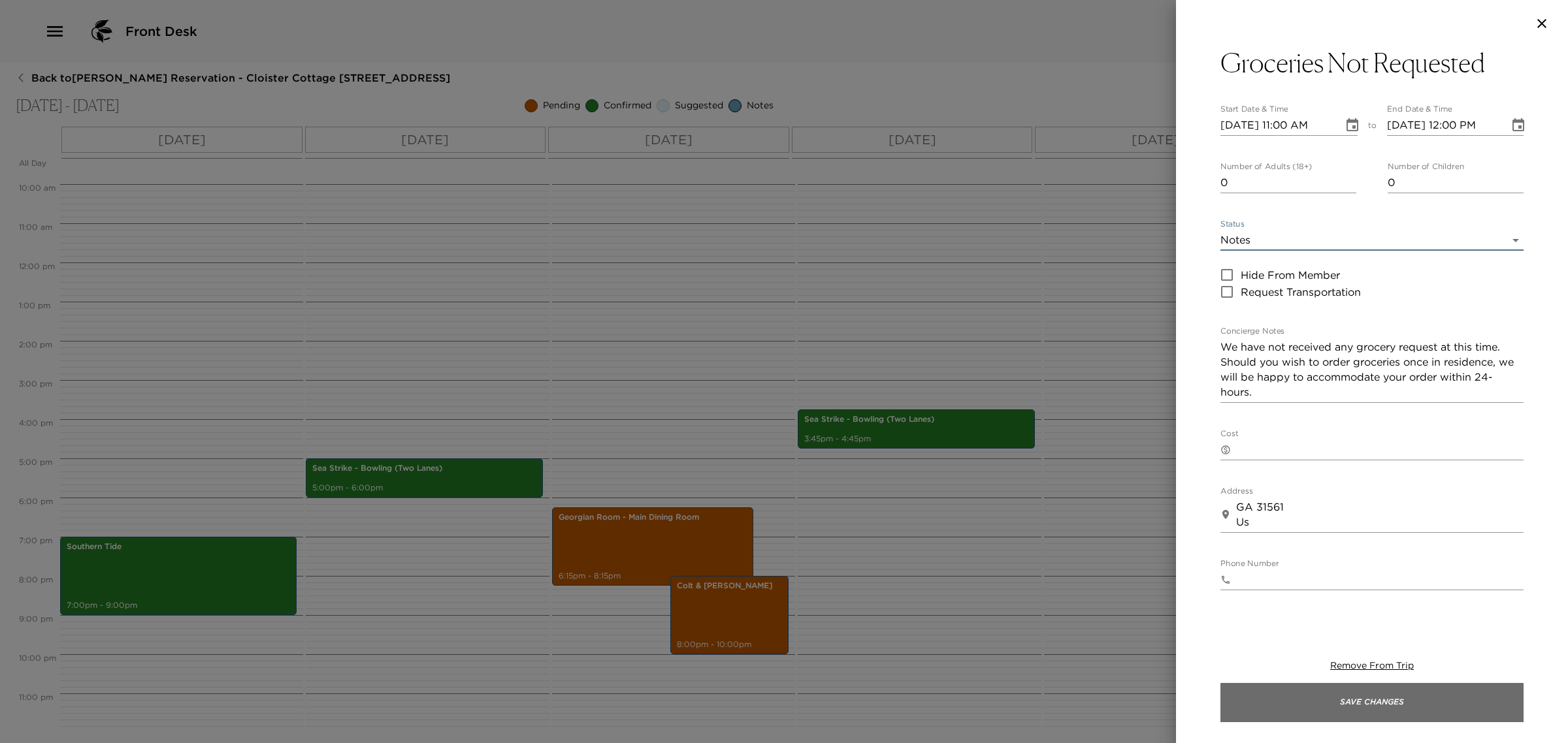
click at [1407, 703] on button "Save Changes" at bounding box center [1372, 703] width 303 height 39
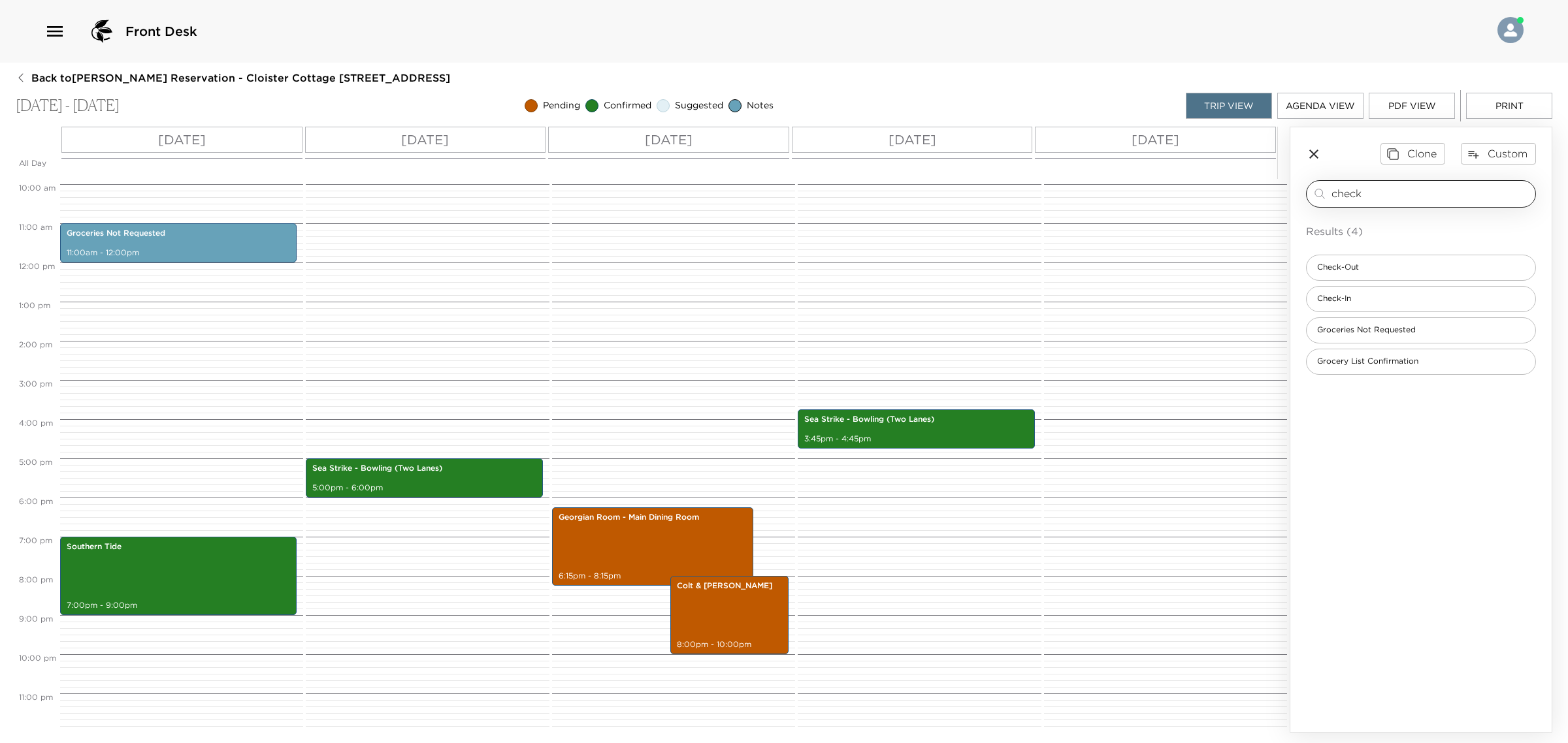
click at [1337, 190] on input "check" at bounding box center [1430, 194] width 198 height 15
click at [1329, 272] on span "Check-Out" at bounding box center [1337, 267] width 63 height 11
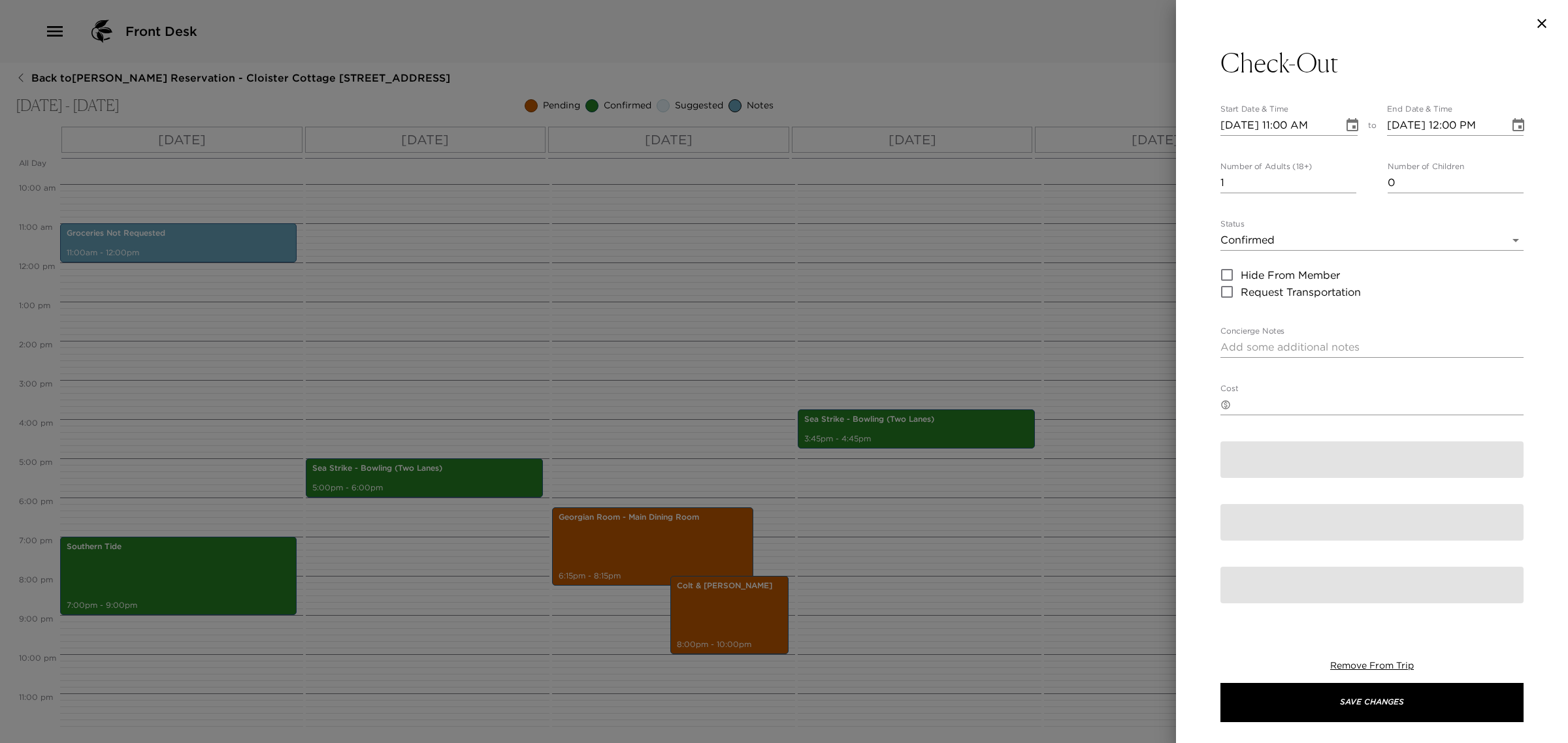
type textarea "Please note that check-out time of the residence is no later than 11:00 am. Ple…"
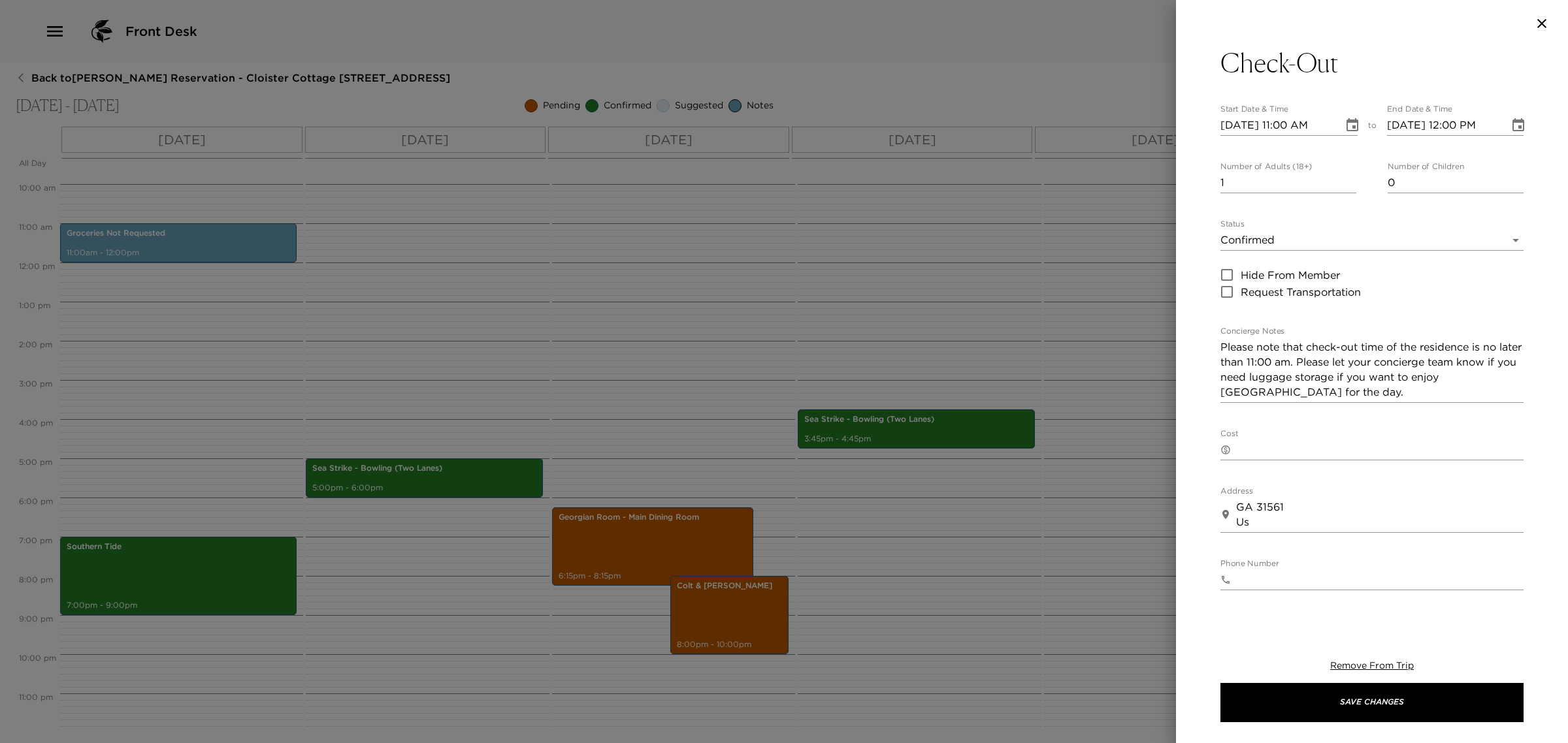
click at [1242, 118] on input "[DATE] 11:00 AM" at bounding box center [1277, 125] width 114 height 21
type input "[DATE] 11:00 AM"
type input "[DATE] 12:00 PM"
type input "[DATE] 11:00 AM"
type input "[DATE] 12:00 PM"
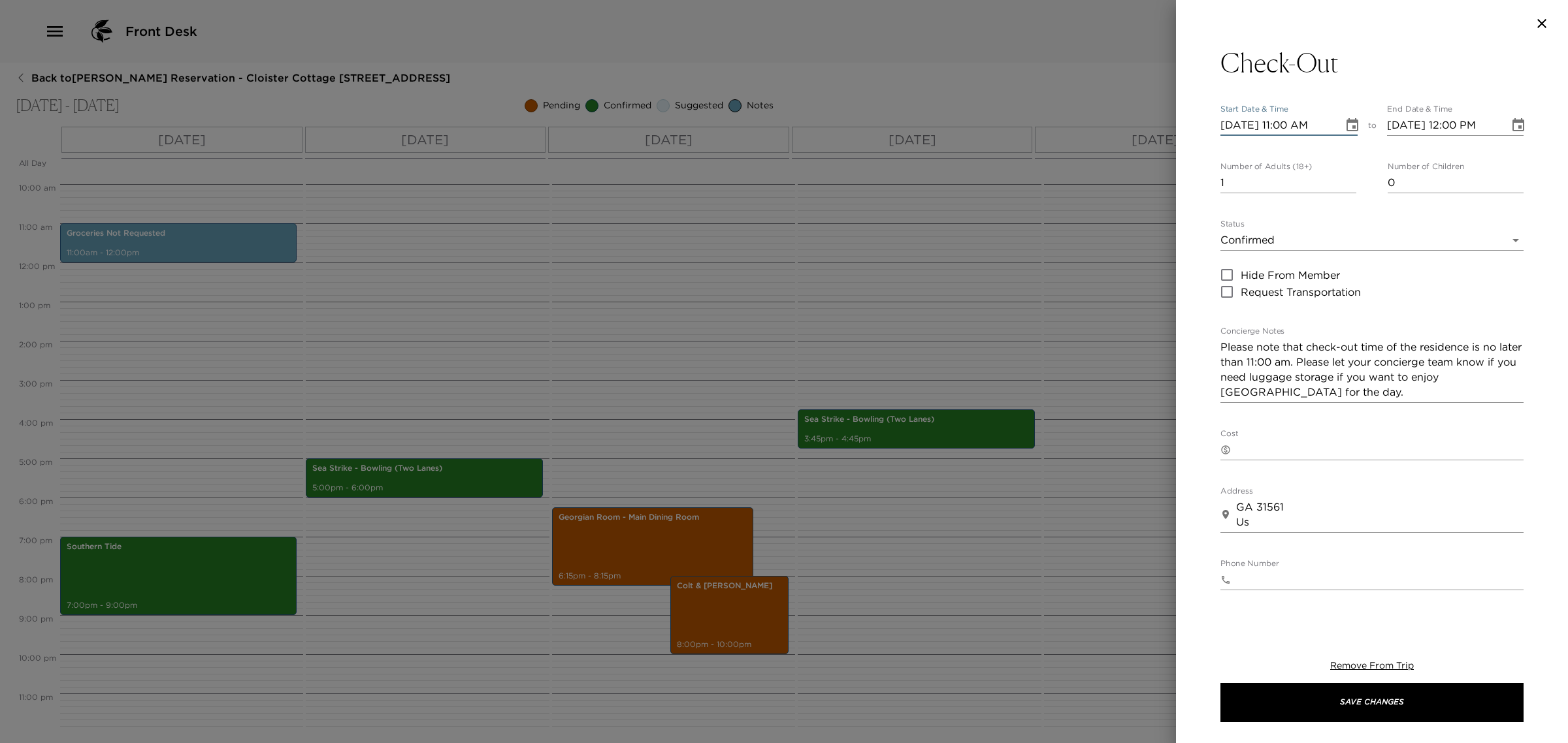
type input "[DATE] 11:00 AM"
type input "0"
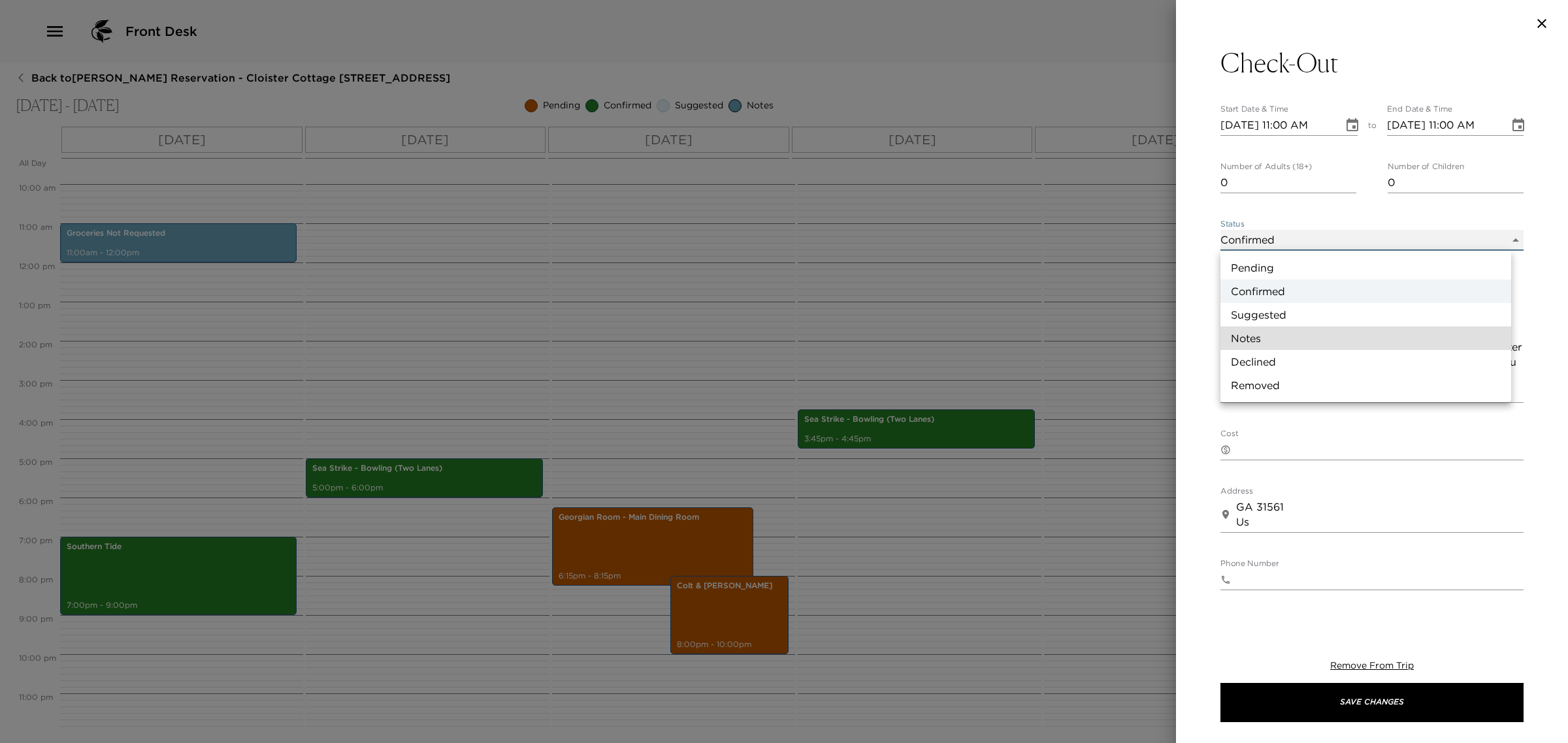
type input "Concierge Note"
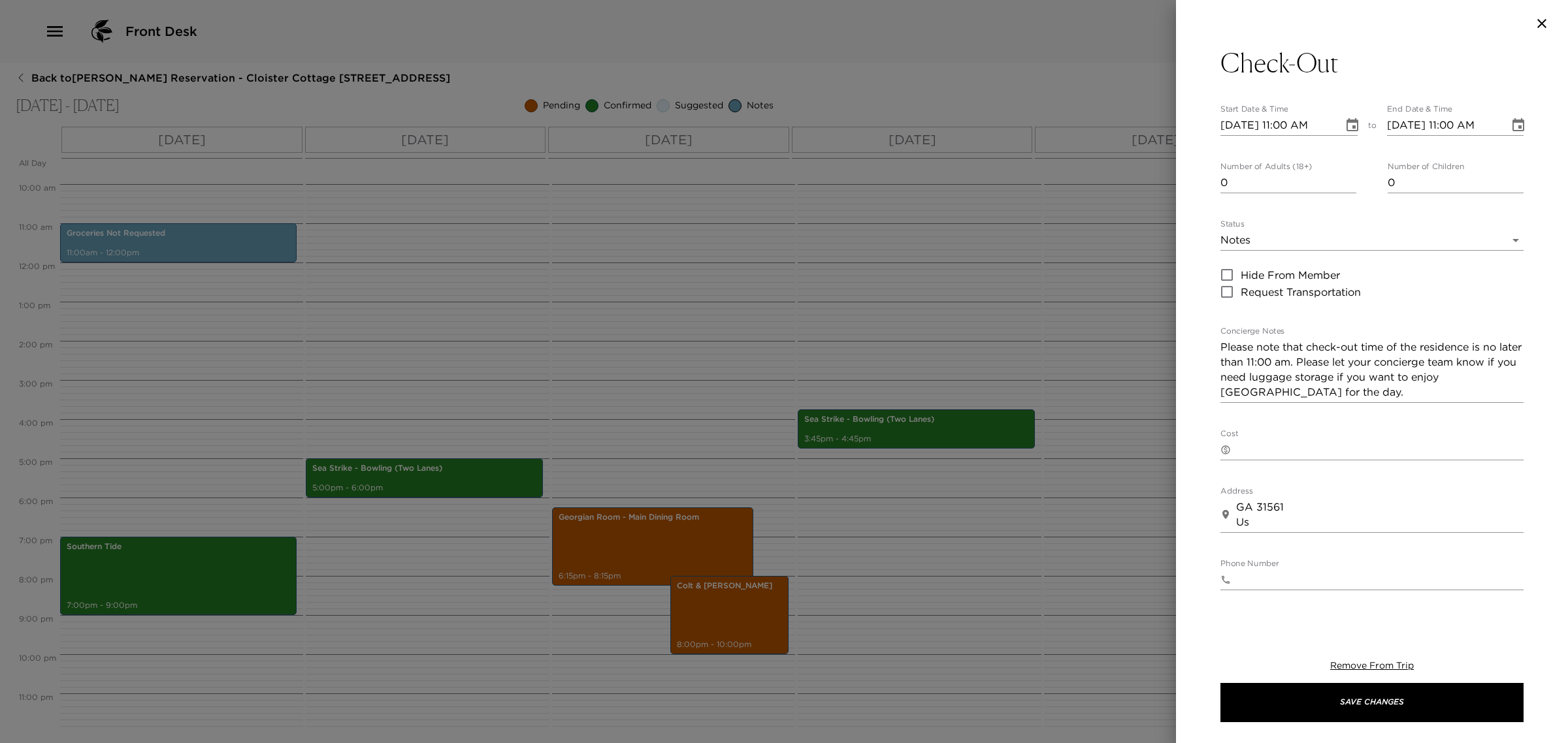
click at [1376, 679] on div "Remove From Trip Save Changes" at bounding box center [1372, 691] width 303 height 104
click at [1372, 702] on button "Save Changes" at bounding box center [1372, 703] width 303 height 39
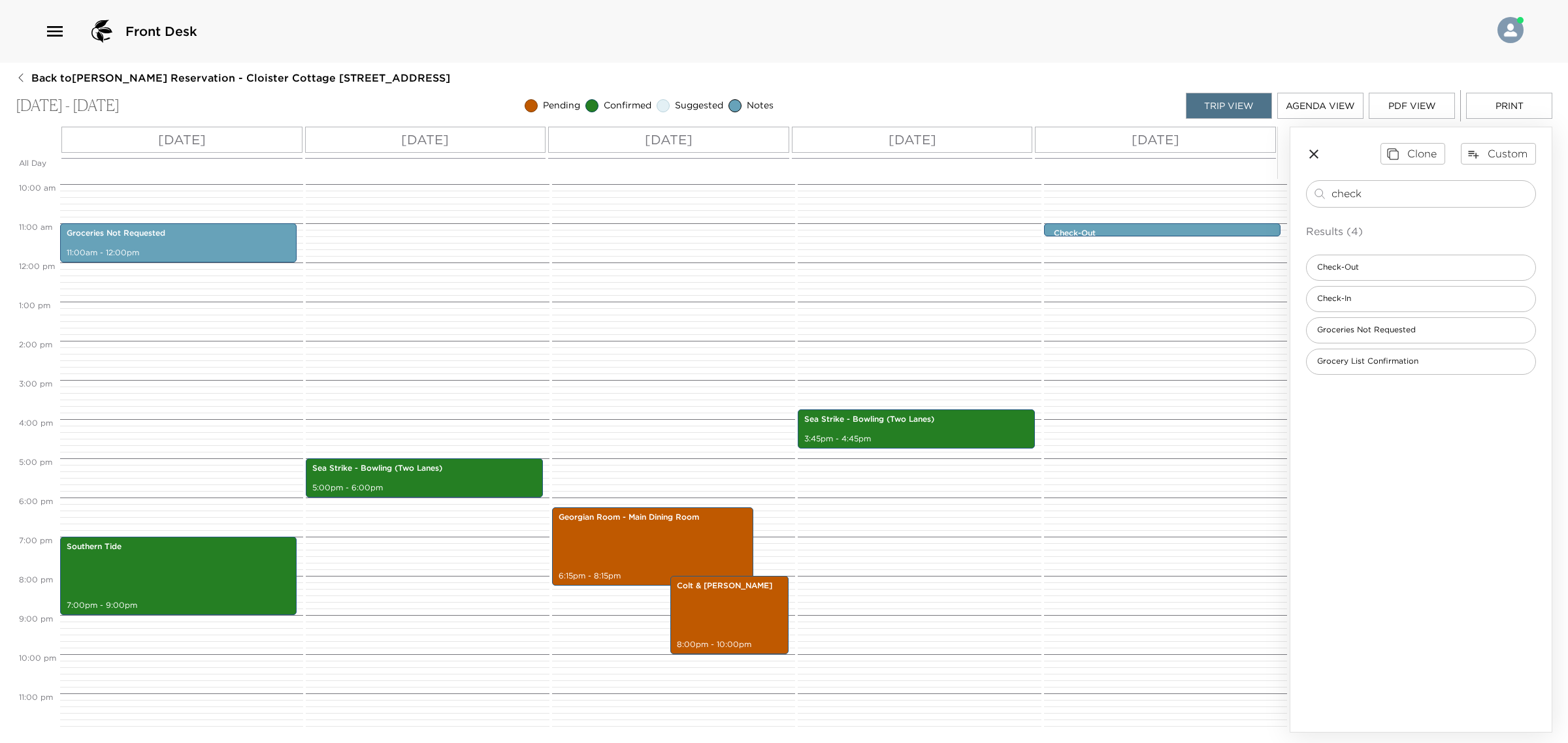
click at [1333, 284] on div "Check-Out Check-In Groceries Not Requested Grocery List Confirmation" at bounding box center [1421, 315] width 230 height 120
click at [1331, 296] on span "Check-In" at bounding box center [1334, 299] width 55 height 11
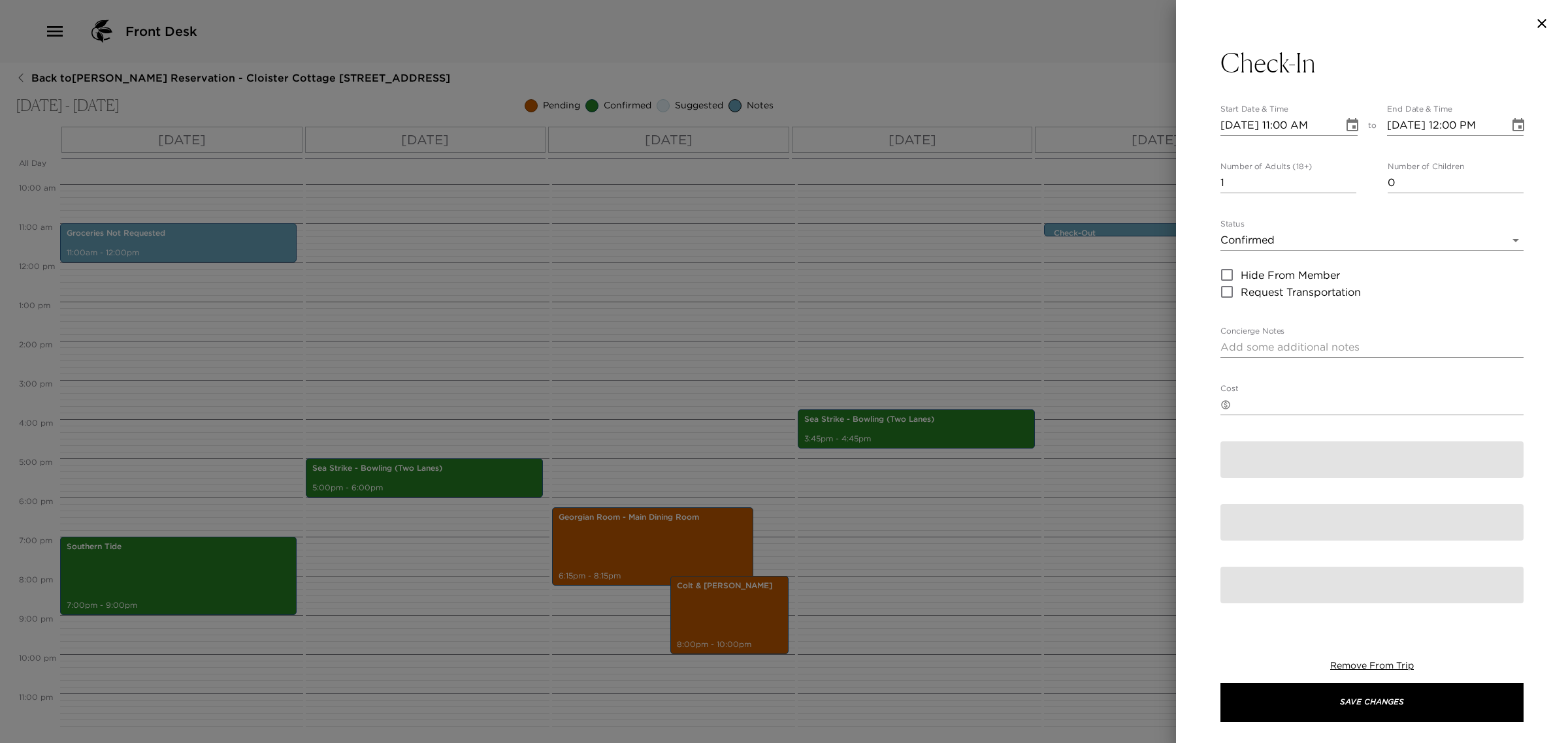
type textarea "A key will be placed underneath the doormat outside the cottage upon your arriv…"
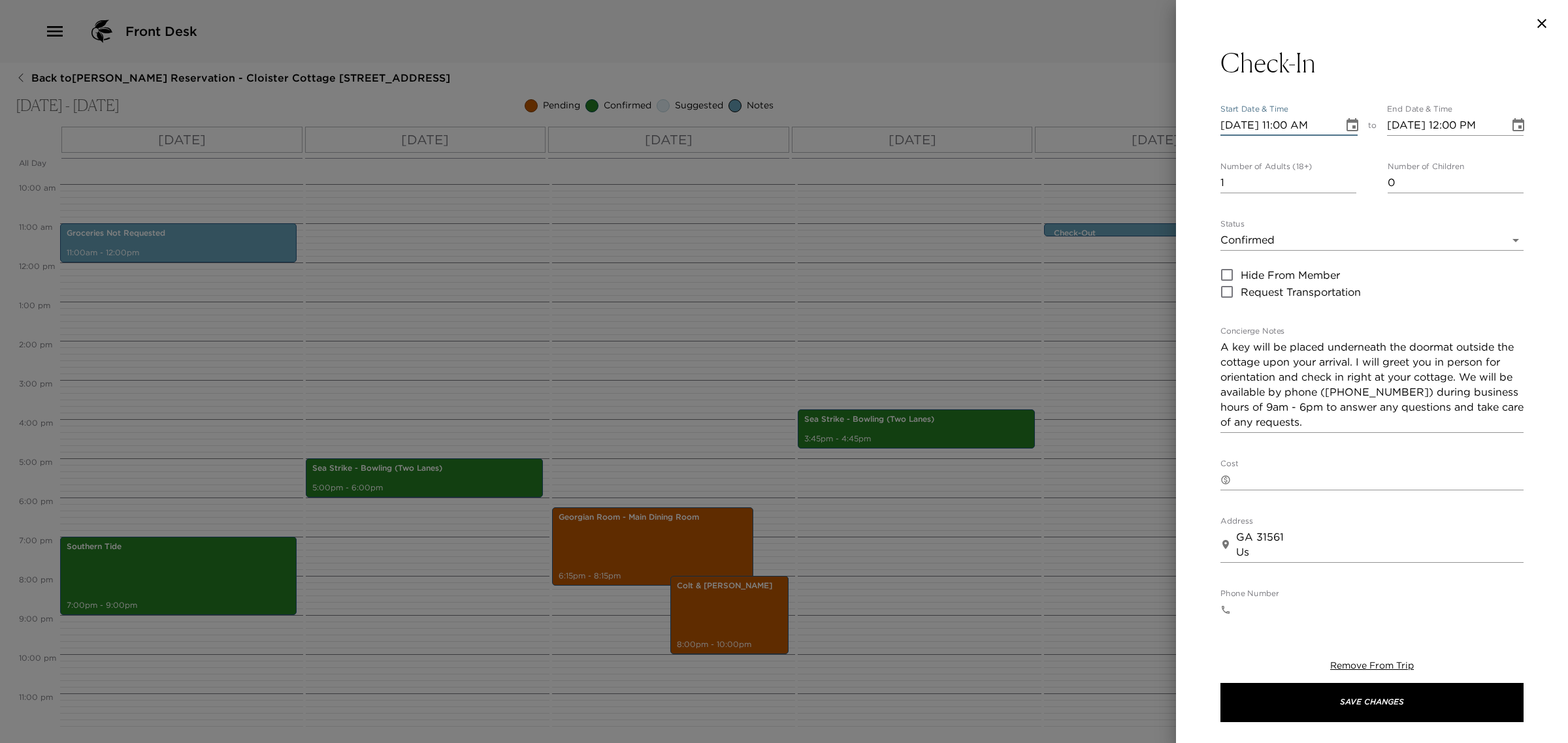
click at [1281, 118] on input "[DATE] 11:00 AM" at bounding box center [1277, 125] width 114 height 21
type input "[DATE] 04:00 PM"
type input "[DATE] 05:00 PM"
type input "[DATE] 04:00 PM"
type input "0"
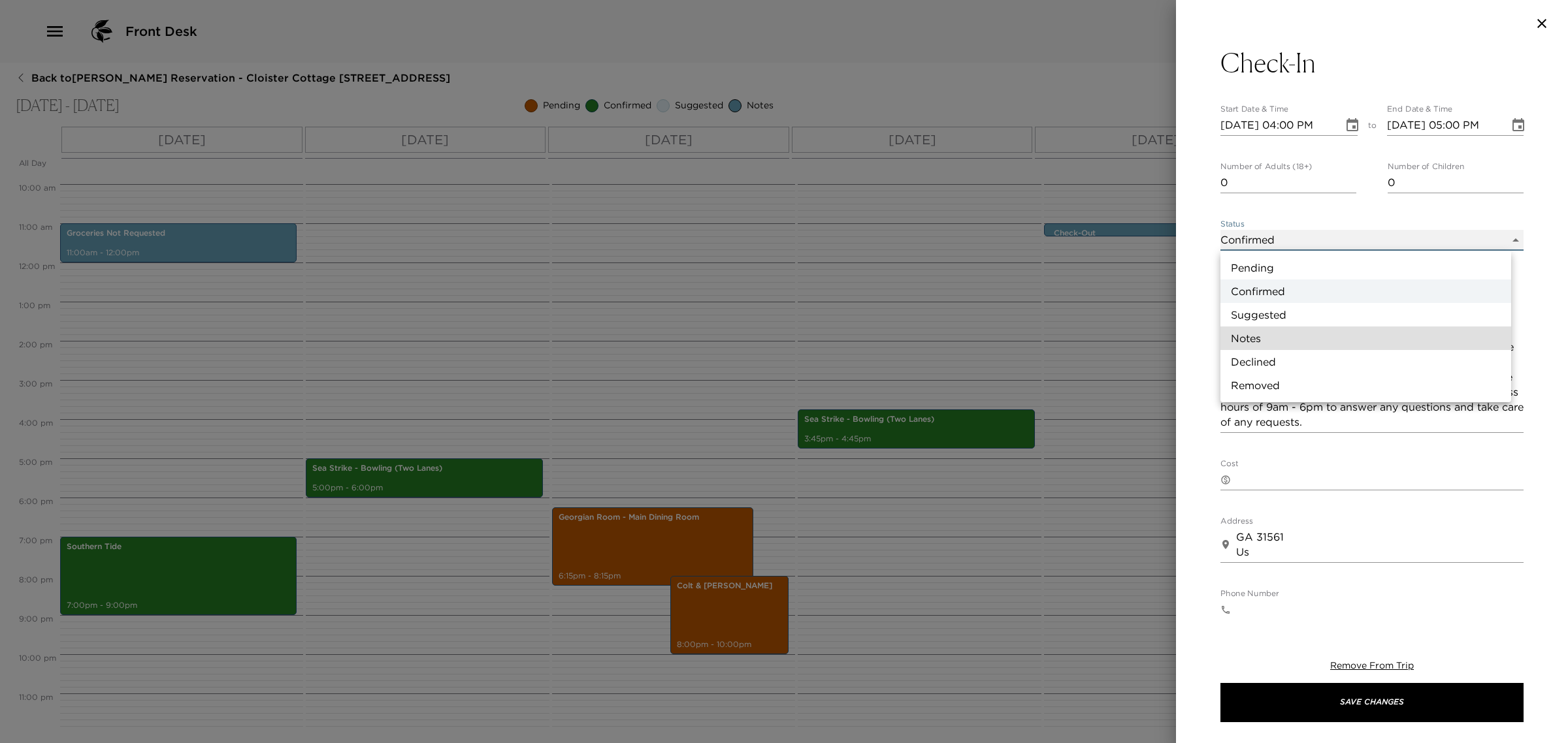
type input "Concierge Note"
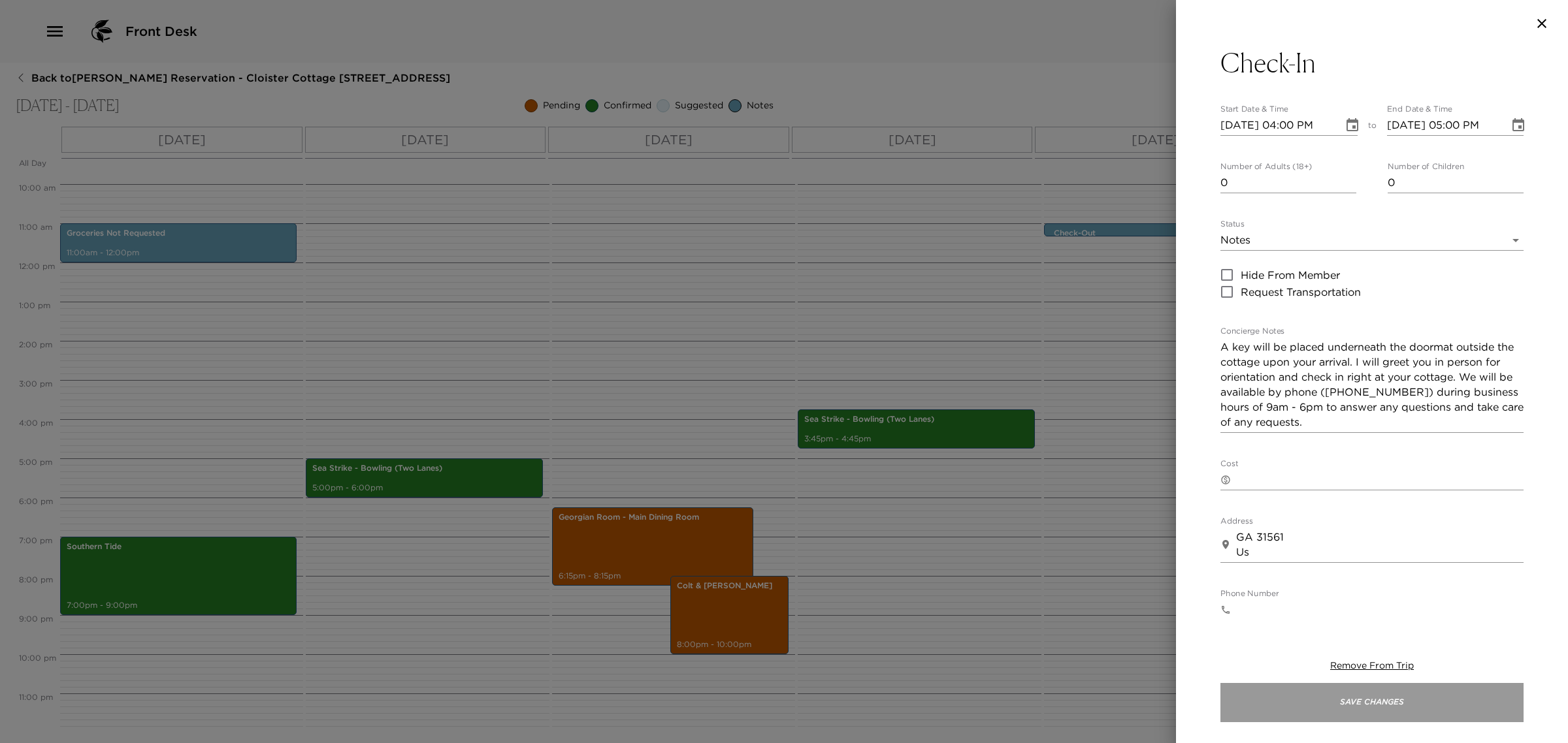
click at [1360, 713] on button "Save Changes" at bounding box center [1372, 703] width 303 height 39
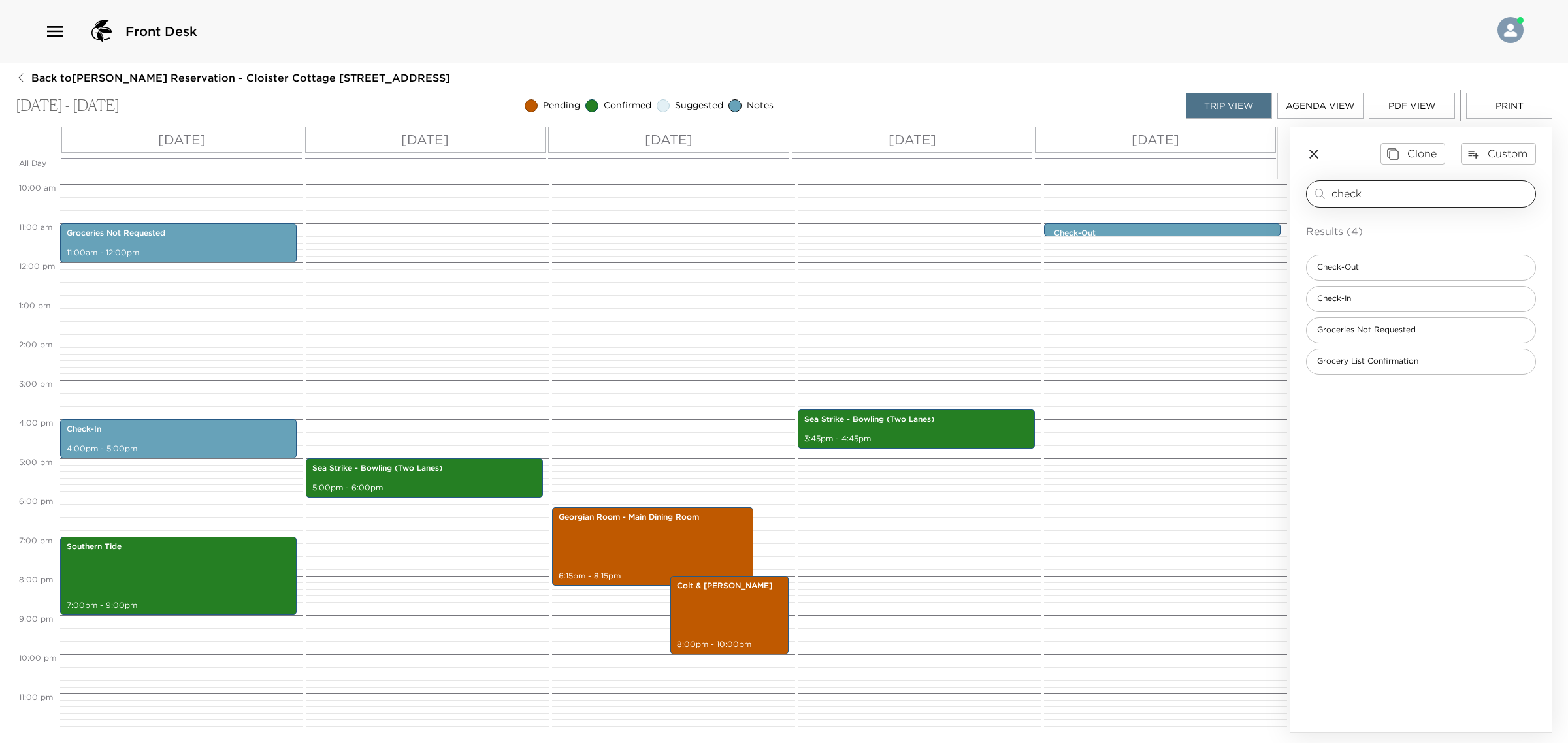
click at [1361, 188] on input "check" at bounding box center [1430, 194] width 198 height 15
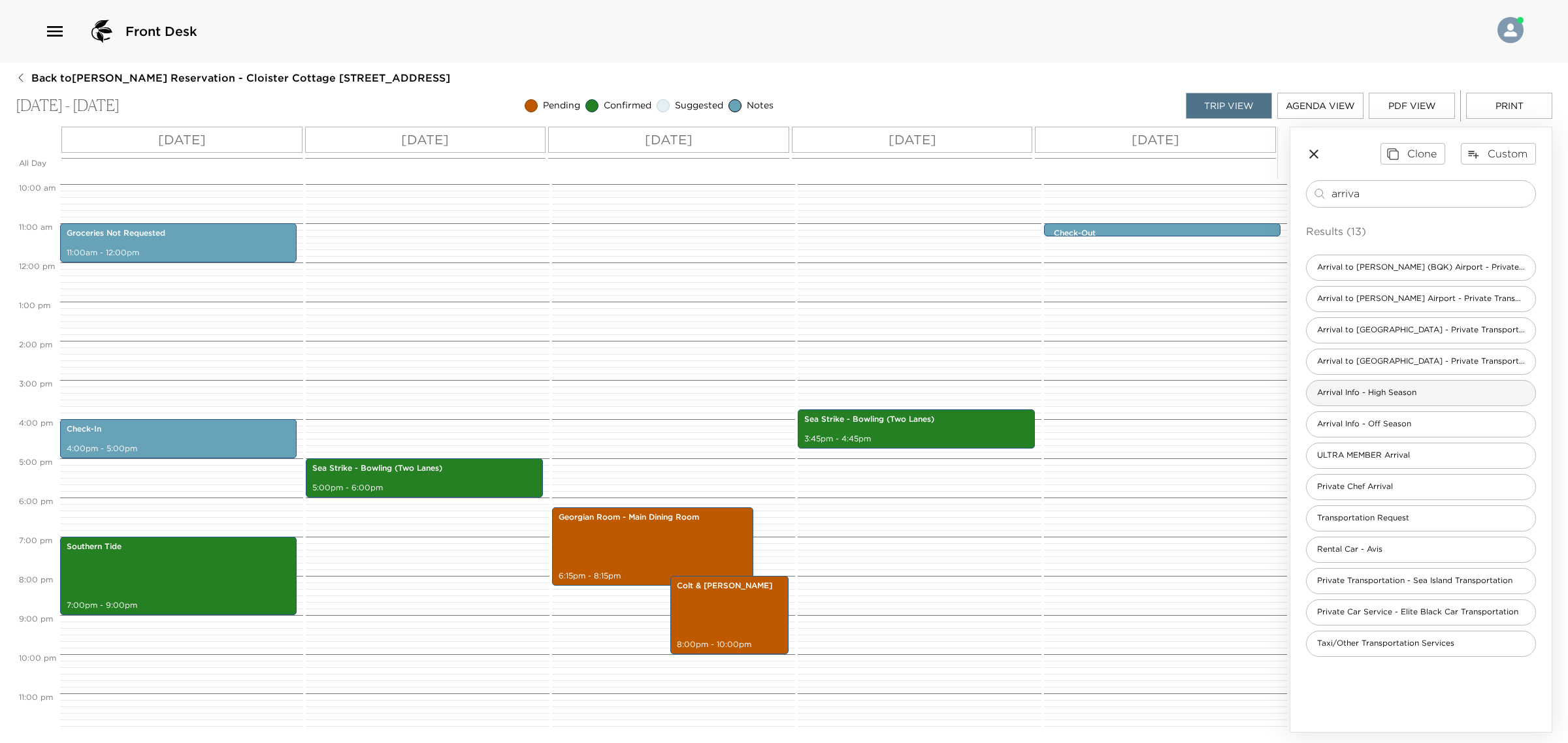
type input "arriva"
click at [1382, 397] on span "Arrival Info - High Season" at bounding box center [1366, 393] width 120 height 11
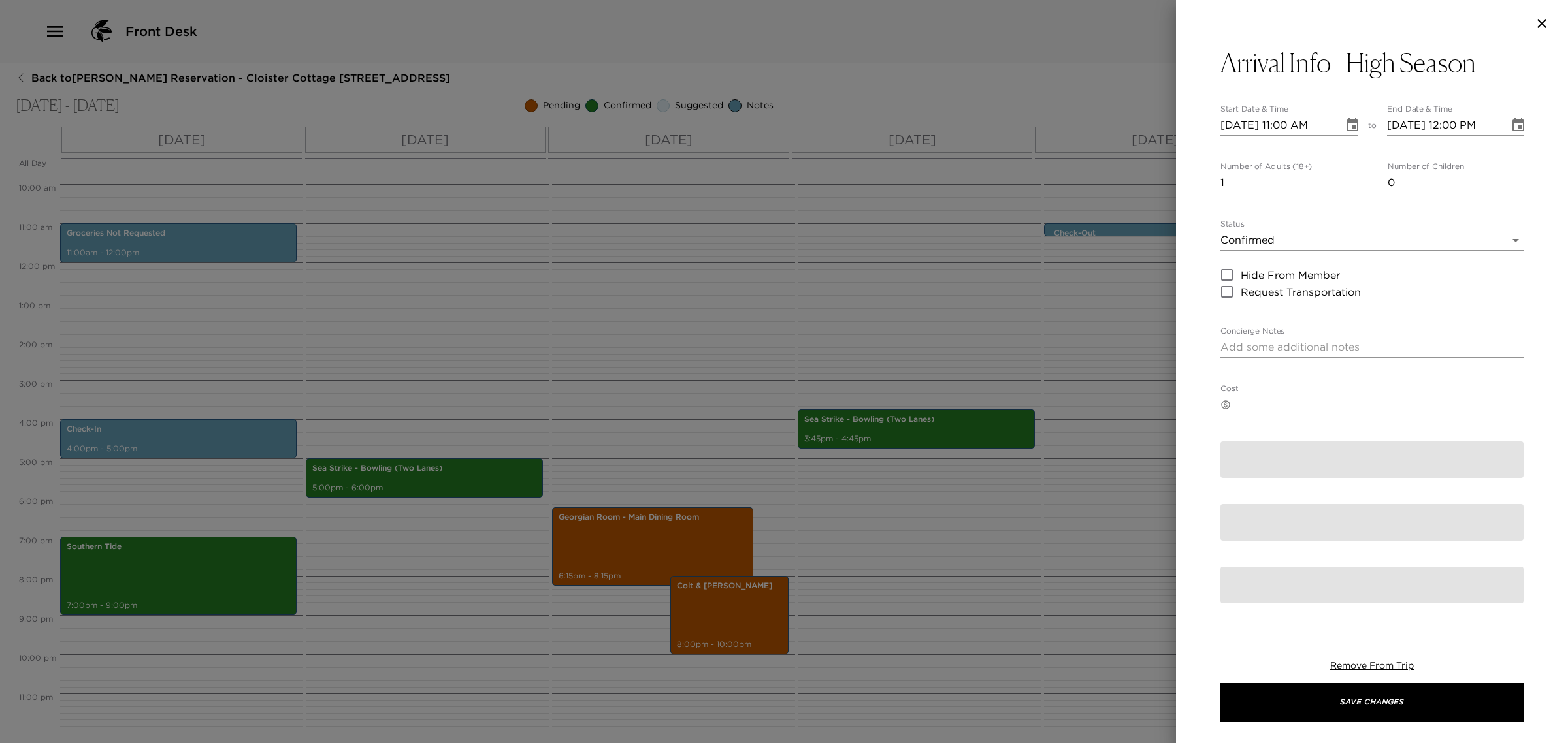
type textarea "Concierge Office Hours: 9:00 am - 6:00 pm daily Concierge Office Phone Number: …"
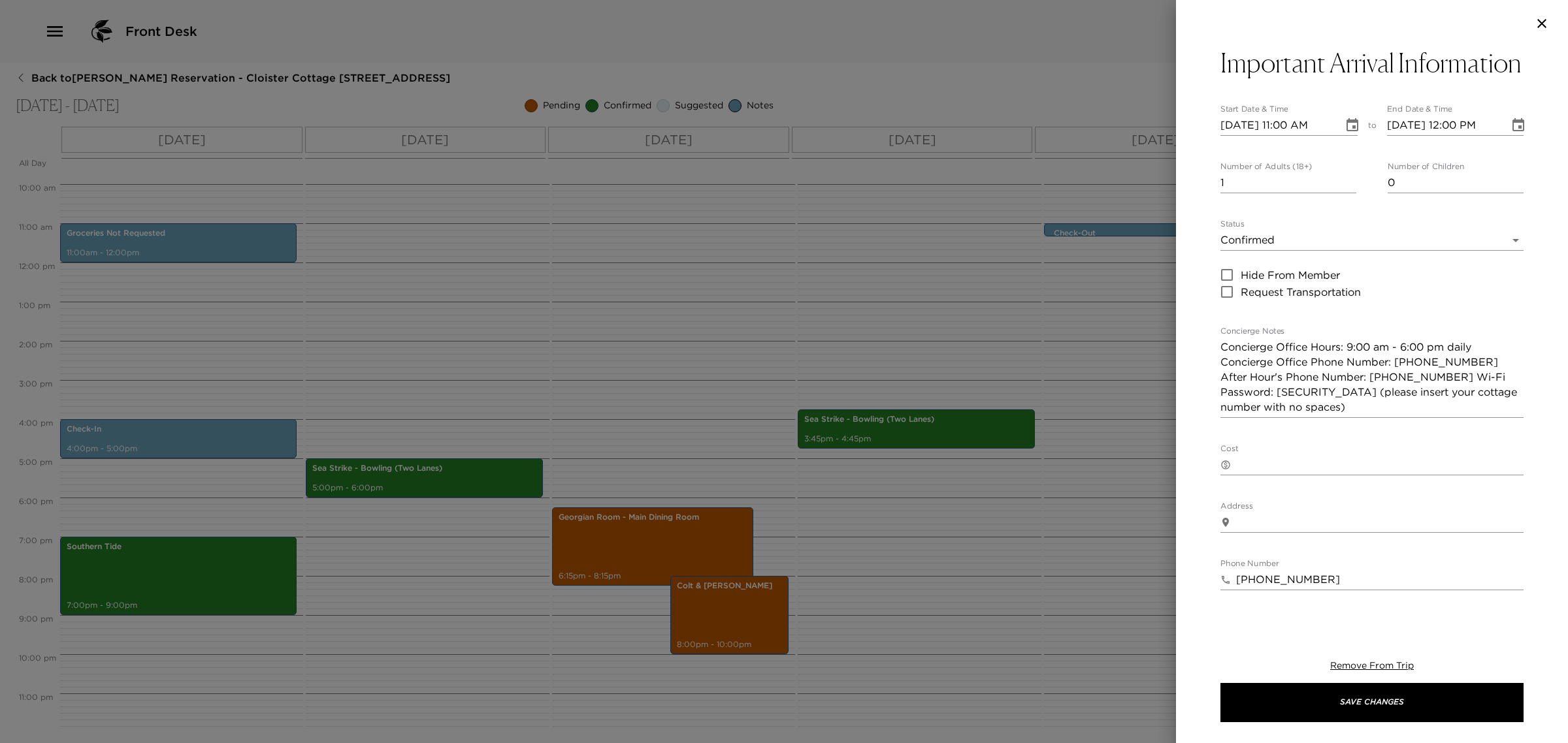
click at [1225, 136] on input "[DATE] 11:00 AM" at bounding box center [1277, 125] width 114 height 21
type input "[DATE] 04:00 PM"
type input "[DATE] 05:00 PM"
type input "[DATE] 04:00 PM"
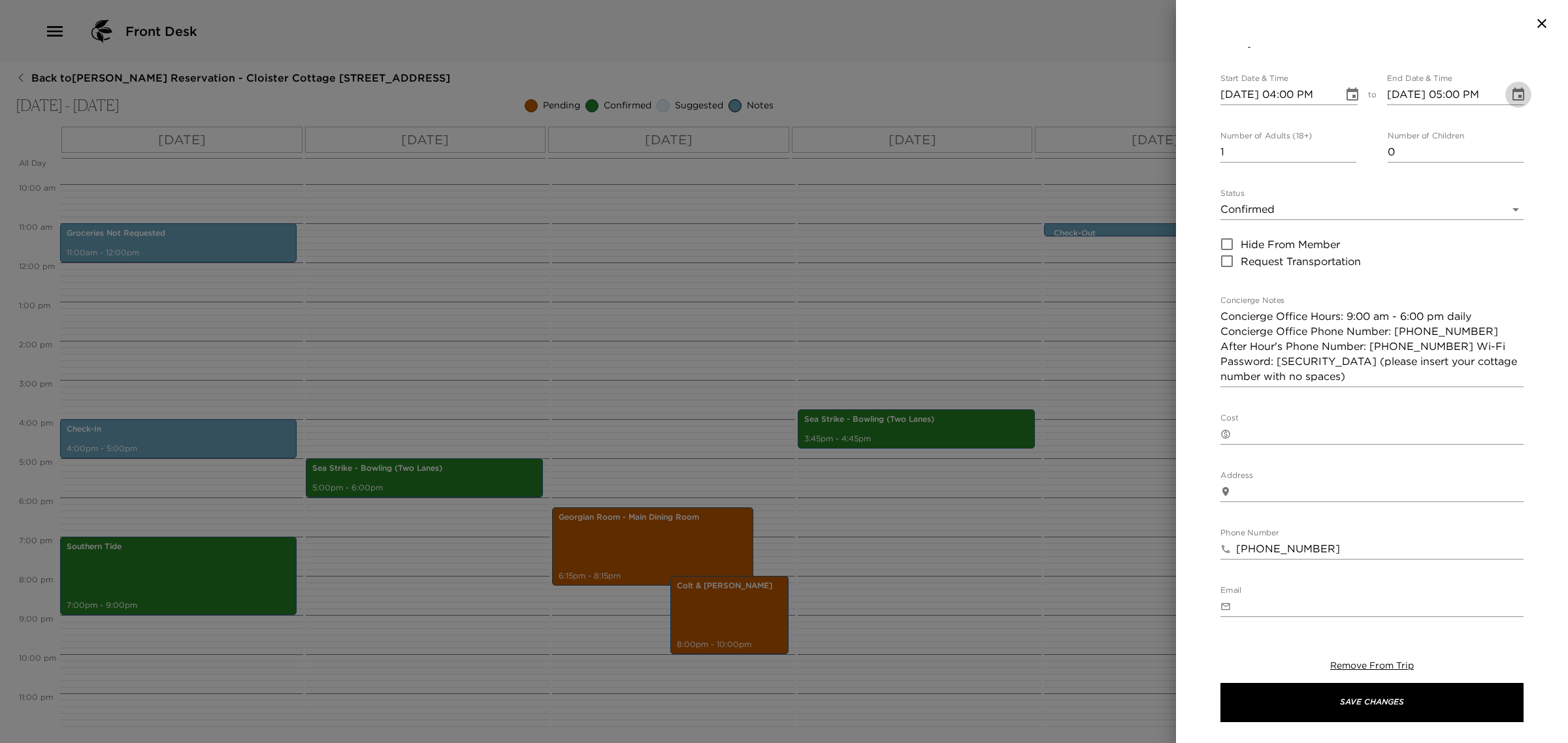
scroll to position [33, 0]
type input "0"
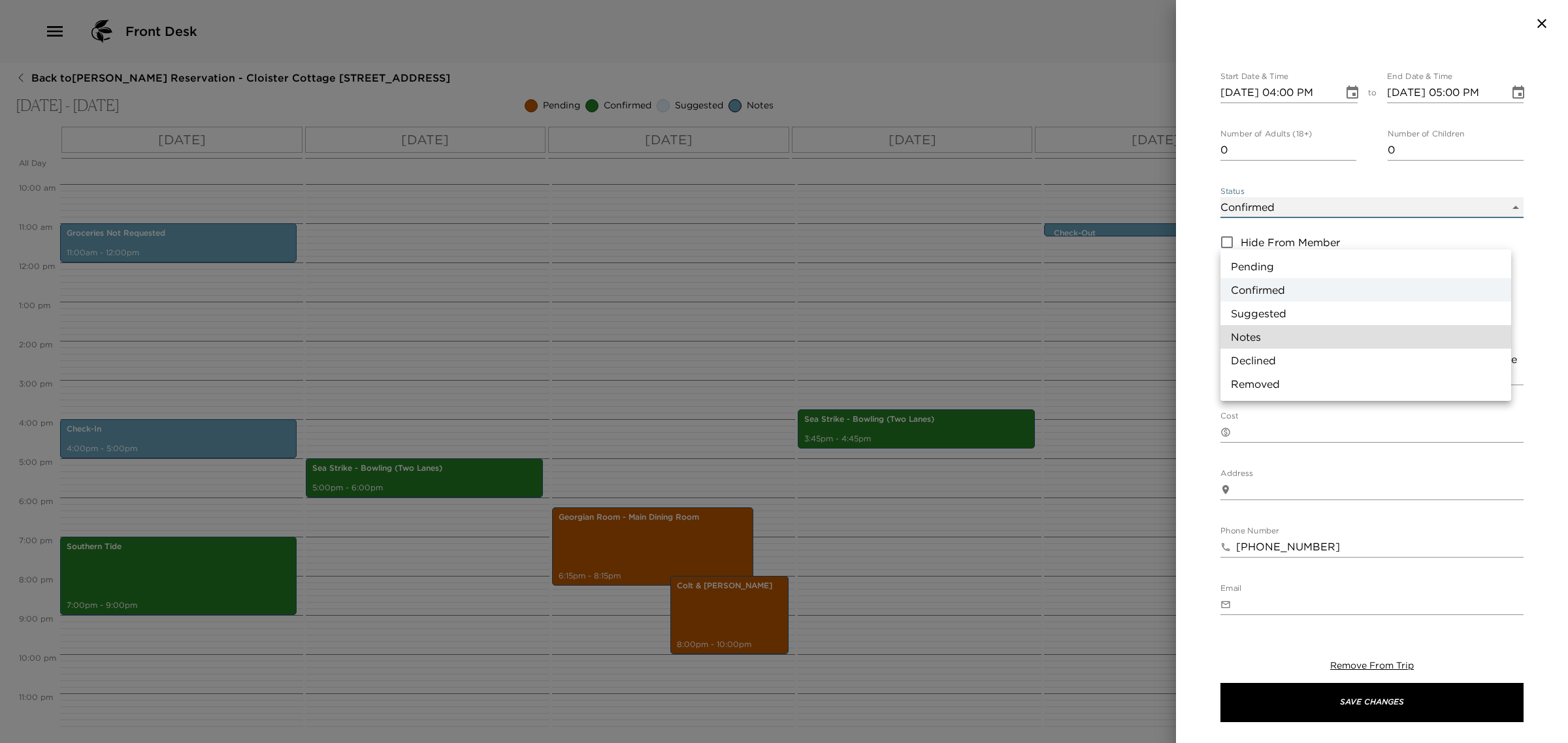
type input "Concierge Note"
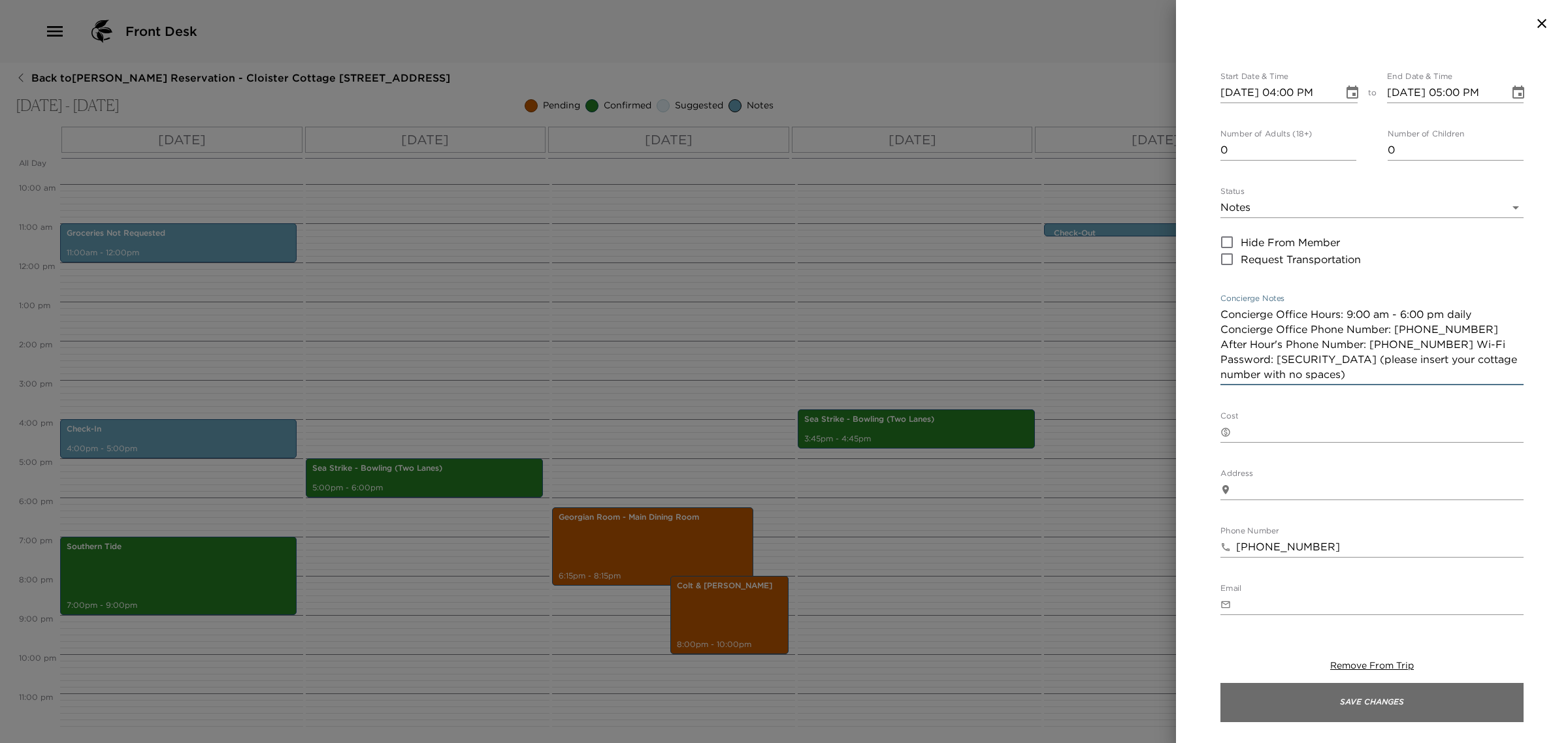
type textarea "Concierge Office Hours: 9:00 am - 6:00 pm daily Concierge Office Phone Number: …"
click at [1385, 710] on button "Save Changes" at bounding box center [1372, 703] width 303 height 39
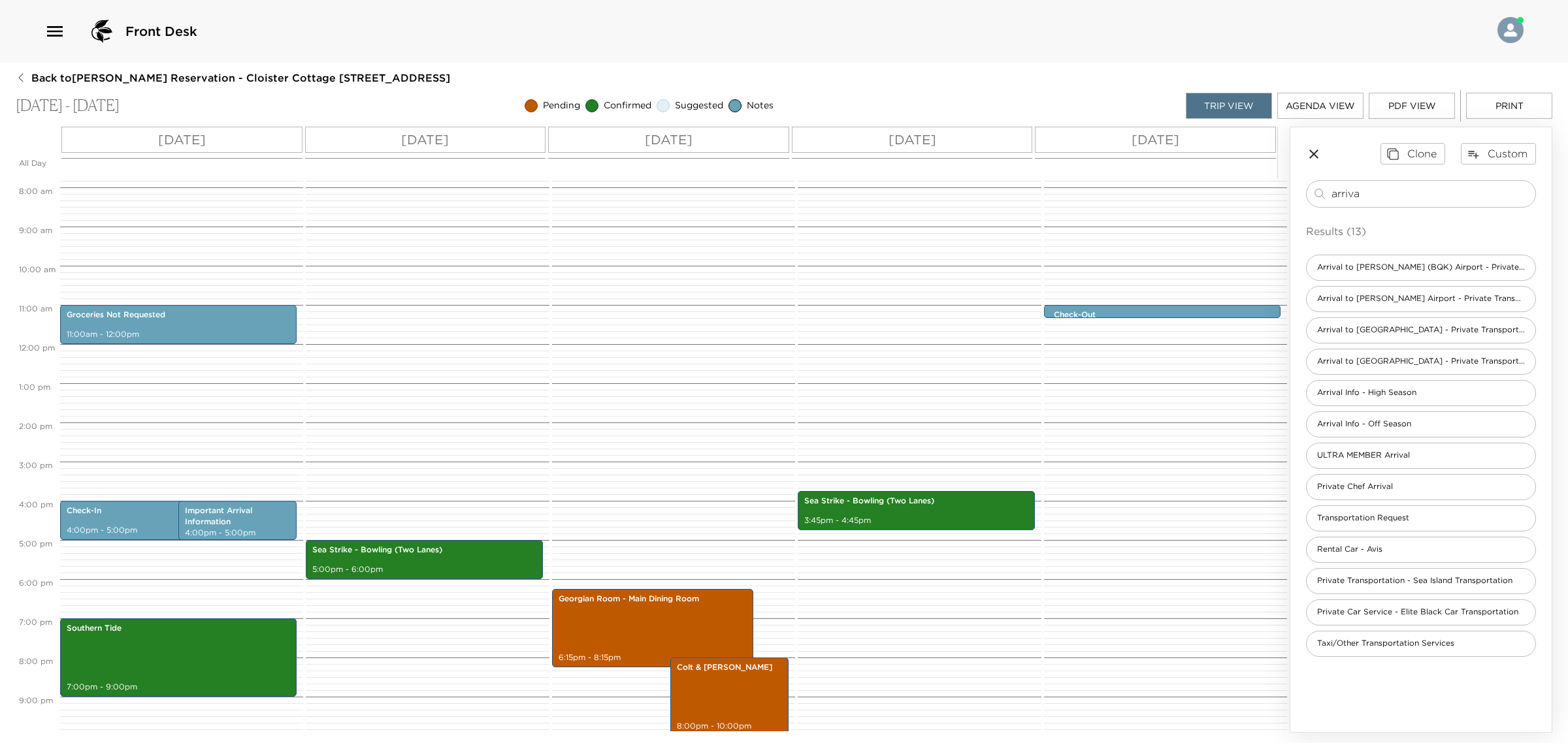
scroll to position [387, 0]
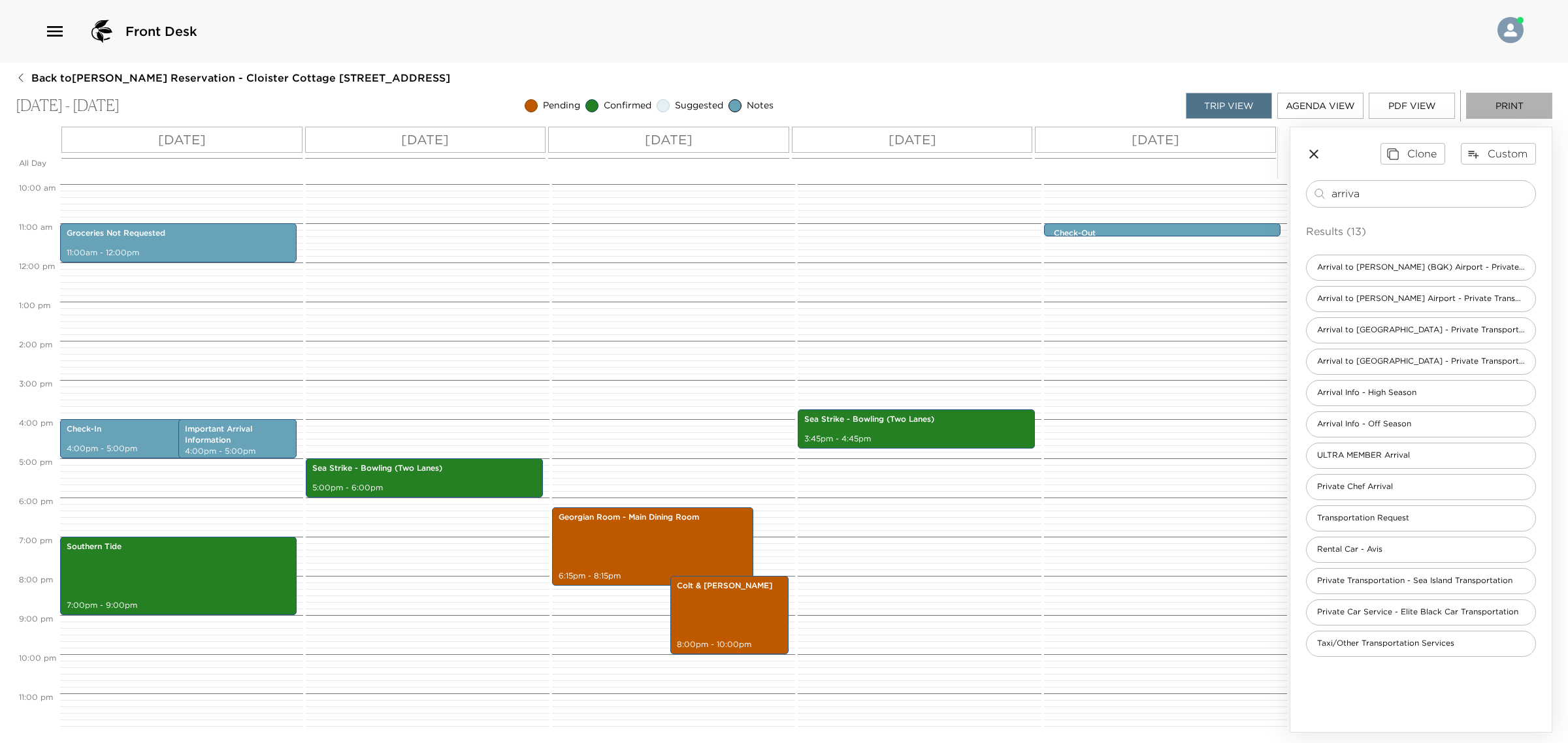
click at [1499, 109] on button "Print" at bounding box center [1509, 106] width 86 height 26
click at [1345, 198] on input "arriva" at bounding box center [1430, 194] width 198 height 15
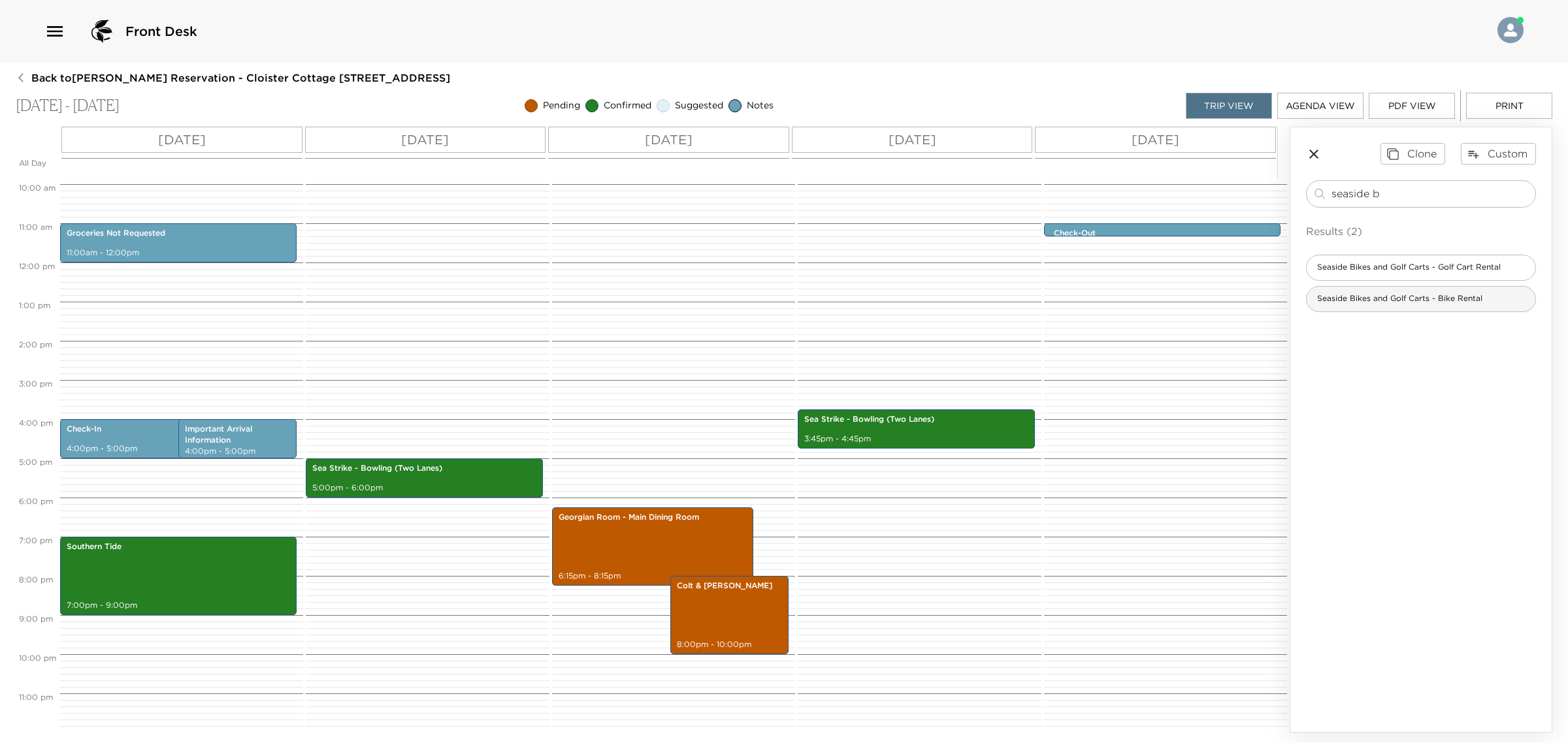
type input "seaside b"
click at [1405, 305] on span "Seaside Bikes and Golf Carts - Bike Rental" at bounding box center [1399, 299] width 186 height 11
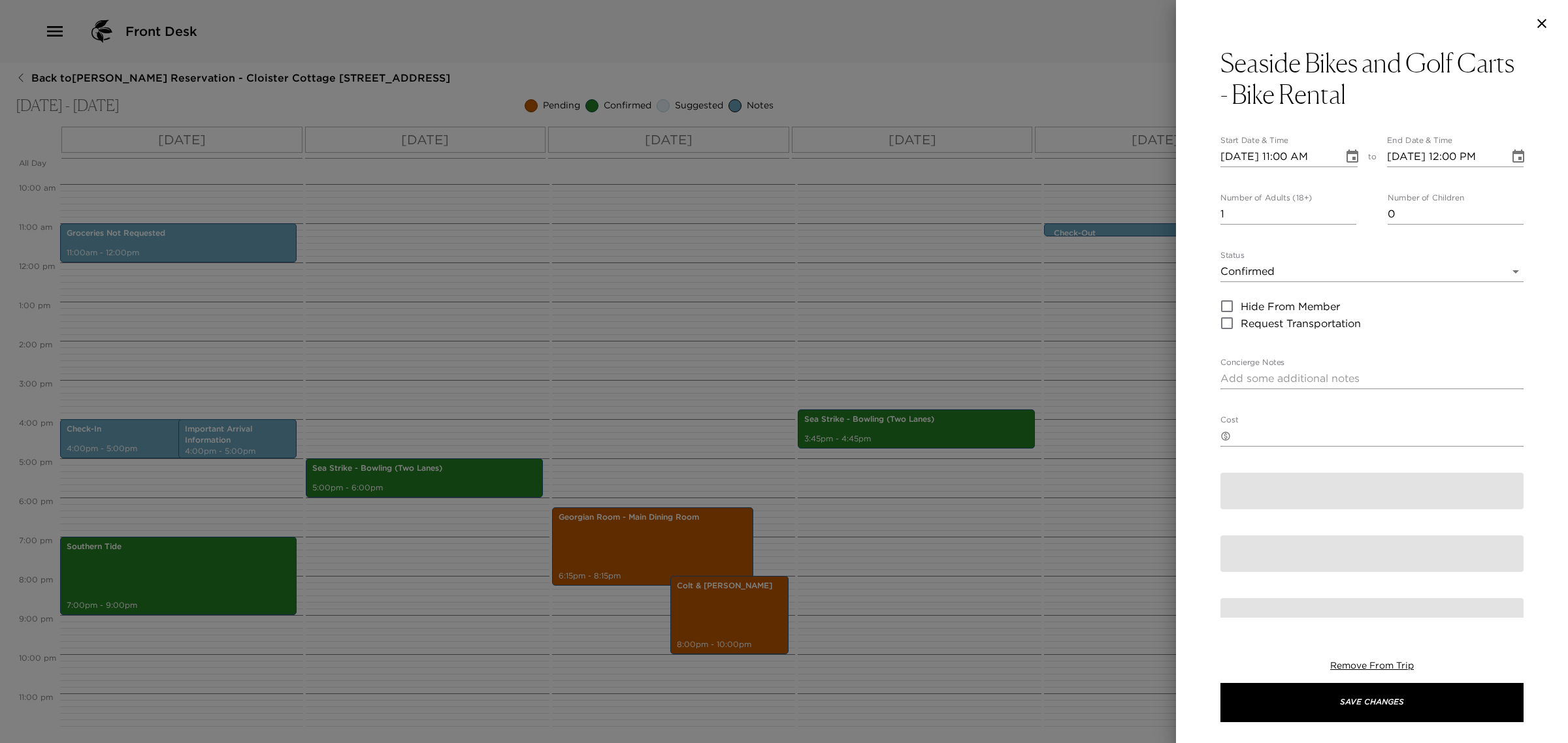
type textarea "You are confirmed bikes to be delivered to your cottage with Seaside bikes and …"
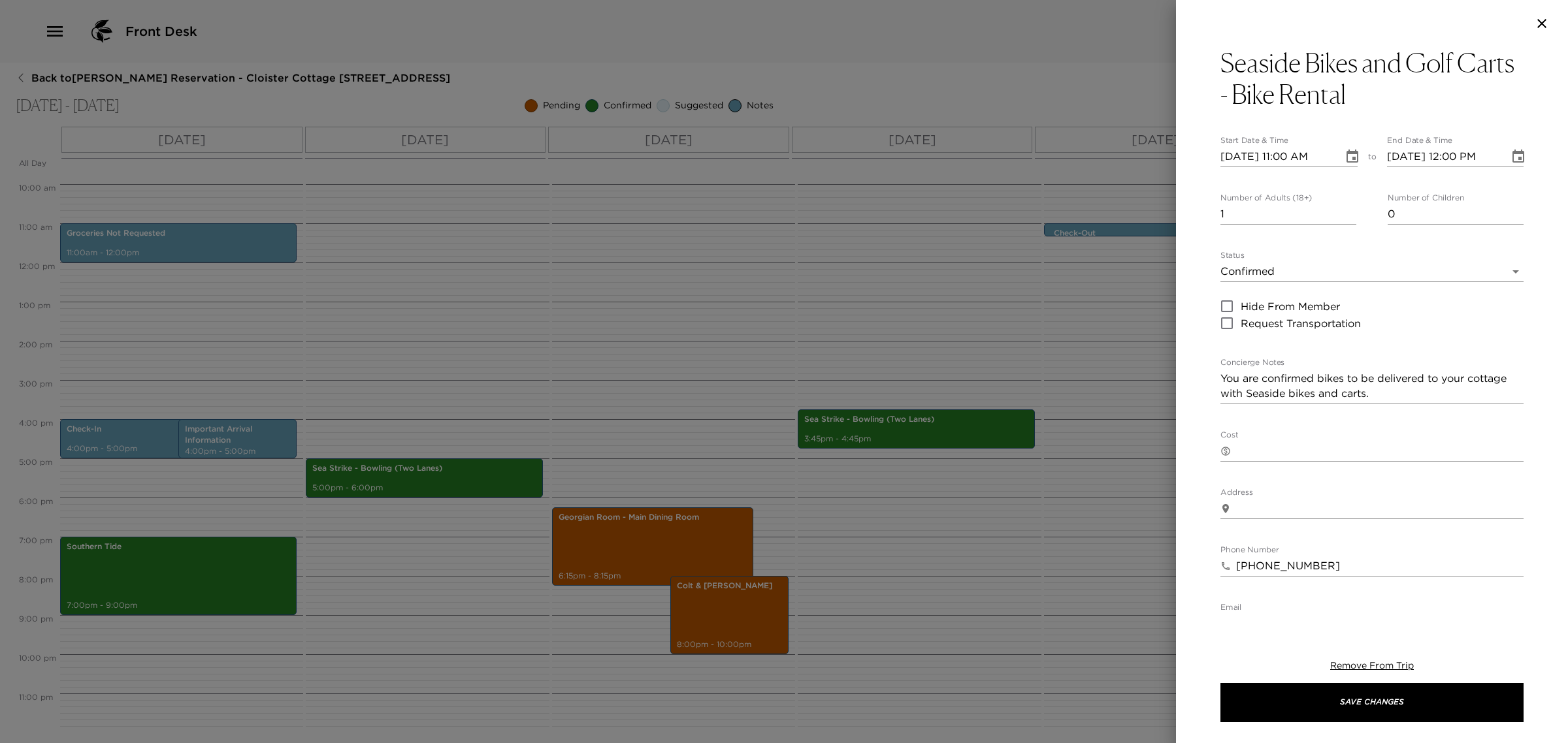
click at [1290, 159] on input "[DATE] 11:00 AM" at bounding box center [1277, 157] width 114 height 21
type input "[DATE] 02:00 PM"
type input "[DATE] 03:00 PM"
type input "[DATE] 02:00 PM"
type input "[DATE] 11:00 AM"
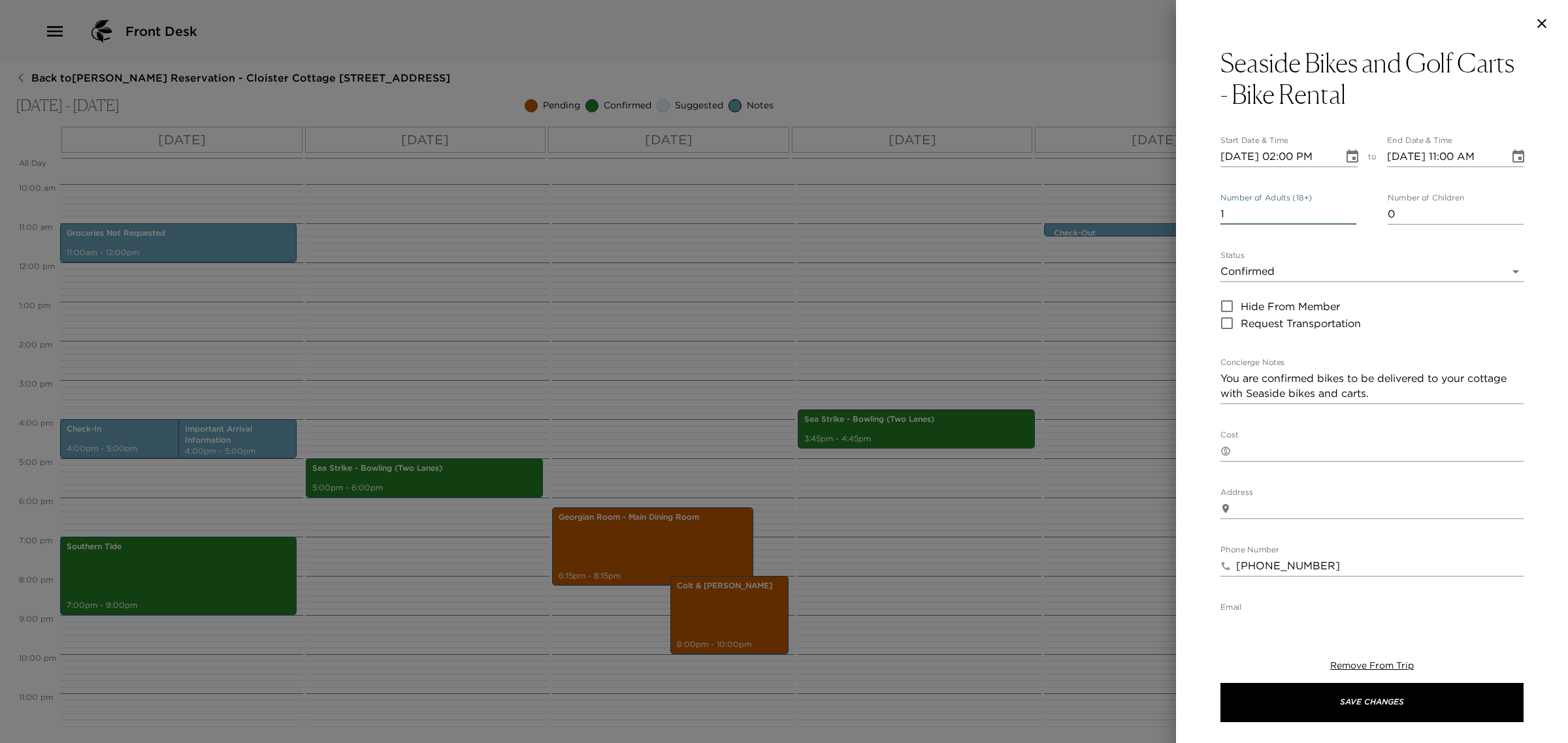
type input "3"
type input "0"
click at [1316, 371] on textarea "You are confirmed bikes to be delivered to your cottage with Seaside bikes and …" at bounding box center [1372, 386] width 303 height 30
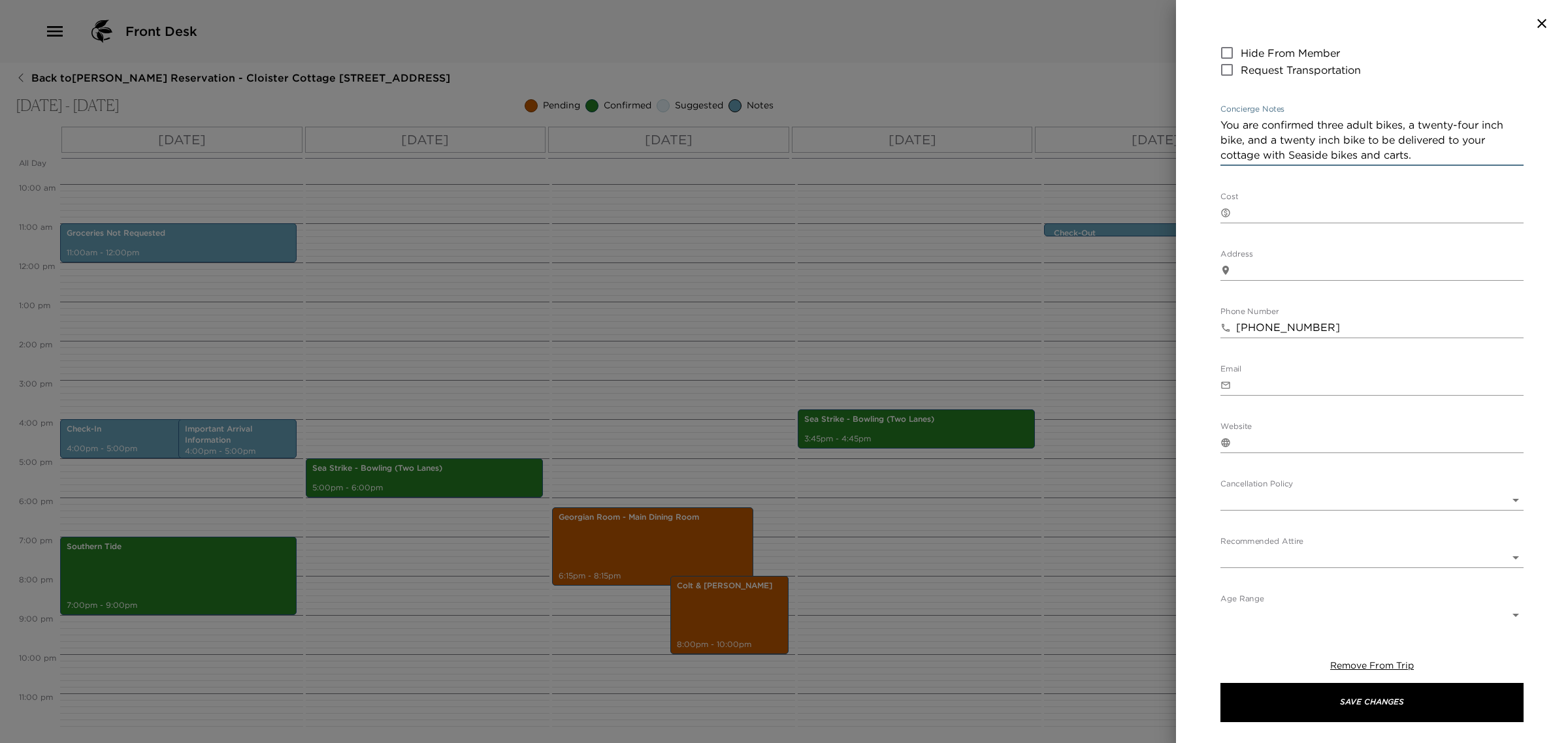
scroll to position [260, 0]
click at [1339, 145] on textarea "You are confirmed three adult bikes, a twenty-four inch bike, and a twenty inch…" at bounding box center [1372, 133] width 303 height 45
type textarea "You are confirmed three adult bikes, a twenty-four inch bike, and a twenty inch…"
click at [1300, 487] on body "Front Desk Back to [PERSON_NAME] Reservation - Cloister Cottage [STREET_ADDRESS…" at bounding box center [784, 371] width 1568 height 743
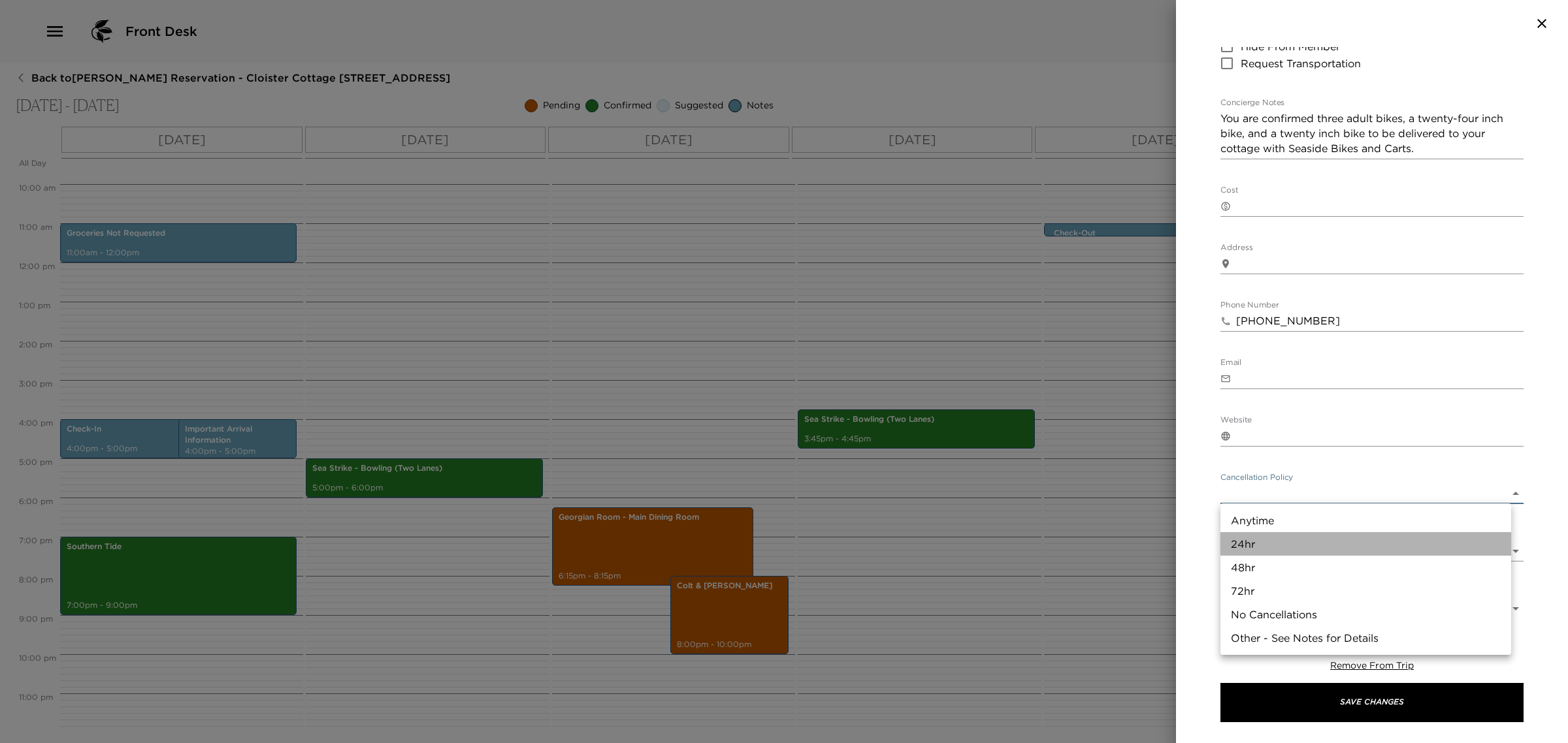
click at [1277, 545] on li "24hr" at bounding box center [1366, 543] width 291 height 24
type input "24hr"
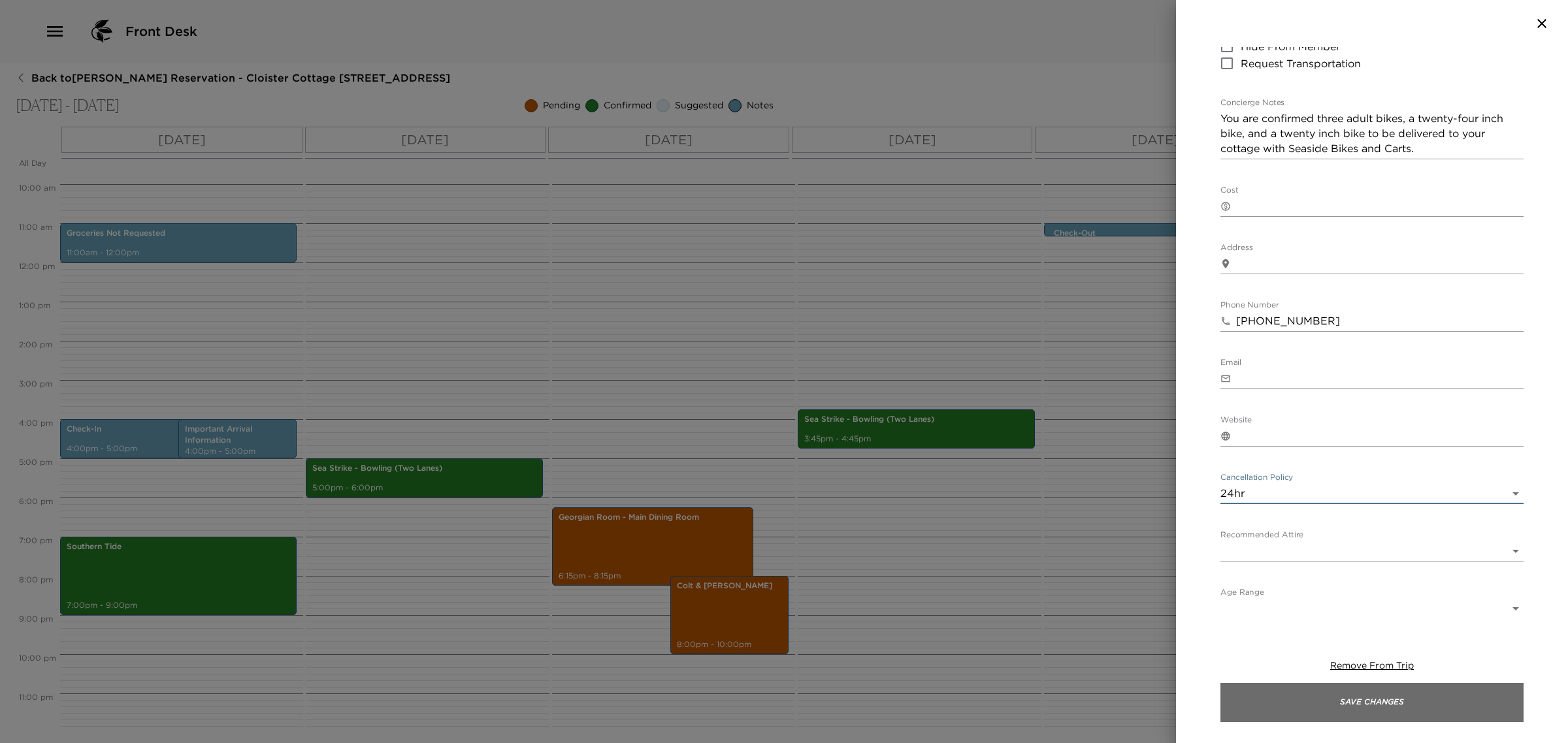
click at [1388, 709] on button "Save Changes" at bounding box center [1372, 703] width 303 height 39
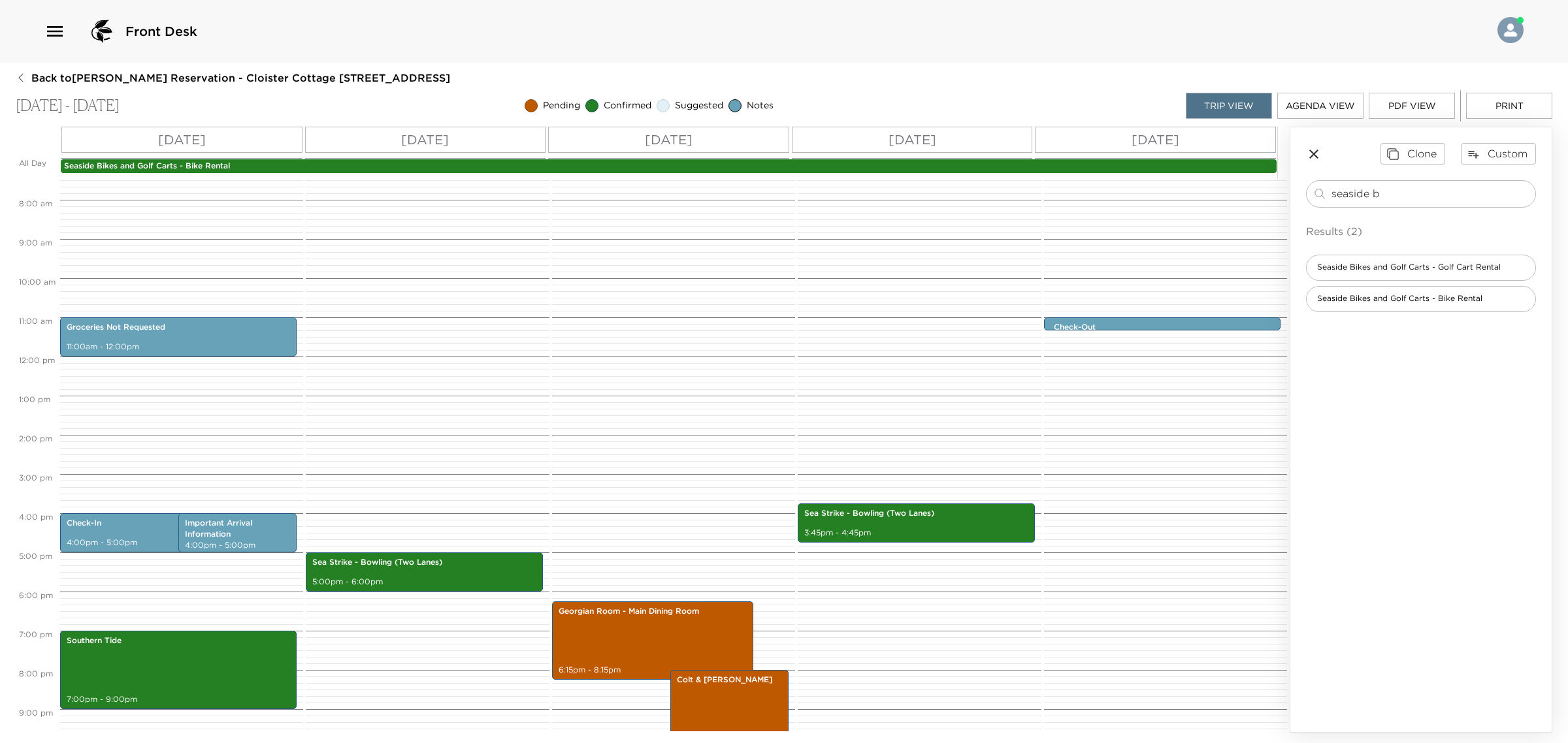
scroll to position [387, 0]
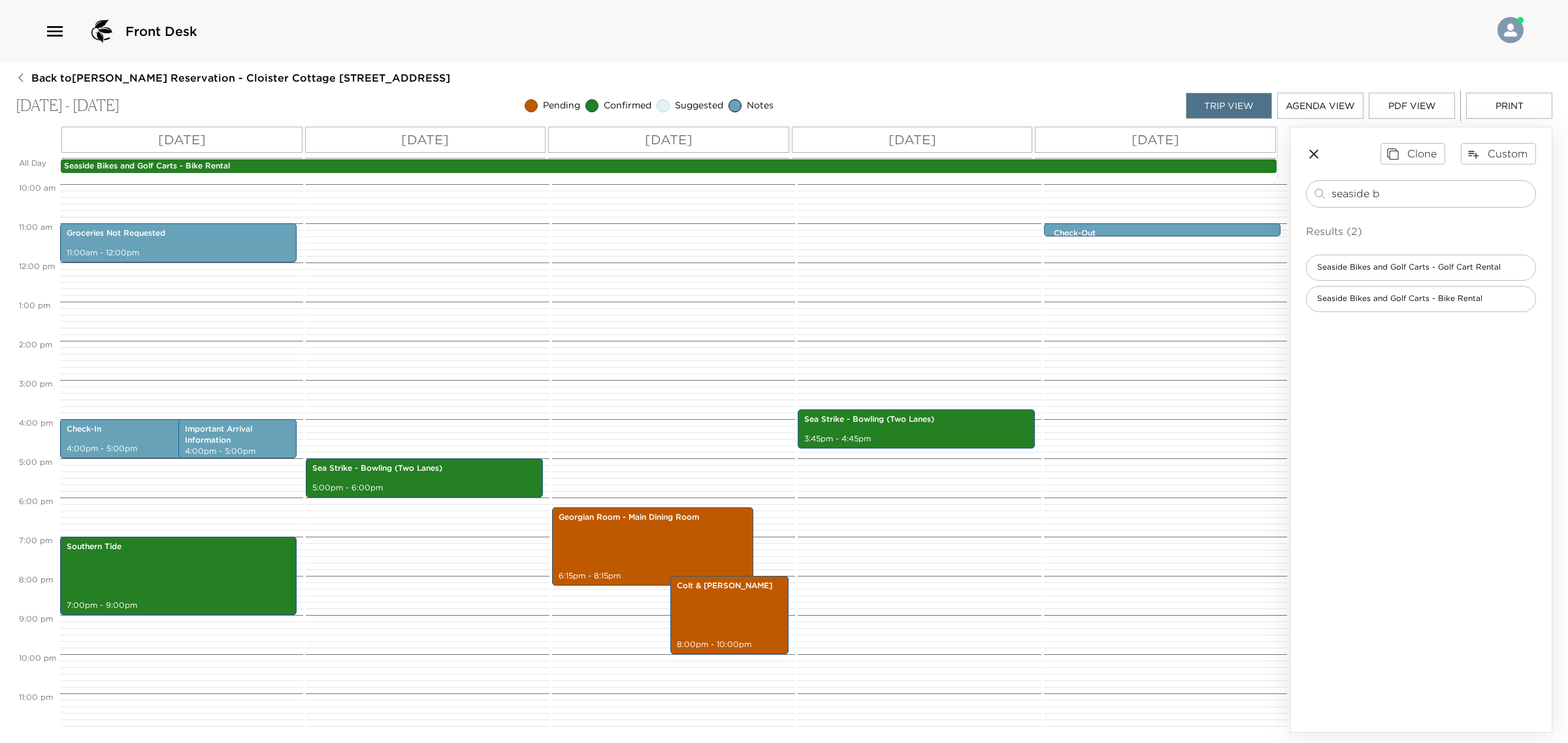
click at [1506, 103] on button "Print" at bounding box center [1509, 106] width 86 height 26
